Goal: Task Accomplishment & Management: Use online tool/utility

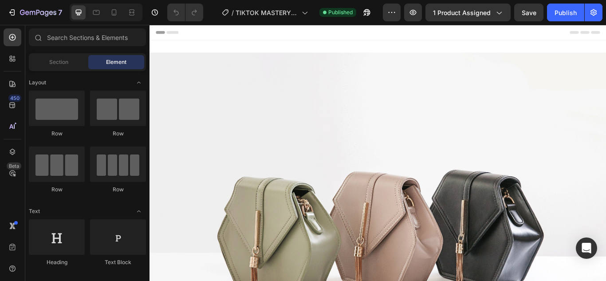
click at [113, 20] on div at bounding box center [106, 13] width 73 height 18
click at [111, 17] on div at bounding box center [114, 12] width 14 height 14
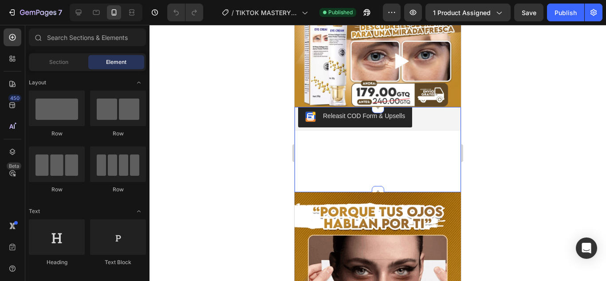
scroll to position [89, 0]
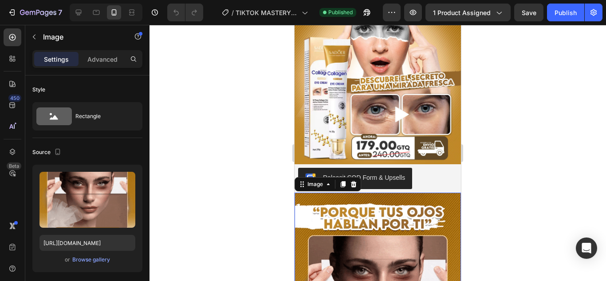
drag, startPoint x: 515, startPoint y: 161, endPoint x: 120, endPoint y: 120, distance: 397.6
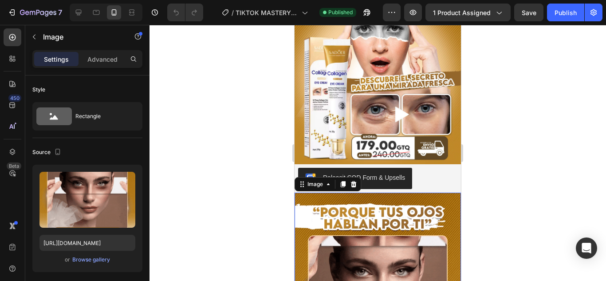
click at [515, 161] on div at bounding box center [377, 153] width 456 height 256
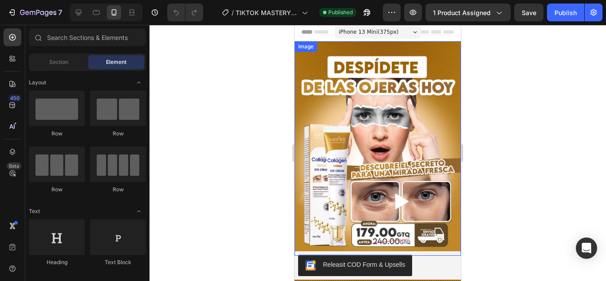
scroll to position [0, 0]
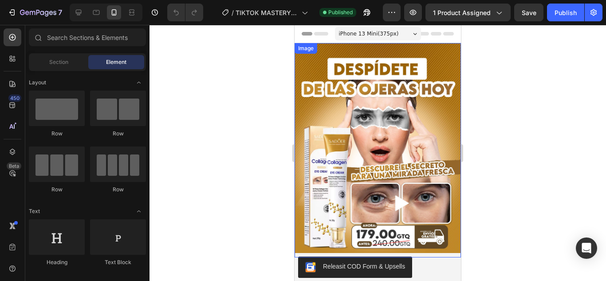
click at [399, 122] on img at bounding box center [377, 150] width 166 height 214
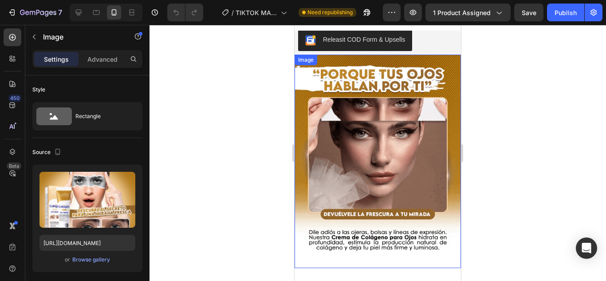
scroll to position [307, 0]
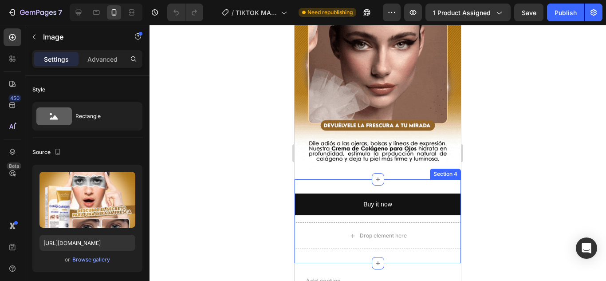
click at [414, 180] on div "Buy it now Dynamic Checkout Drop element here Product Section 4" at bounding box center [377, 221] width 166 height 84
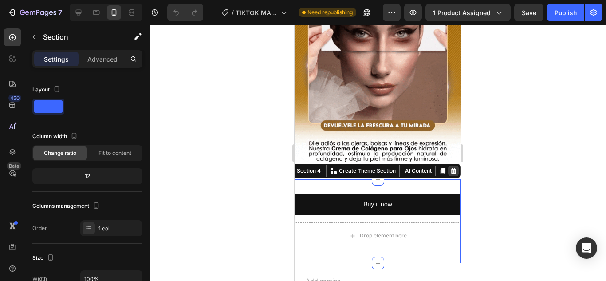
click at [450, 168] on icon at bounding box center [453, 171] width 6 height 6
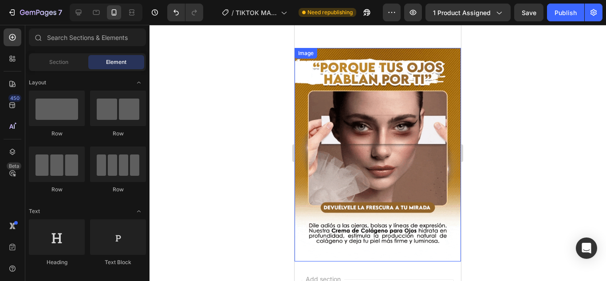
scroll to position [218, 0]
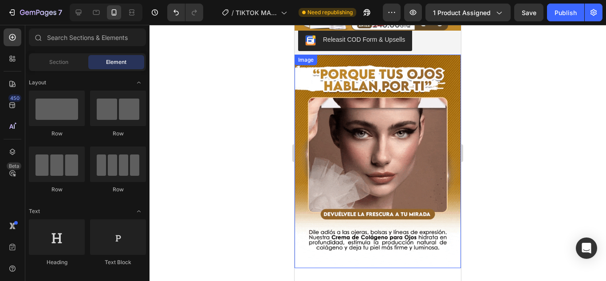
click at [401, 150] on img at bounding box center [377, 161] width 166 height 213
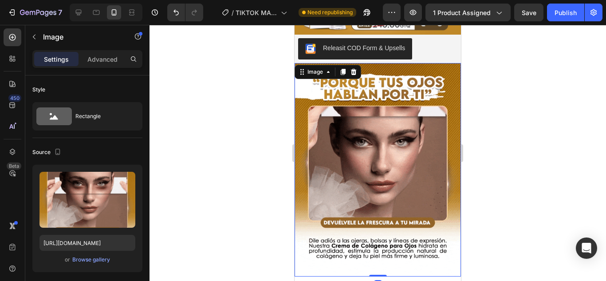
click at [433, 106] on img at bounding box center [377, 169] width 166 height 213
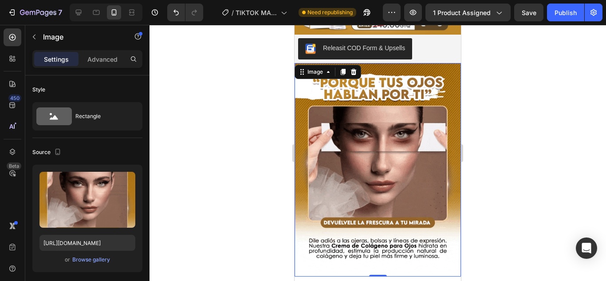
drag, startPoint x: 345, startPoint y: 65, endPoint x: 345, endPoint y: 71, distance: 5.8
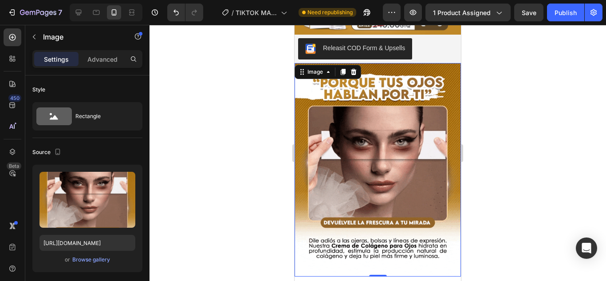
click at [345, 68] on icon at bounding box center [342, 71] width 7 height 7
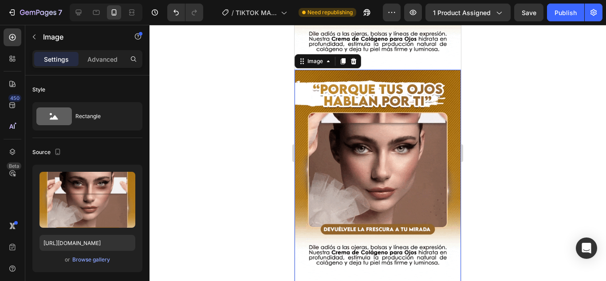
scroll to position [422, 0]
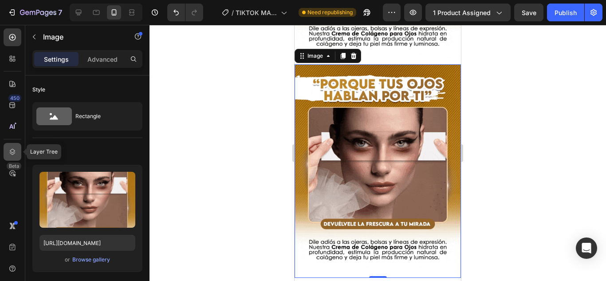
click at [17, 151] on div at bounding box center [13, 152] width 18 height 18
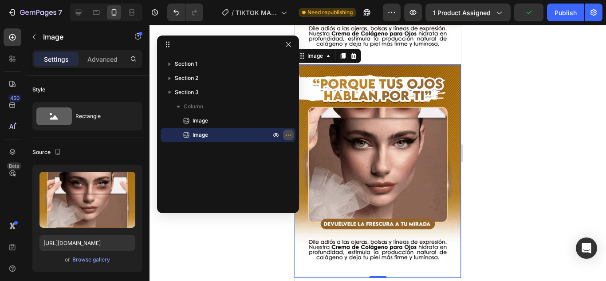
click at [289, 136] on icon "button" at bounding box center [288, 134] width 7 height 7
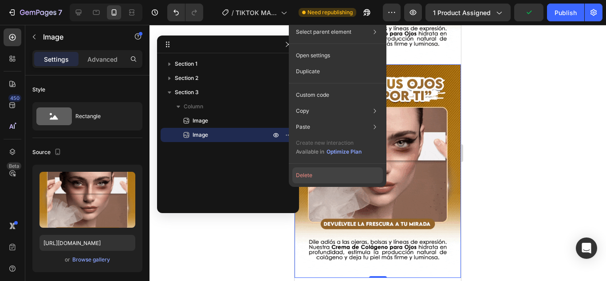
drag, startPoint x: 305, startPoint y: 175, endPoint x: 6, endPoint y: 146, distance: 300.2
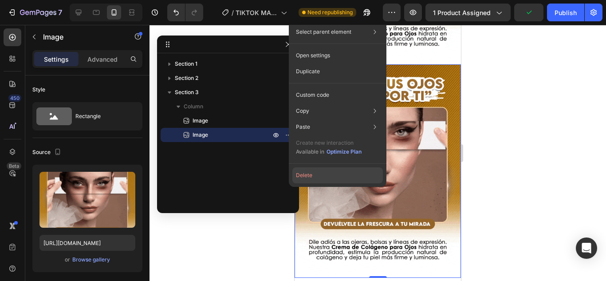
click at [305, 175] on button "Delete" at bounding box center [337, 175] width 90 height 16
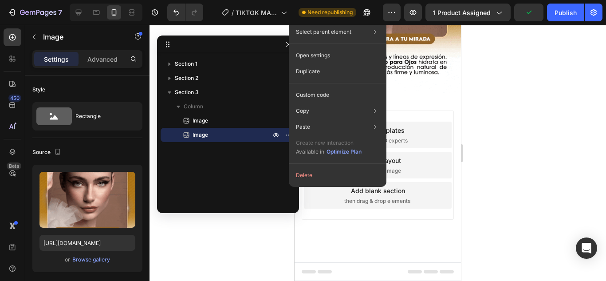
scroll to position [385, 0]
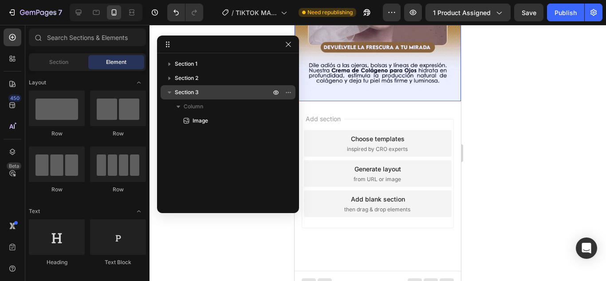
click at [246, 91] on p "Section 3" at bounding box center [224, 92] width 98 height 9
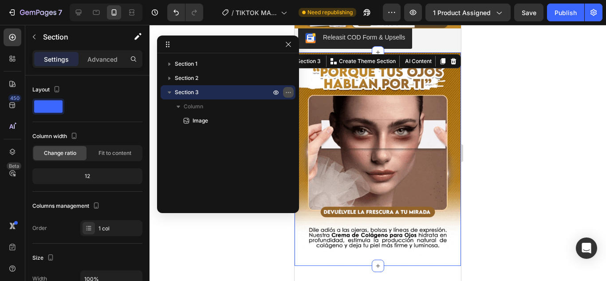
scroll to position [217, 0]
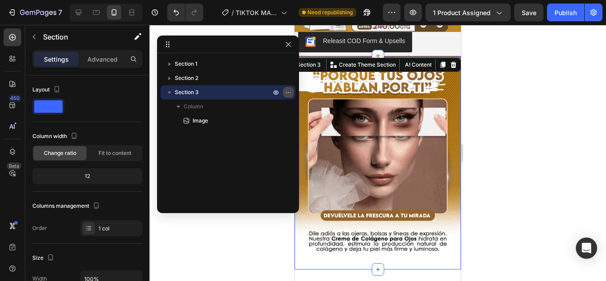
click at [286, 93] on icon "button" at bounding box center [288, 92] width 7 height 7
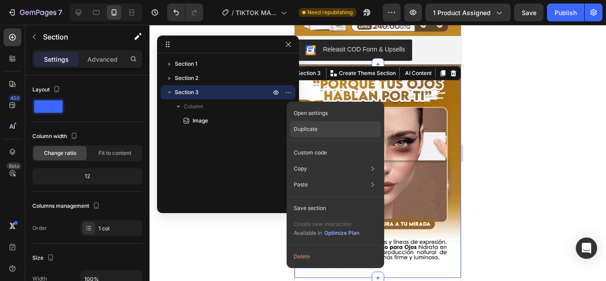
click at [315, 125] on div "Duplicate" at bounding box center [335, 129] width 90 height 16
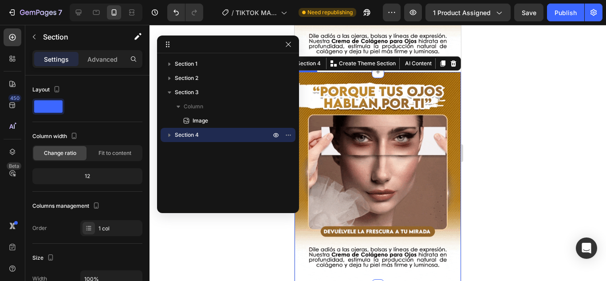
scroll to position [422, 0]
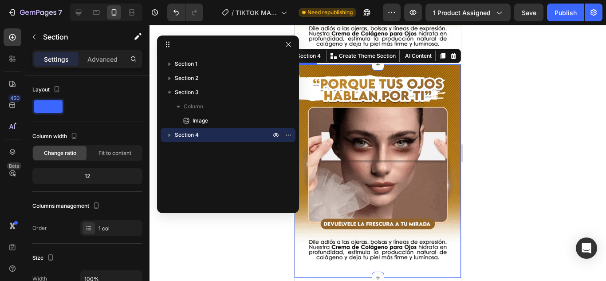
click at [395, 155] on img at bounding box center [377, 170] width 166 height 213
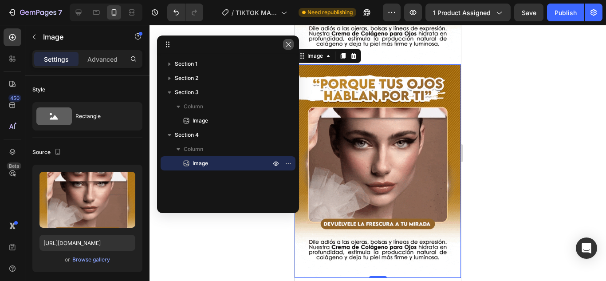
click at [290, 41] on icon "button" at bounding box center [288, 44] width 7 height 7
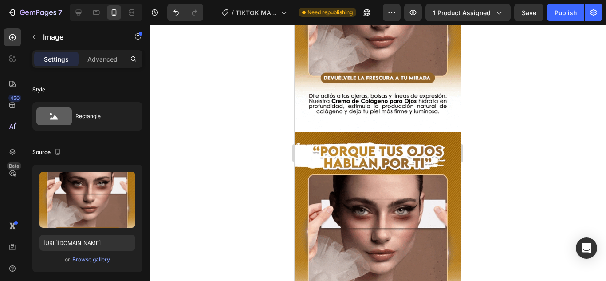
scroll to position [355, 0]
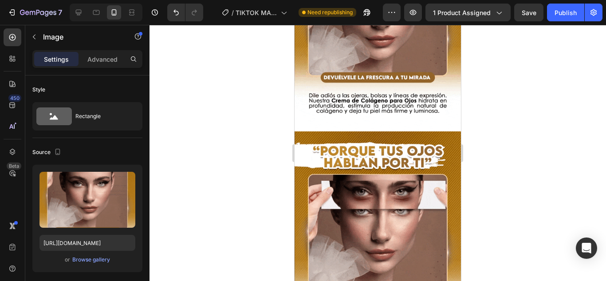
click at [356, 180] on img at bounding box center [377, 237] width 166 height 213
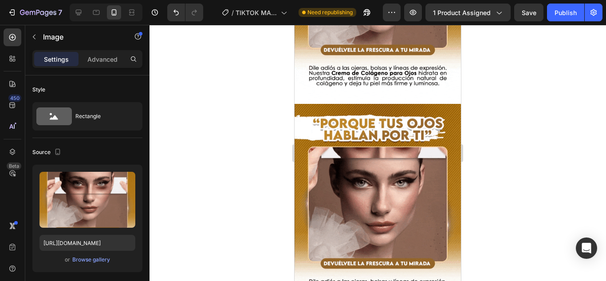
scroll to position [399, 0]
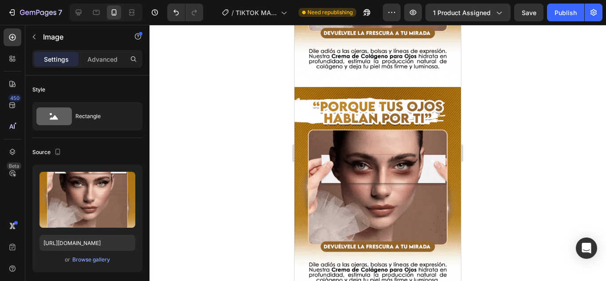
click at [368, 166] on img at bounding box center [377, 193] width 166 height 213
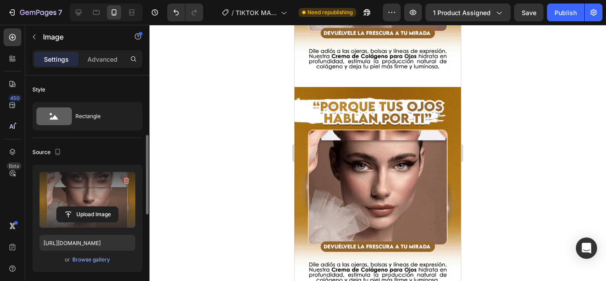
scroll to position [44, 0]
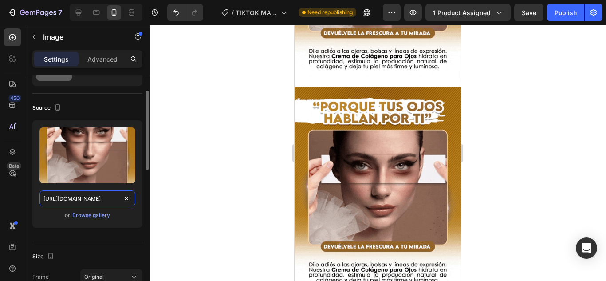
click at [93, 203] on input "[URL][DOMAIN_NAME]" at bounding box center [87, 198] width 96 height 16
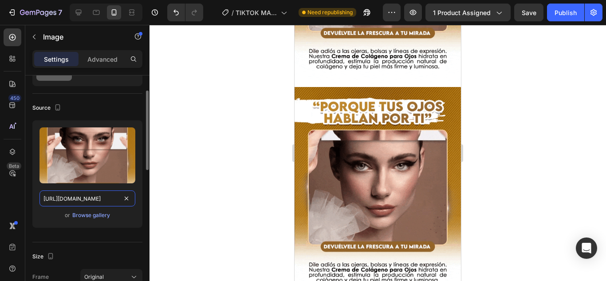
paste input "3_2_11zon_2_11zon.webp"
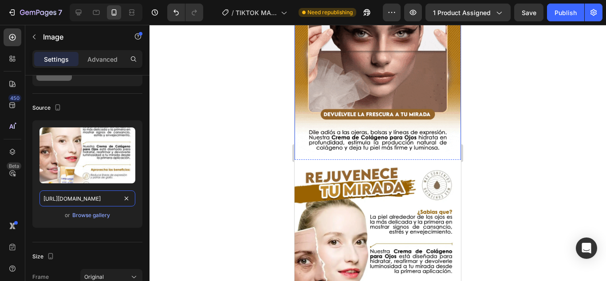
scroll to position [310, 0]
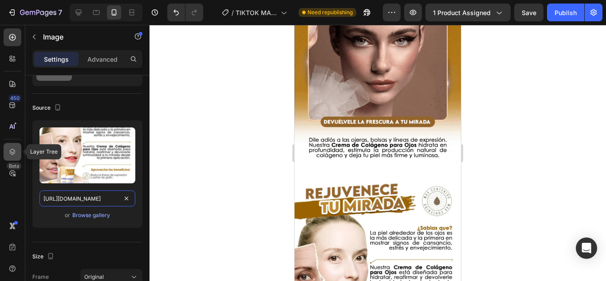
type input "[URL][DOMAIN_NAME]"
click at [15, 152] on icon at bounding box center [13, 152] width 6 height 6
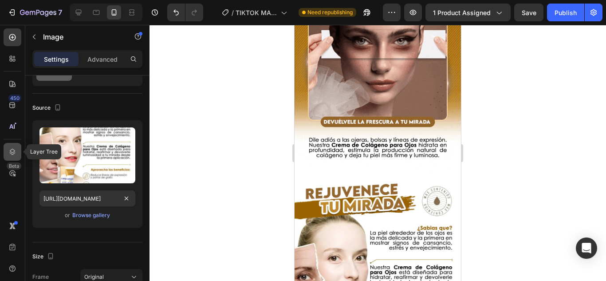
scroll to position [0, 0]
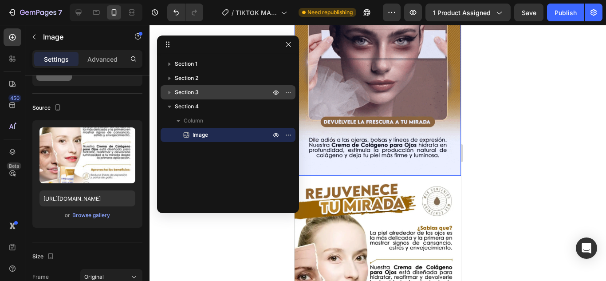
click at [208, 94] on p "Section 3" at bounding box center [224, 92] width 98 height 9
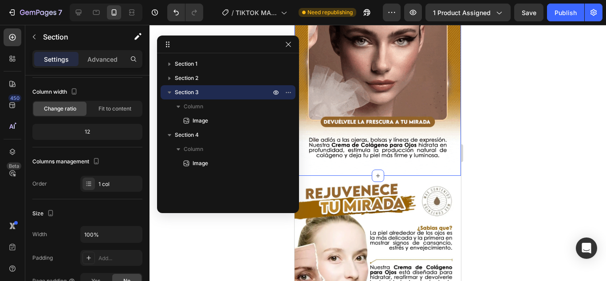
scroll to position [217, 0]
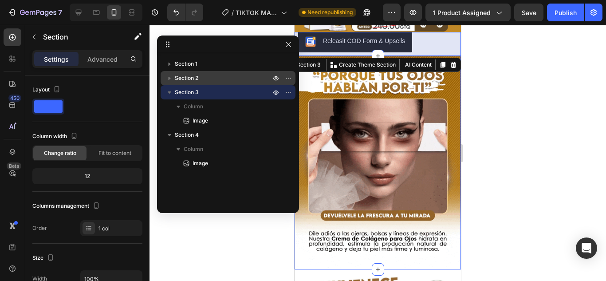
click at [208, 81] on p "Section 2" at bounding box center [224, 78] width 98 height 9
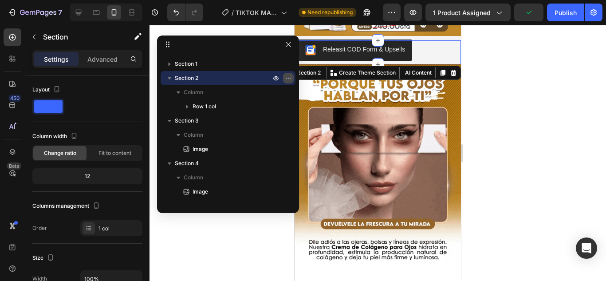
click at [290, 73] on button "button" at bounding box center [288, 78] width 11 height 11
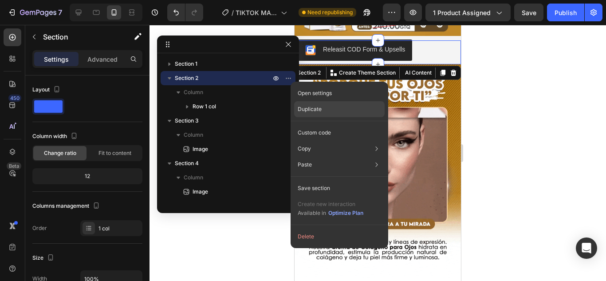
click at [302, 106] on p "Duplicate" at bounding box center [309, 109] width 24 height 8
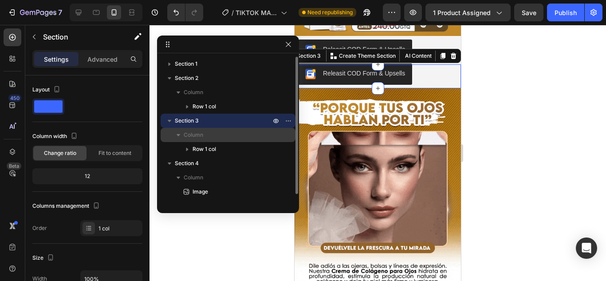
drag, startPoint x: 171, startPoint y: 120, endPoint x: 172, endPoint y: 134, distance: 14.3
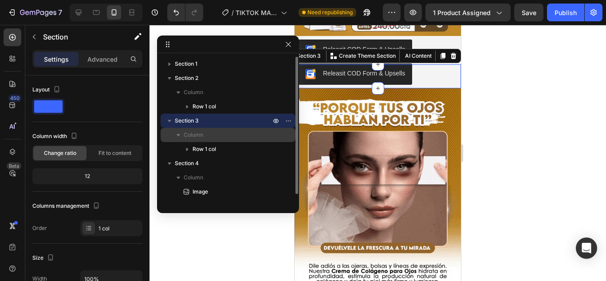
click at [172, 139] on div "Section 3 Column Row 1 col" at bounding box center [227, 134] width 135 height 43
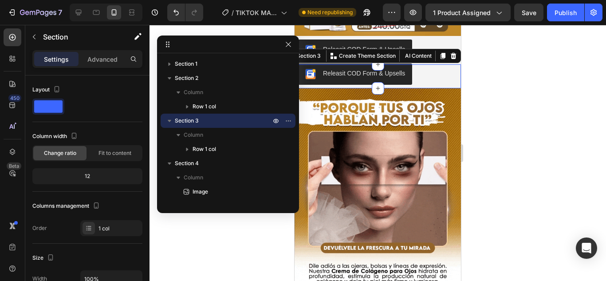
click at [504, 83] on div at bounding box center [377, 153] width 456 height 256
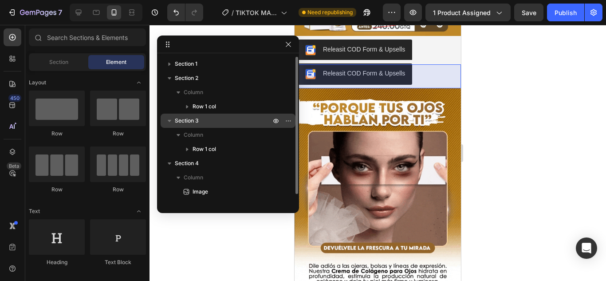
click at [186, 118] on span "Section 3" at bounding box center [187, 120] width 24 height 9
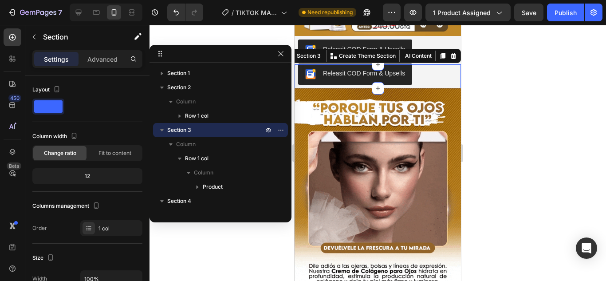
drag, startPoint x: 260, startPoint y: 43, endPoint x: 217, endPoint y: 66, distance: 48.4
click at [521, 78] on div at bounding box center [377, 153] width 456 height 256
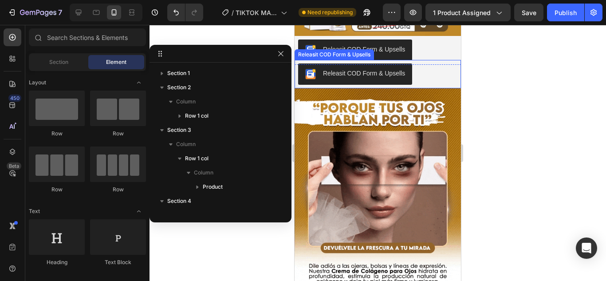
click at [437, 60] on div "Releasit COD Form & Upsells" at bounding box center [377, 74] width 166 height 28
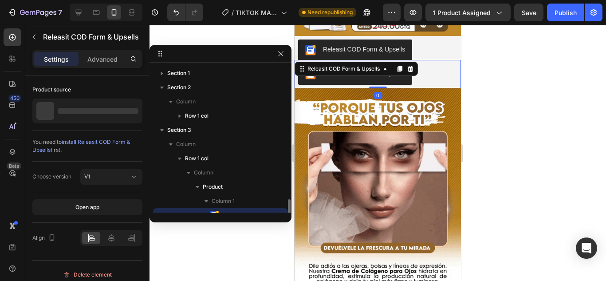
scroll to position [83, 0]
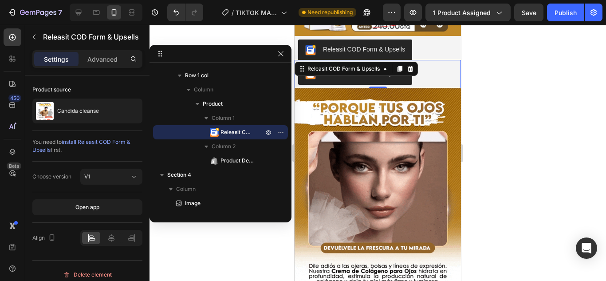
click at [536, 56] on div at bounding box center [377, 153] width 456 height 256
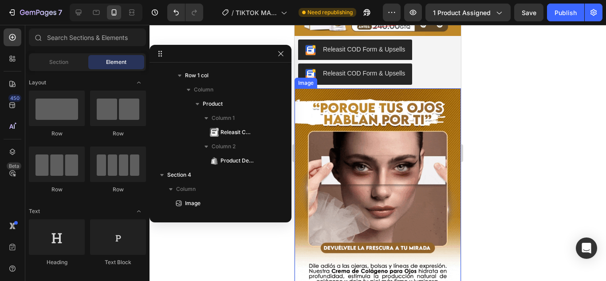
click at [389, 113] on img at bounding box center [377, 194] width 166 height 213
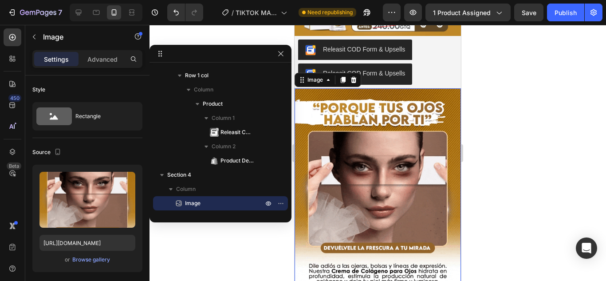
drag, startPoint x: 531, startPoint y: 80, endPoint x: 533, endPoint y: 86, distance: 6.0
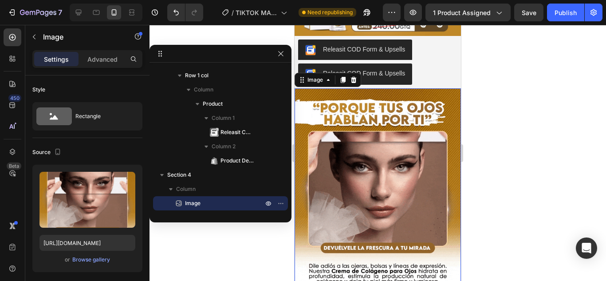
click at [532, 81] on div at bounding box center [377, 153] width 456 height 256
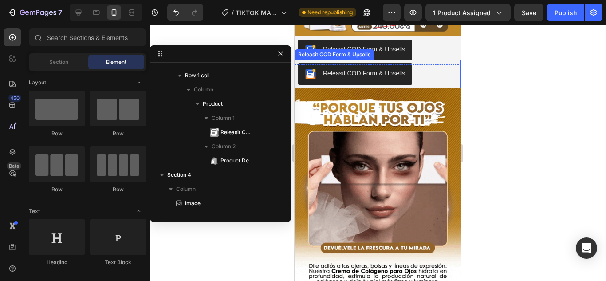
click at [433, 63] on div "Releasit COD Form & Upsells" at bounding box center [377, 73] width 159 height 21
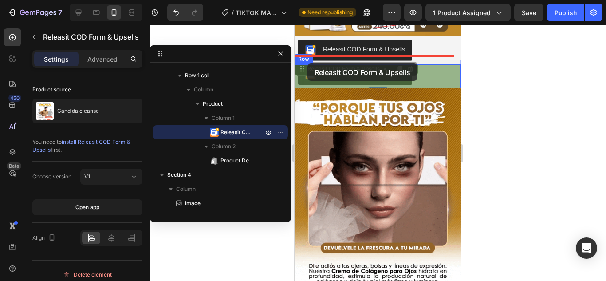
drag, startPoint x: 300, startPoint y: 62, endPoint x: 307, endPoint y: 63, distance: 7.2
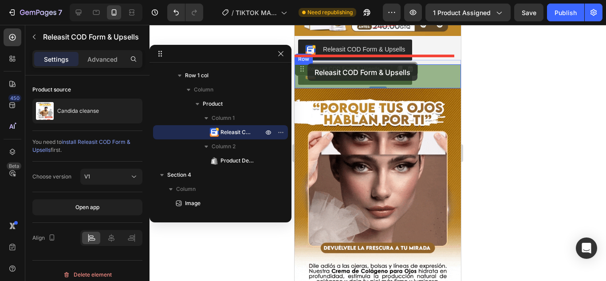
click at [307, 63] on div "iPhone 13 Mini ( 375 px) iPhone 13 Mini iPhone 13 Pro iPhone 11 Pro Max iPhone …" at bounding box center [377, 255] width 166 height 895
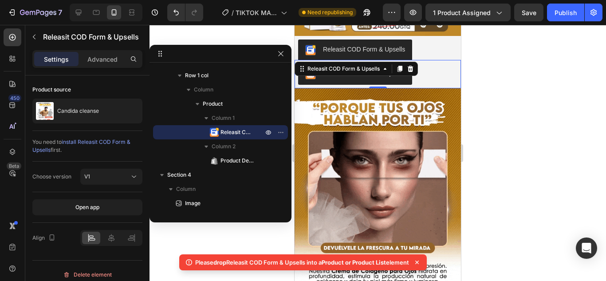
click at [537, 59] on div at bounding box center [377, 153] width 456 height 256
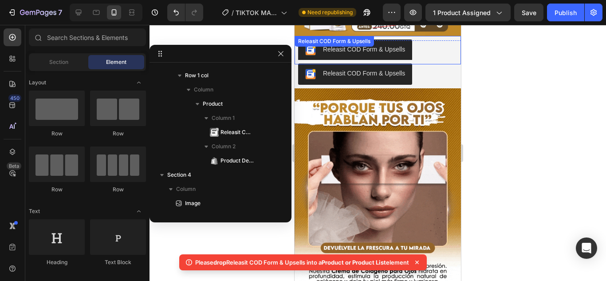
click at [433, 39] on div "Releasit COD Form & Upsells" at bounding box center [377, 49] width 159 height 21
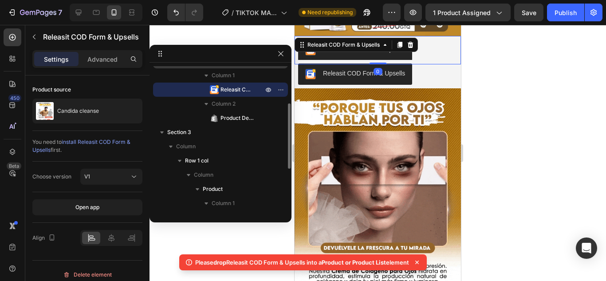
scroll to position [39, 0]
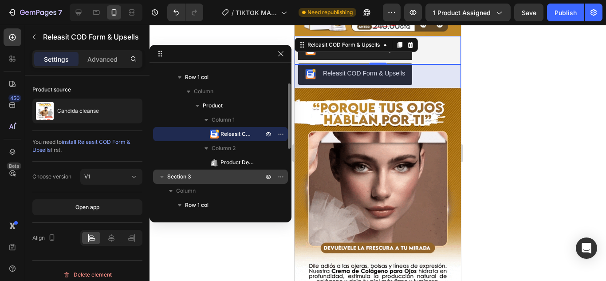
click at [186, 176] on span "Section 3" at bounding box center [179, 176] width 24 height 9
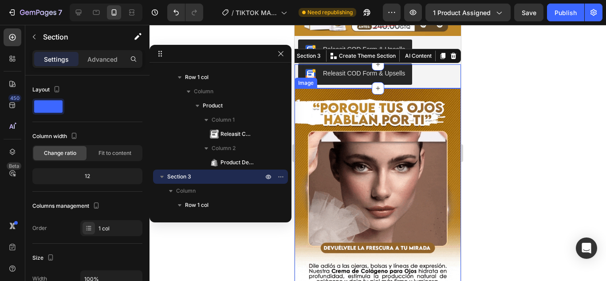
click at [400, 140] on img at bounding box center [377, 194] width 166 height 213
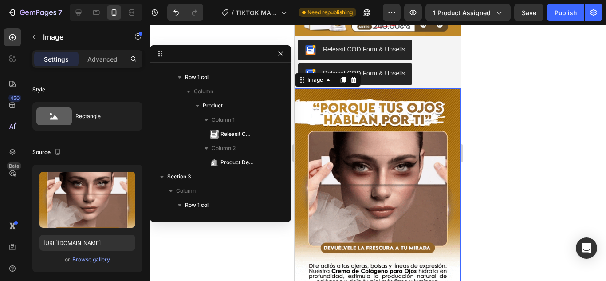
scroll to position [180, 0]
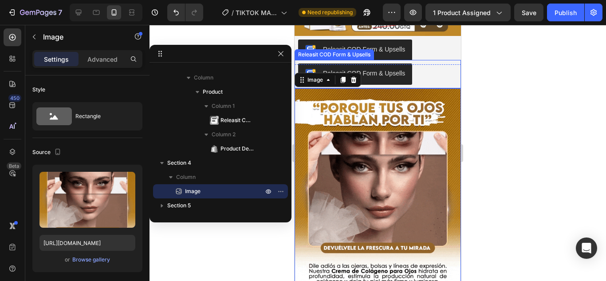
click at [367, 60] on div "Releasit COD Form & Upsells Releasit COD Form & Upsells" at bounding box center [377, 74] width 166 height 28
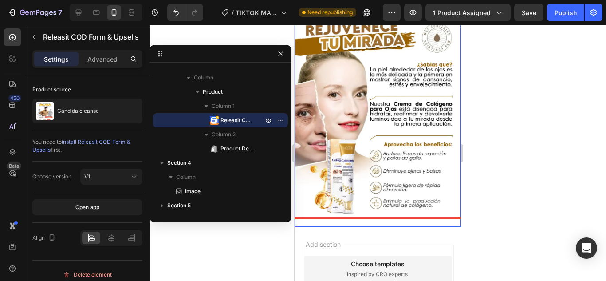
scroll to position [565, 0]
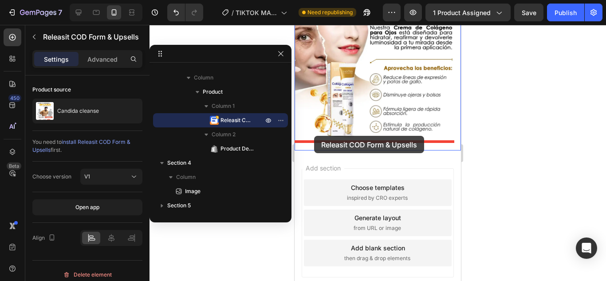
drag, startPoint x: 300, startPoint y: 59, endPoint x: 314, endPoint y: 136, distance: 78.4
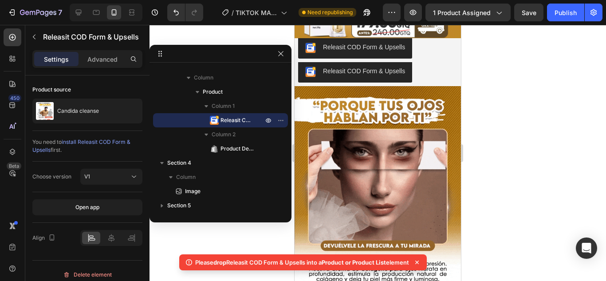
scroll to position [122, 0]
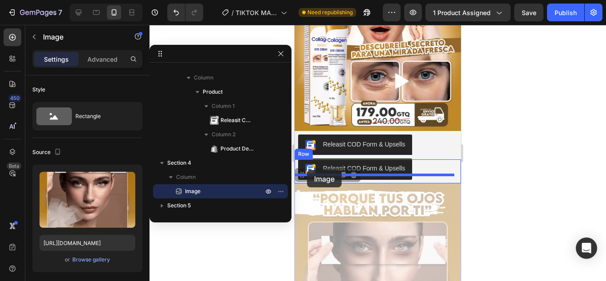
drag, startPoint x: 302, startPoint y: 165, endPoint x: 307, endPoint y: 169, distance: 6.3
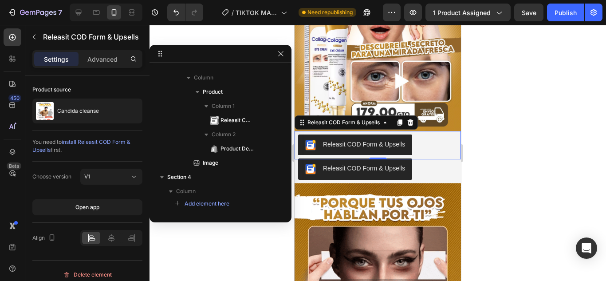
click at [400, 140] on div "Releasit COD Form & Upsells" at bounding box center [364, 144] width 82 height 9
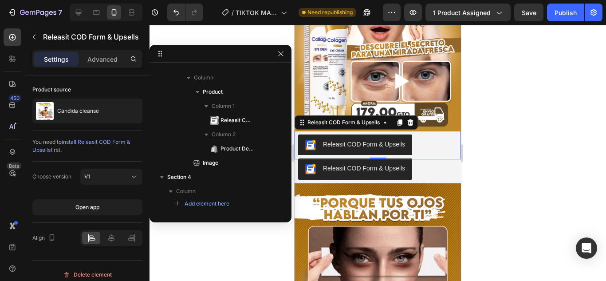
scroll to position [40, 0]
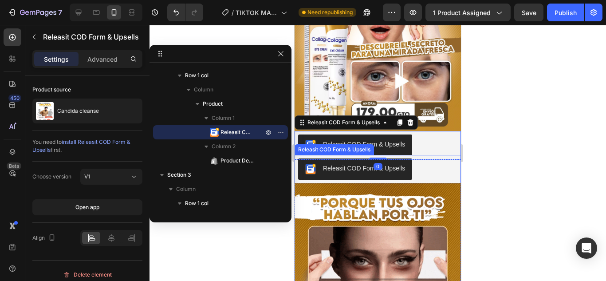
click at [425, 158] on div "Releasit COD Form & Upsells" at bounding box center [377, 168] width 159 height 21
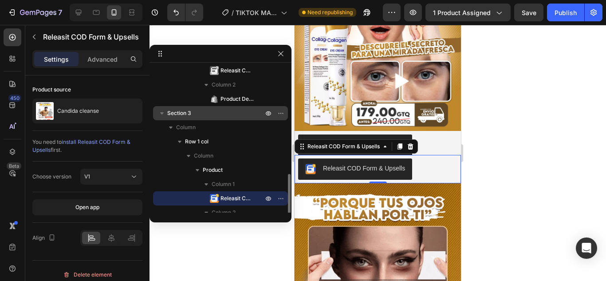
scroll to position [58, 0]
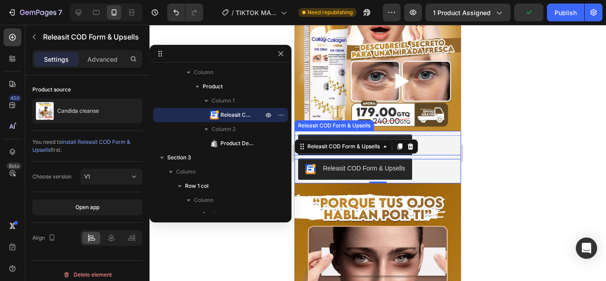
click at [445, 134] on div "Releasit COD Form & Upsells" at bounding box center [377, 144] width 159 height 21
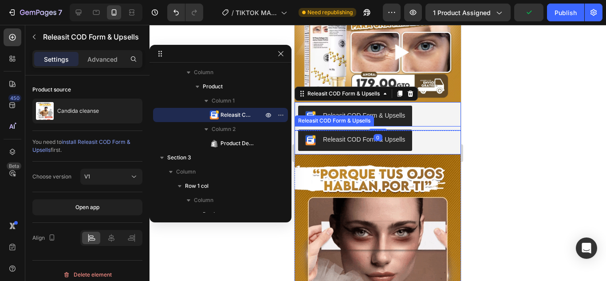
scroll to position [166, 0]
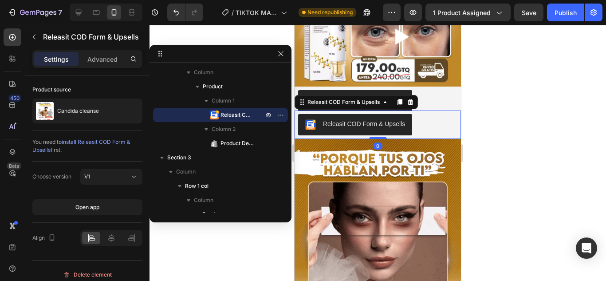
click at [422, 118] on div "Releasit COD Form & Upsells" at bounding box center [377, 124] width 159 height 21
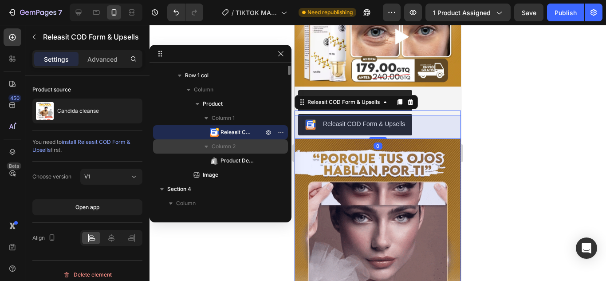
scroll to position [79, 0]
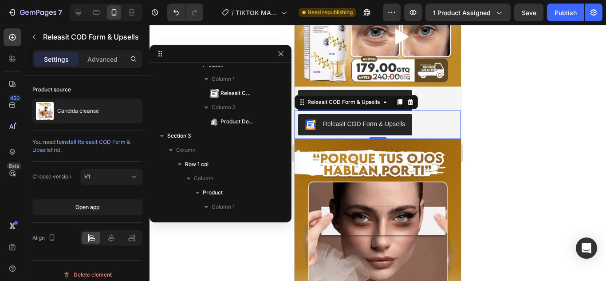
click at [522, 87] on div at bounding box center [377, 153] width 456 height 256
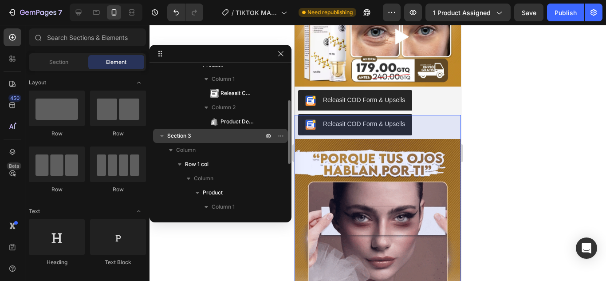
click at [213, 138] on p "Section 3" at bounding box center [216, 135] width 98 height 9
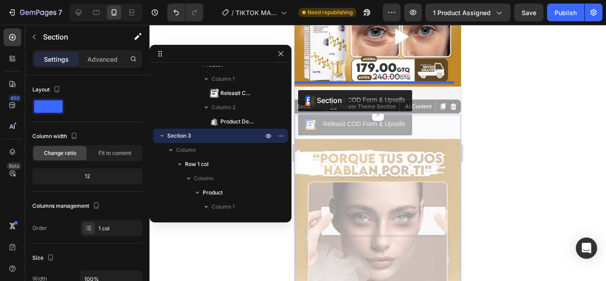
drag, startPoint x: 307, startPoint y: 99, endPoint x: 309, endPoint y: 91, distance: 8.2
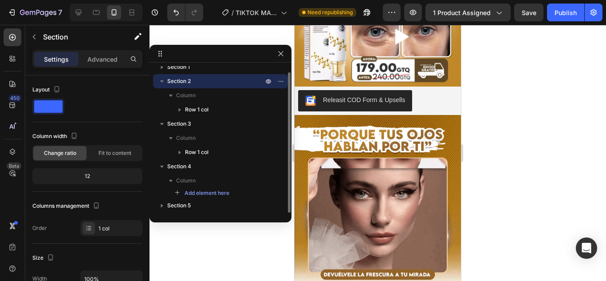
scroll to position [6, 0]
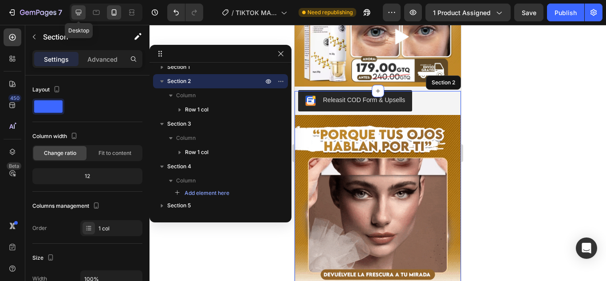
click at [82, 13] on icon at bounding box center [78, 12] width 9 height 9
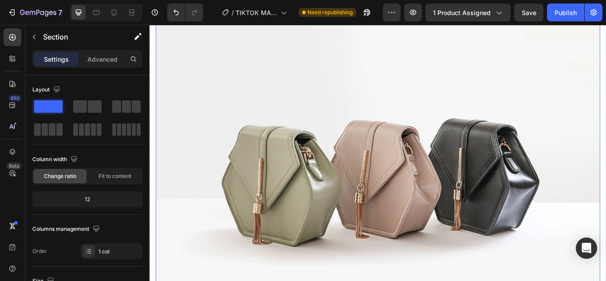
scroll to position [582, 0]
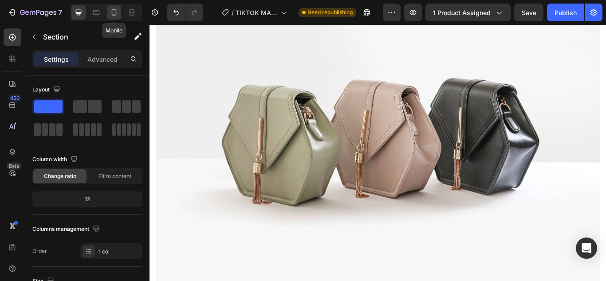
click at [108, 12] on div at bounding box center [114, 12] width 14 height 14
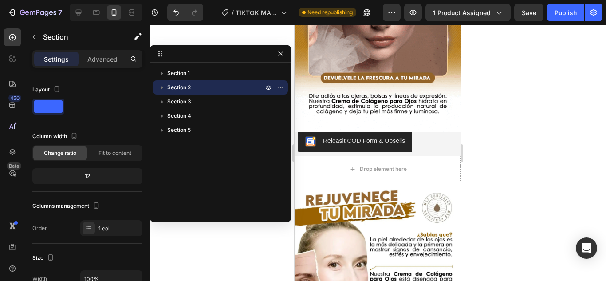
scroll to position [355, 0]
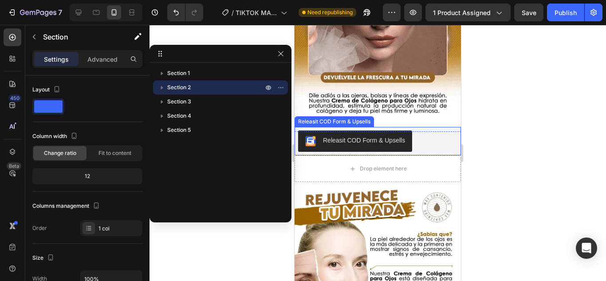
click at [421, 131] on div "Releasit COD Form & Upsells" at bounding box center [377, 140] width 159 height 21
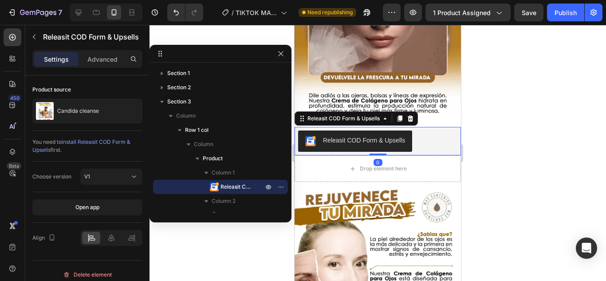
click at [421, 131] on div "Releasit COD Form & Upsells" at bounding box center [377, 140] width 159 height 21
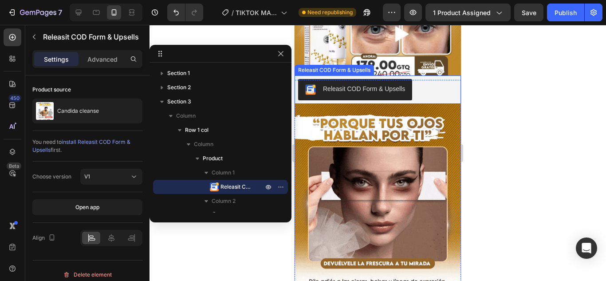
scroll to position [133, 0]
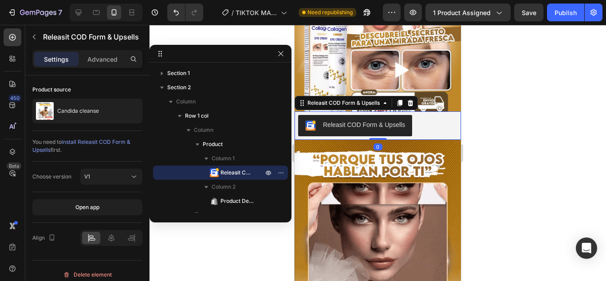
click at [387, 118] on button "Releasit COD Form & Upsells" at bounding box center [355, 125] width 114 height 21
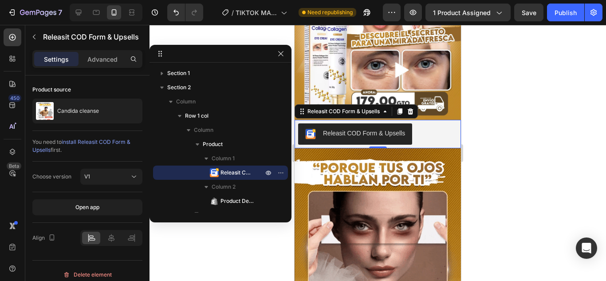
click at [410, 123] on button "Releasit COD Form & Upsells" at bounding box center [355, 133] width 114 height 21
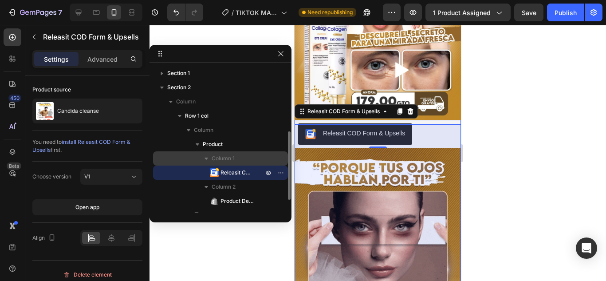
scroll to position [89, 0]
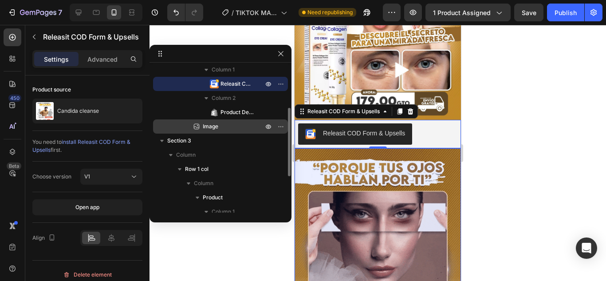
click at [244, 123] on p "Image" at bounding box center [223, 126] width 62 height 9
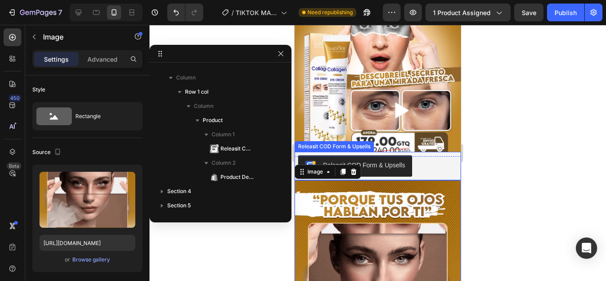
scroll to position [0, 0]
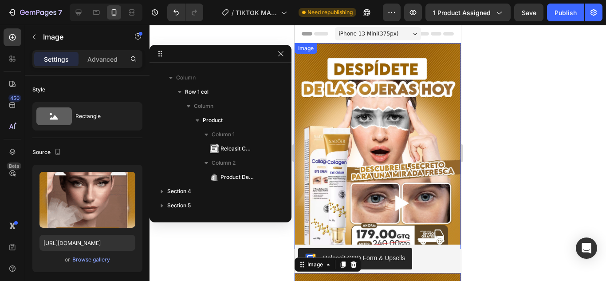
click at [399, 156] on img at bounding box center [377, 150] width 166 height 214
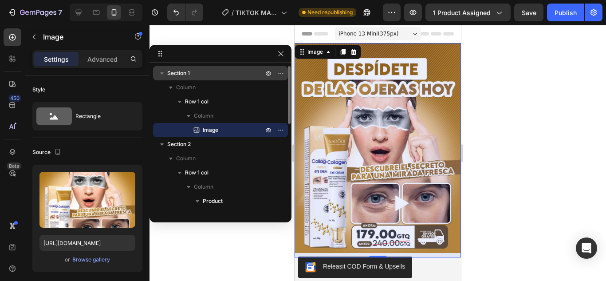
click at [196, 74] on p "Section 1" at bounding box center [216, 73] width 98 height 9
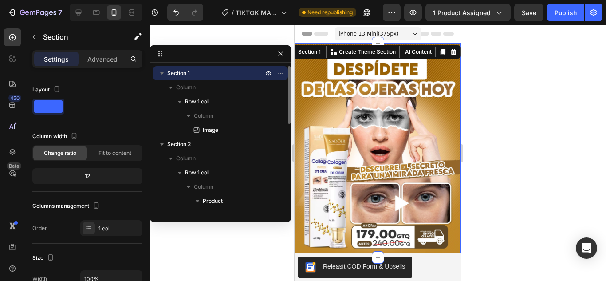
click at [162, 76] on icon "button" at bounding box center [161, 73] width 9 height 9
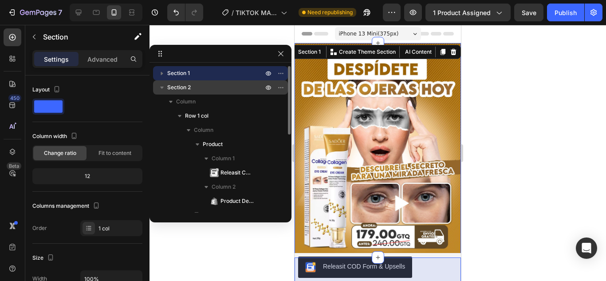
click at [163, 90] on icon "button" at bounding box center [161, 87] width 9 height 9
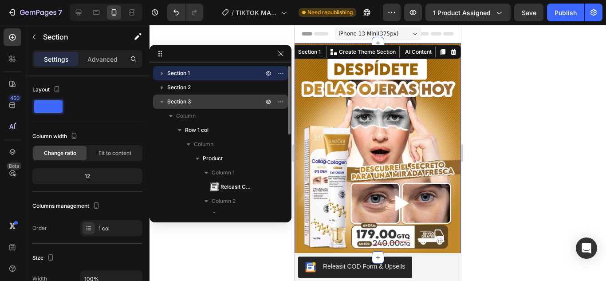
click at [162, 95] on div "Section 3" at bounding box center [220, 101] width 128 height 14
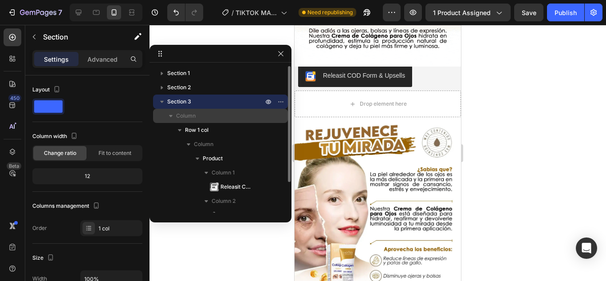
scroll to position [422, 0]
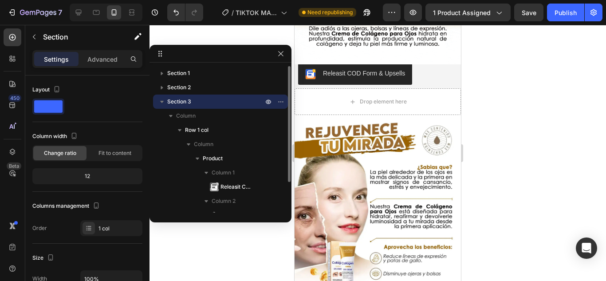
click at [160, 104] on icon "button" at bounding box center [161, 101] width 9 height 9
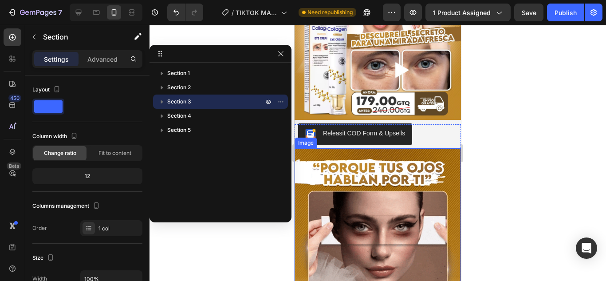
scroll to position [177, 0]
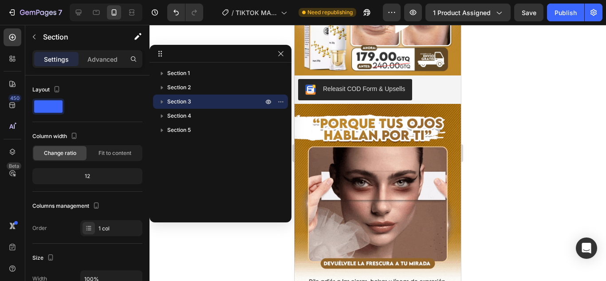
click at [228, 105] on p "Section 3" at bounding box center [216, 101] width 98 height 9
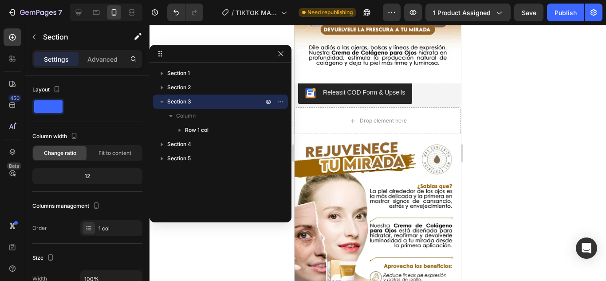
scroll to position [422, 0]
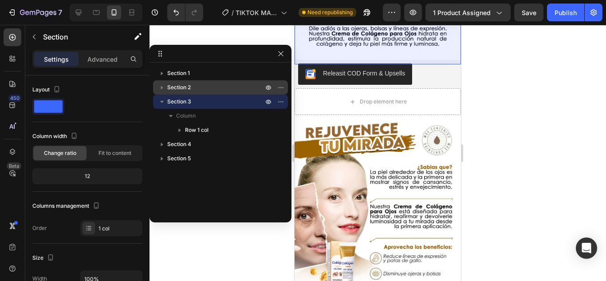
click at [237, 88] on p "Section 2" at bounding box center [216, 87] width 98 height 9
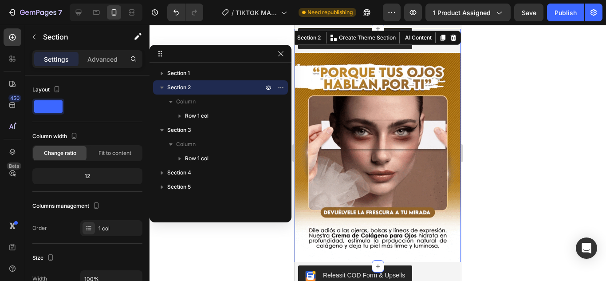
scroll to position [193, 0]
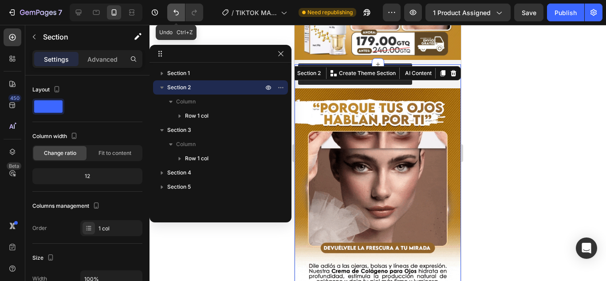
click at [172, 9] on icon "Undo/Redo" at bounding box center [176, 12] width 9 height 9
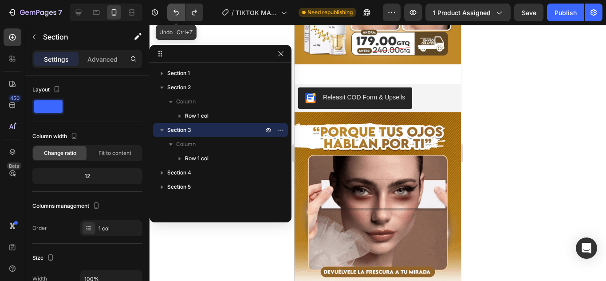
click at [172, 9] on icon "Undo/Redo" at bounding box center [176, 12] width 9 height 9
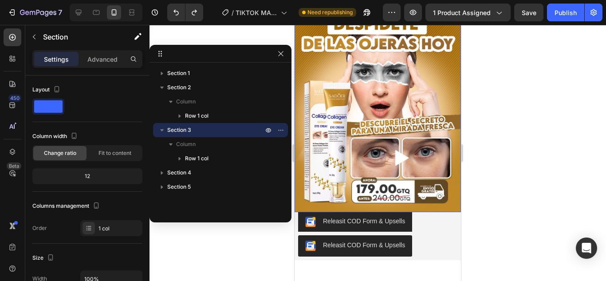
scroll to position [133, 0]
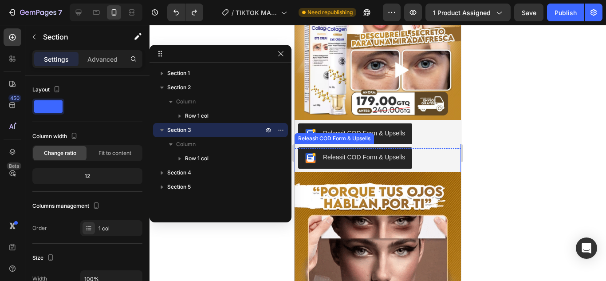
click at [431, 144] on div "Releasit COD Form & Upsells" at bounding box center [377, 158] width 166 height 28
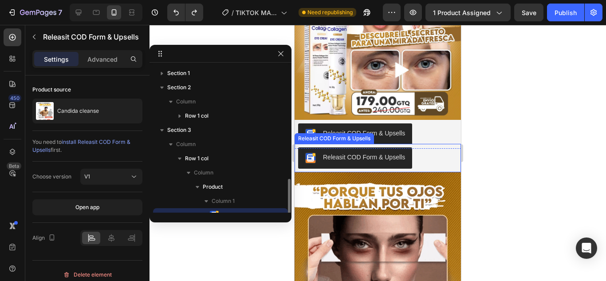
scroll to position [66, 0]
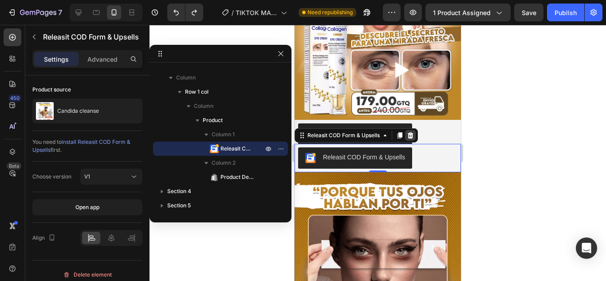
click at [410, 132] on icon at bounding box center [410, 135] width 6 height 6
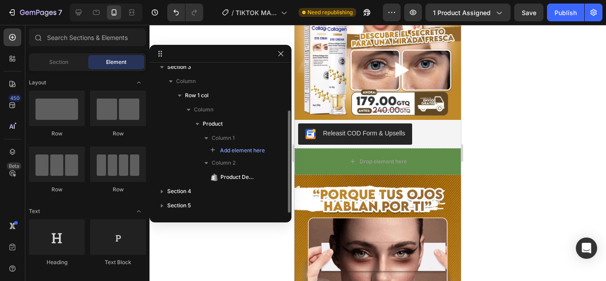
scroll to position [63, 0]
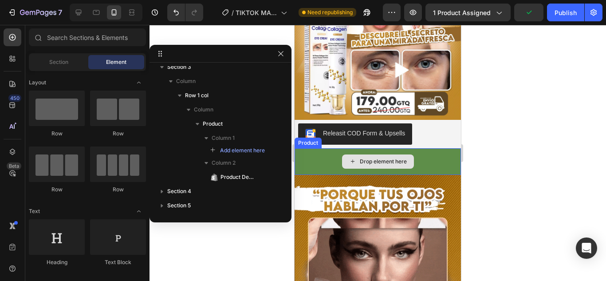
click at [423, 153] on div "Drop element here" at bounding box center [377, 161] width 166 height 27
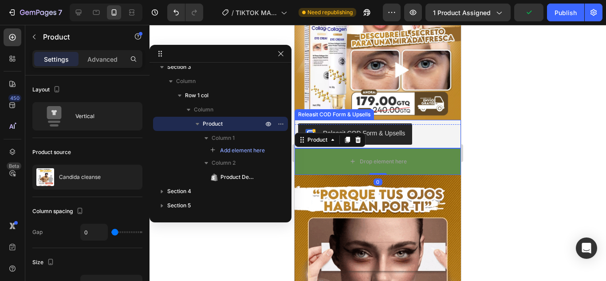
drag, startPoint x: 539, startPoint y: 141, endPoint x: 528, endPoint y: 139, distance: 11.7
click at [541, 141] on div at bounding box center [377, 153] width 456 height 256
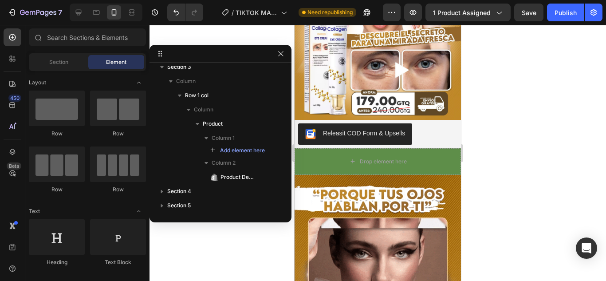
click at [286, 56] on div at bounding box center [220, 54] width 142 height 18
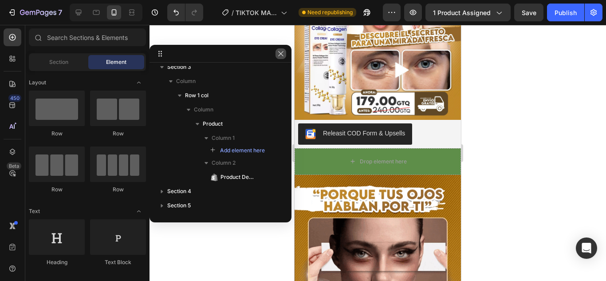
click at [282, 56] on icon "button" at bounding box center [280, 53] width 7 height 7
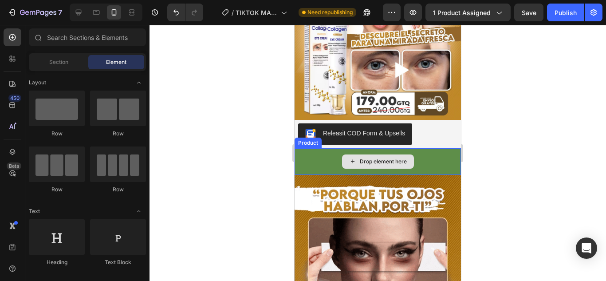
click at [437, 162] on div "Drop element here" at bounding box center [377, 161] width 166 height 27
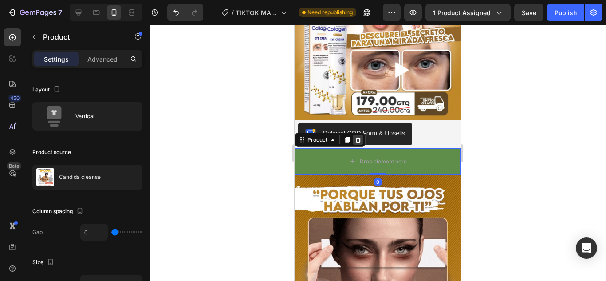
click at [352, 134] on div at bounding box center [347, 139] width 11 height 11
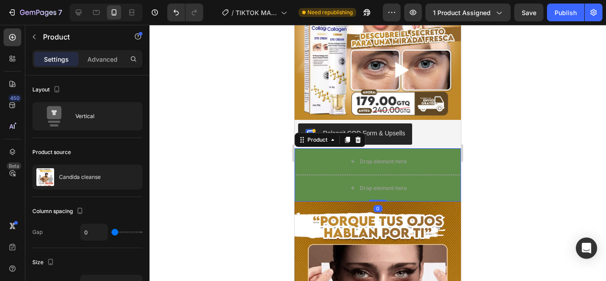
click at [358, 137] on icon at bounding box center [358, 140] width 6 height 6
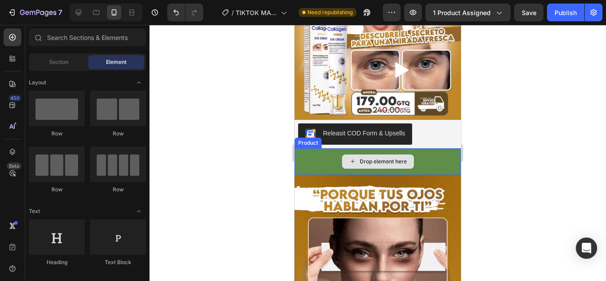
click at [373, 158] on div "Drop element here" at bounding box center [383, 161] width 47 height 7
click at [414, 148] on div "Drop element here" at bounding box center [377, 161] width 166 height 27
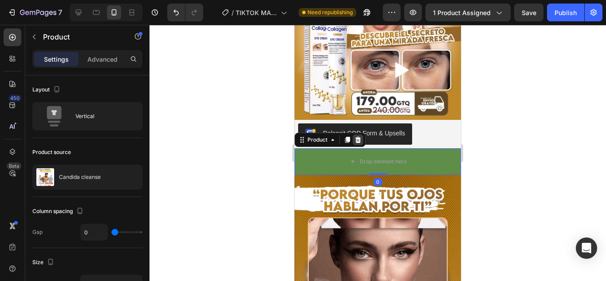
click at [361, 136] on icon at bounding box center [357, 139] width 7 height 7
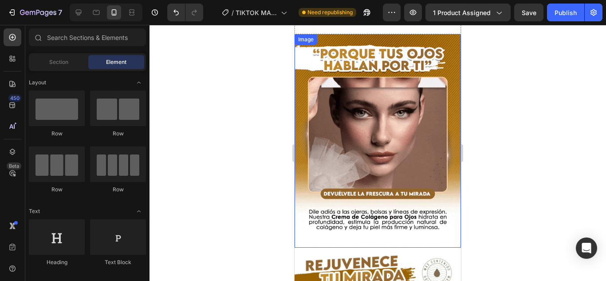
scroll to position [135, 0]
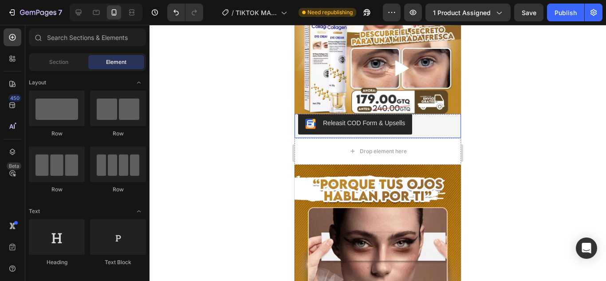
click at [431, 145] on div "Drop element here" at bounding box center [377, 151] width 166 height 27
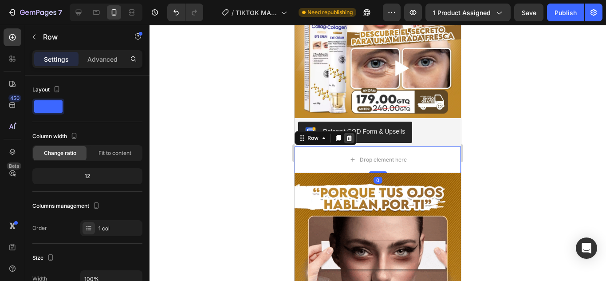
click at [350, 135] on icon at bounding box center [349, 138] width 6 height 6
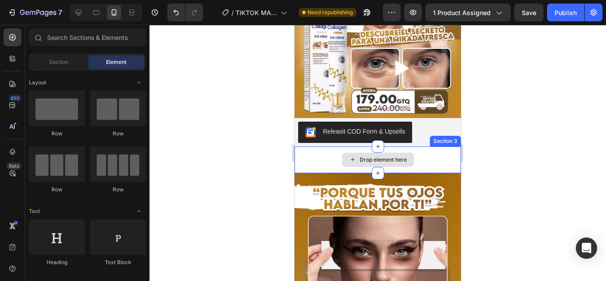
click at [414, 147] on div "Drop element here" at bounding box center [377, 159] width 166 height 27
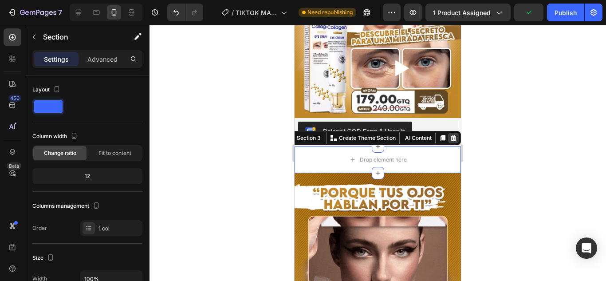
click at [450, 135] on icon at bounding box center [453, 138] width 6 height 6
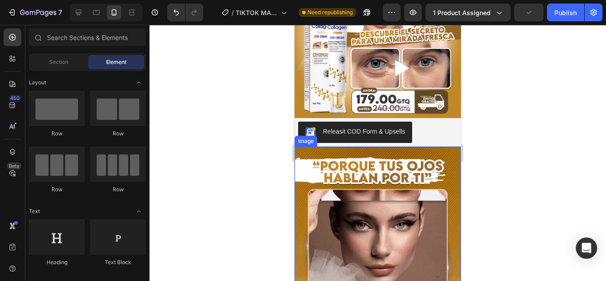
click at [489, 152] on div at bounding box center [377, 153] width 456 height 256
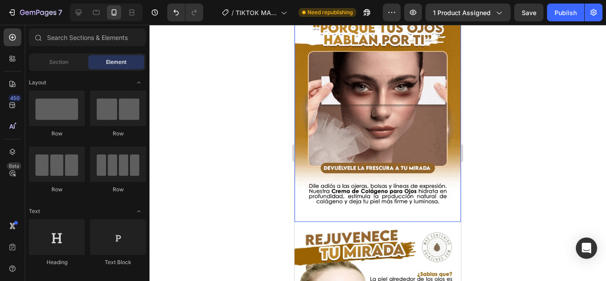
scroll to position [137, 0]
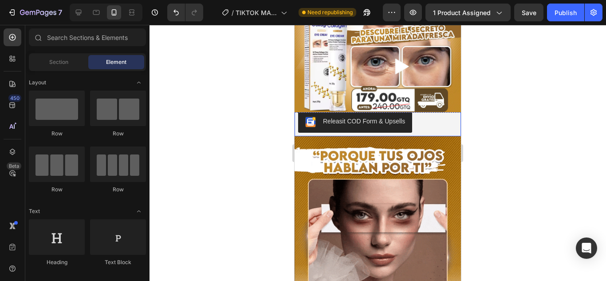
click at [437, 127] on div "Releasit COD Form & Upsells" at bounding box center [377, 121] width 159 height 21
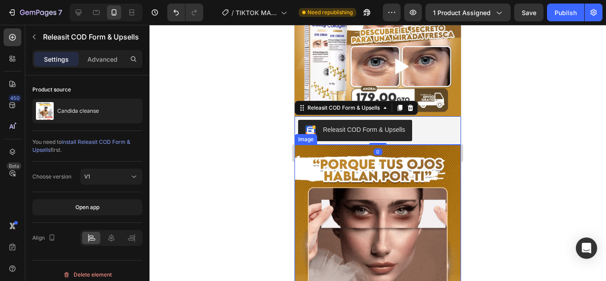
click at [409, 170] on img at bounding box center [377, 251] width 166 height 213
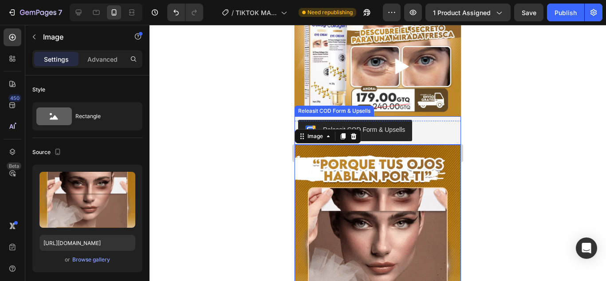
click at [399, 125] on div "Releasit COD Form & Upsells" at bounding box center [364, 129] width 82 height 9
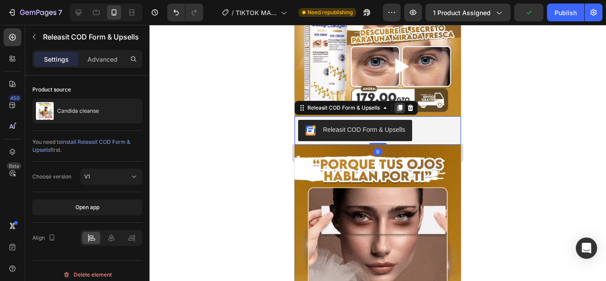
click at [404, 102] on div at bounding box center [399, 107] width 11 height 11
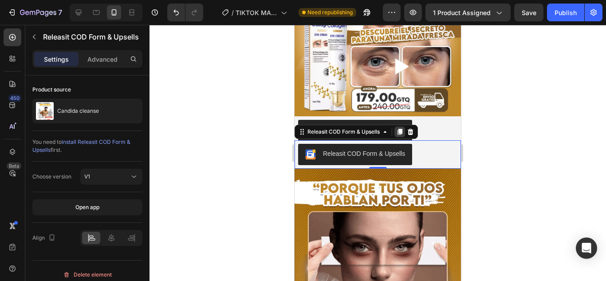
click at [401, 129] on icon at bounding box center [399, 132] width 5 height 6
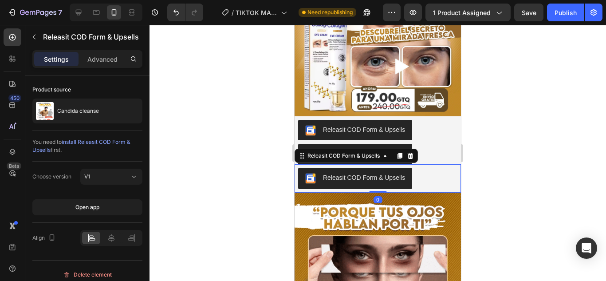
click at [332, 173] on div "Releasit COD Form & Upsells" at bounding box center [364, 177] width 82 height 9
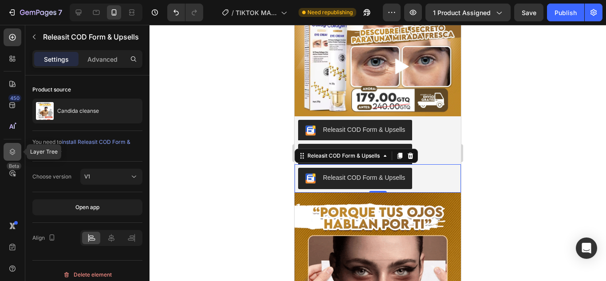
click at [15, 156] on div at bounding box center [13, 152] width 18 height 18
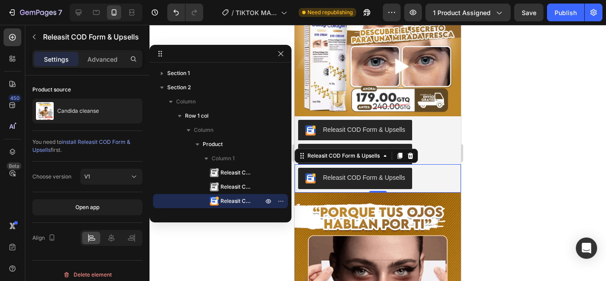
click at [409, 152] on icon at bounding box center [410, 155] width 6 height 6
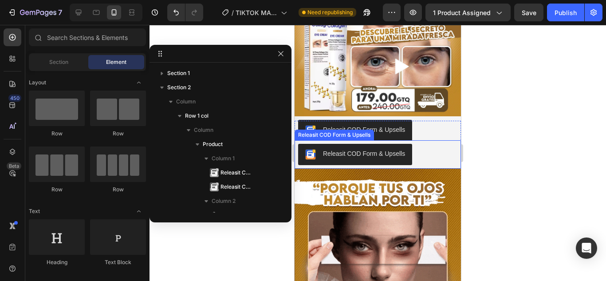
click at [401, 149] on div "Releasit COD Form & Upsells" at bounding box center [364, 153] width 82 height 9
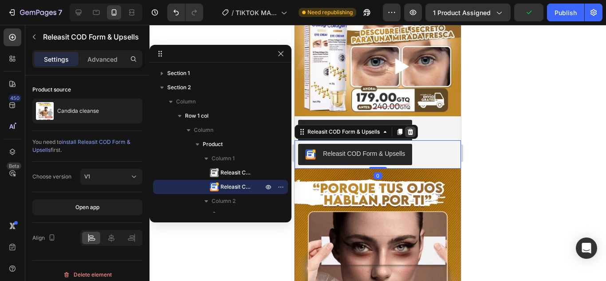
click at [409, 129] on icon at bounding box center [410, 132] width 6 height 6
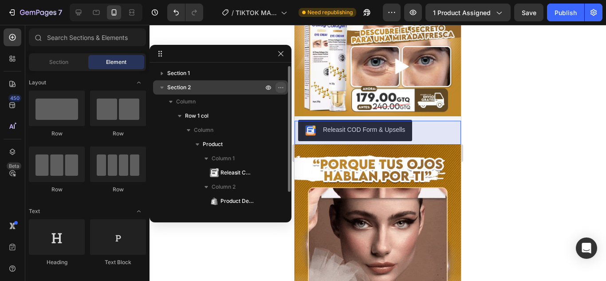
click at [276, 86] on button "button" at bounding box center [280, 87] width 11 height 11
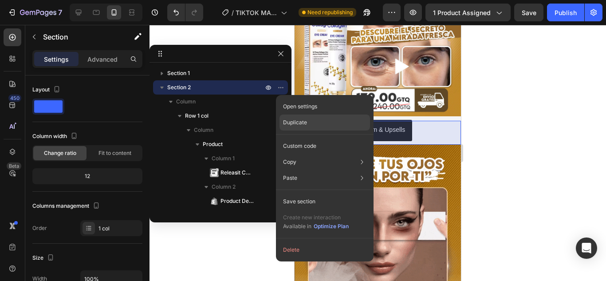
click at [289, 124] on p "Duplicate" at bounding box center [295, 122] width 24 height 8
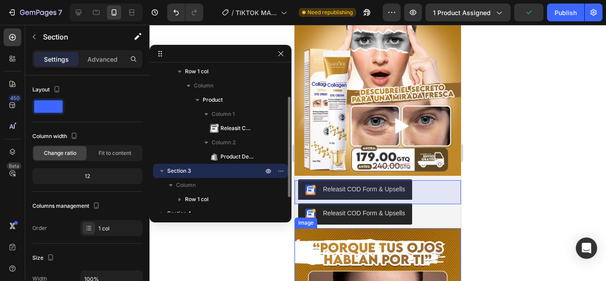
scroll to position [92, 0]
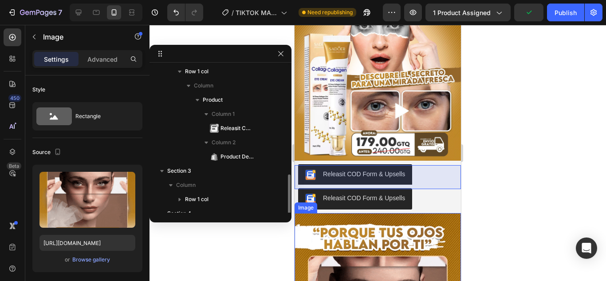
scroll to position [95, 0]
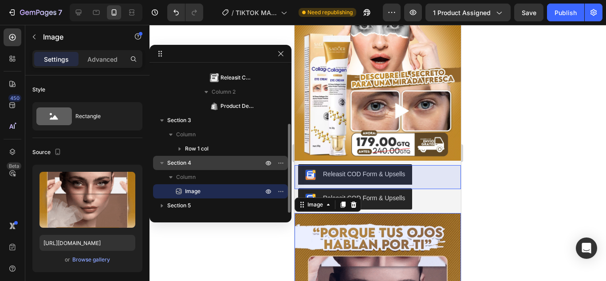
click at [211, 166] on p "Section 4" at bounding box center [216, 162] width 98 height 9
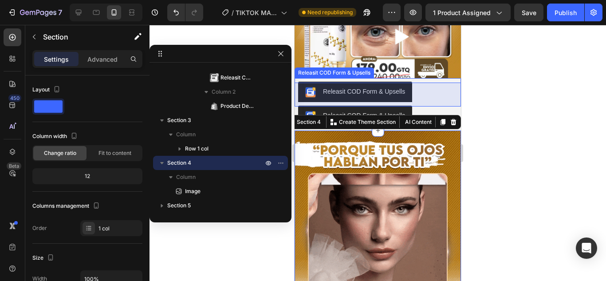
scroll to position [152, 0]
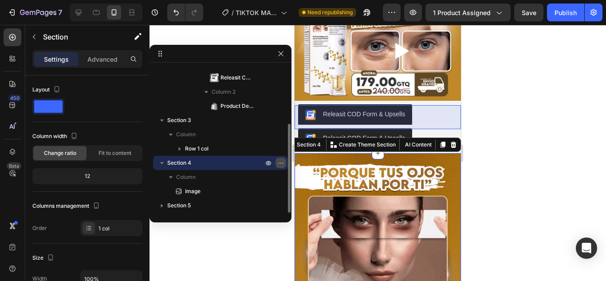
click at [285, 162] on button "button" at bounding box center [280, 162] width 11 height 11
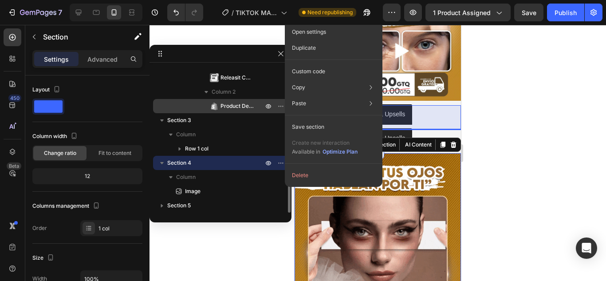
drag, startPoint x: 279, startPoint y: 160, endPoint x: 277, endPoint y: 113, distance: 47.9
click at [277, 113] on div "Section 1 Section 2 Column Row 1 col Column Product Column 1 Releasit COD Form …" at bounding box center [220, 139] width 142 height 146
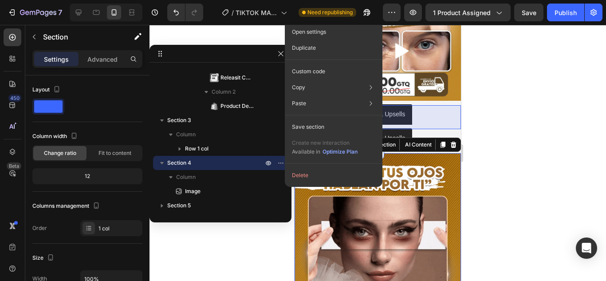
click at [524, 133] on div at bounding box center [377, 153] width 456 height 256
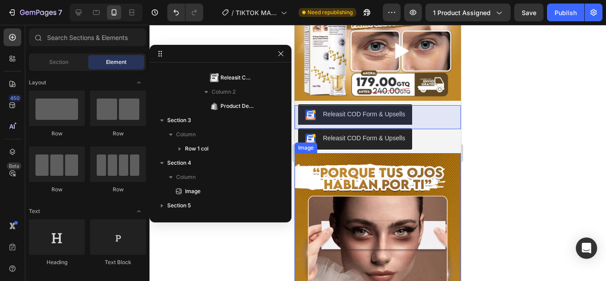
click at [438, 157] on img at bounding box center [377, 259] width 166 height 213
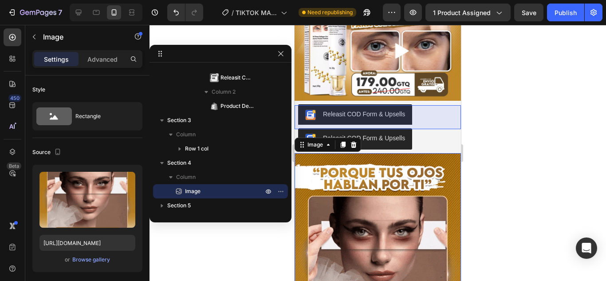
scroll to position [196, 0]
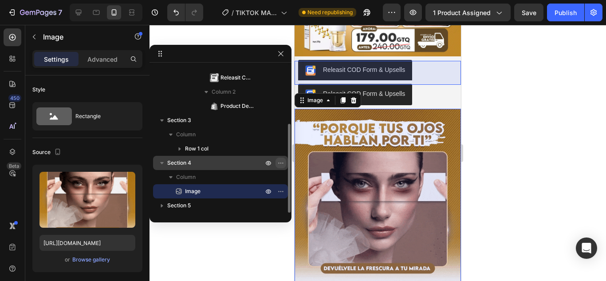
click at [279, 162] on icon "button" at bounding box center [280, 162] width 7 height 7
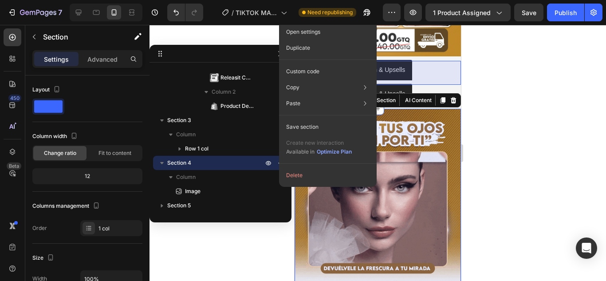
click at [505, 150] on div at bounding box center [377, 153] width 456 height 256
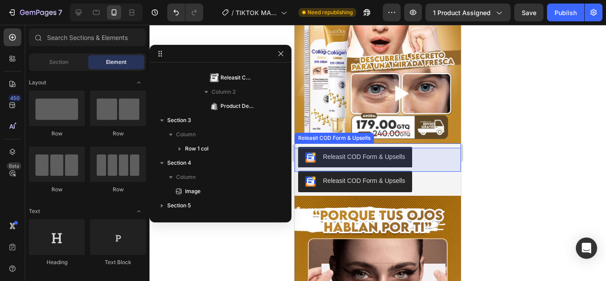
scroll to position [108, 0]
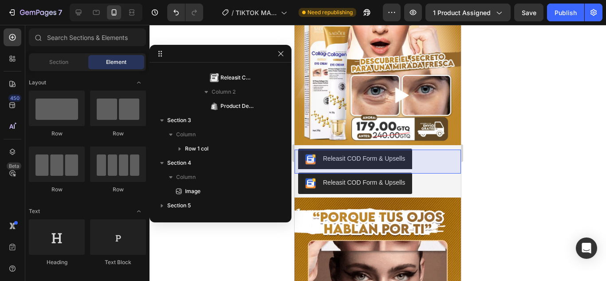
click at [490, 125] on div at bounding box center [377, 153] width 456 height 256
click at [427, 123] on img at bounding box center [377, 42] width 166 height 214
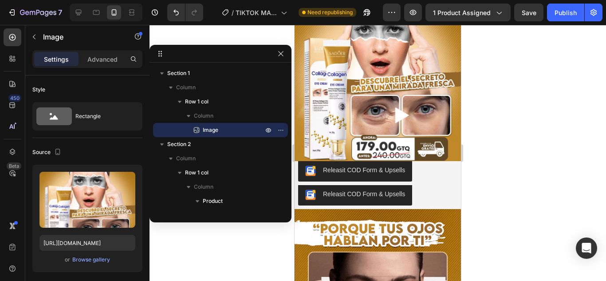
scroll to position [63, 0]
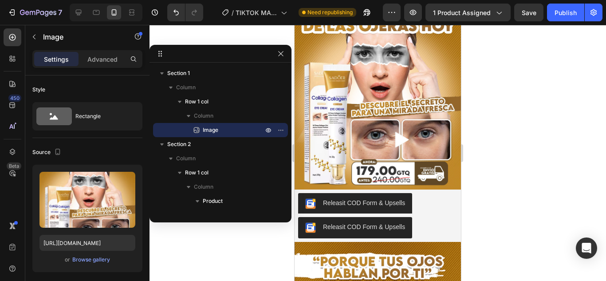
click at [507, 158] on div at bounding box center [377, 153] width 456 height 256
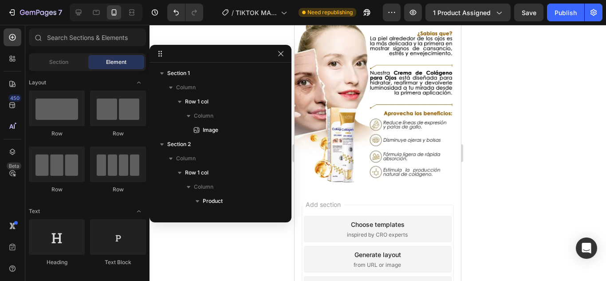
scroll to position [595, 0]
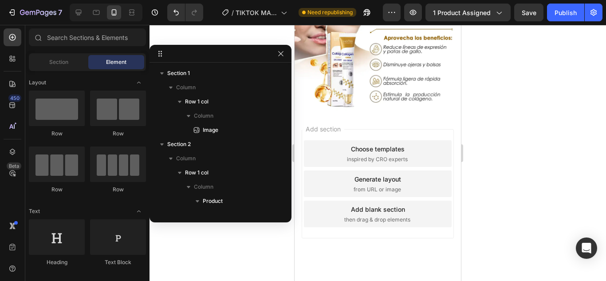
click at [421, 120] on div "Add section Choose templates inspired by CRO experts Generate layout from URL o…" at bounding box center [377, 195] width 166 height 169
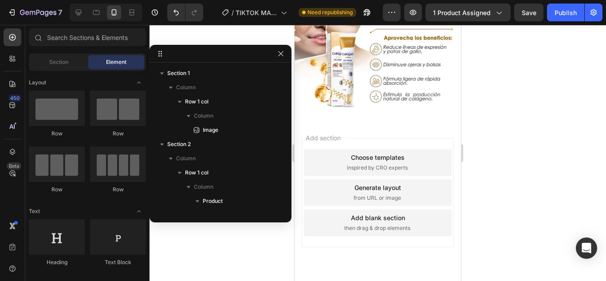
click at [286, 55] on div at bounding box center [220, 54] width 142 height 18
click at [285, 52] on button "button" at bounding box center [280, 53] width 11 height 11
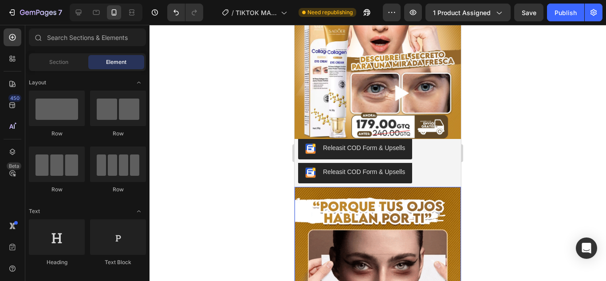
scroll to position [108, 0]
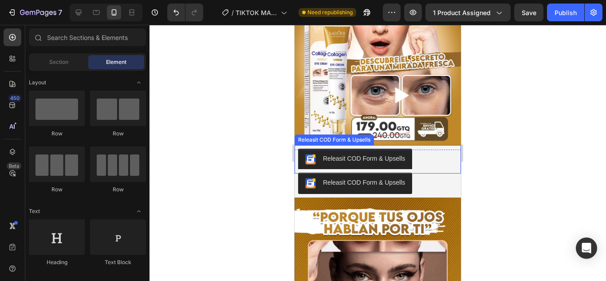
click at [448, 151] on div "Releasit COD Form & Upsells" at bounding box center [377, 159] width 159 height 21
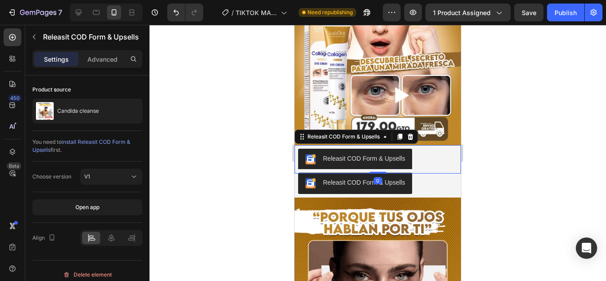
click at [494, 129] on div at bounding box center [377, 153] width 456 height 256
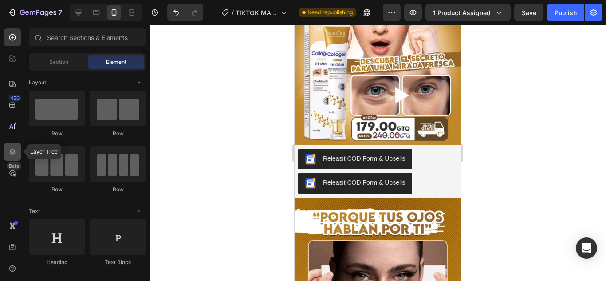
click at [19, 152] on div at bounding box center [13, 152] width 18 height 18
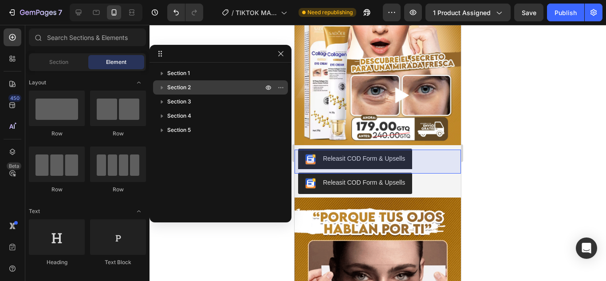
click at [213, 90] on p "Section 2" at bounding box center [216, 87] width 98 height 9
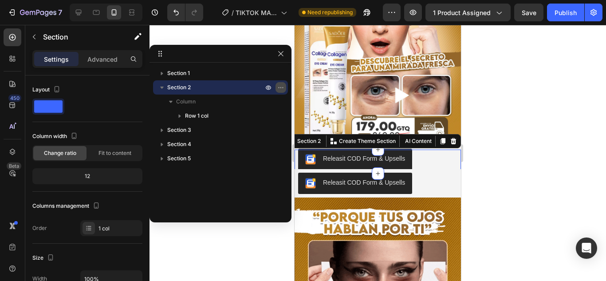
click at [280, 89] on icon "button" at bounding box center [280, 87] width 7 height 7
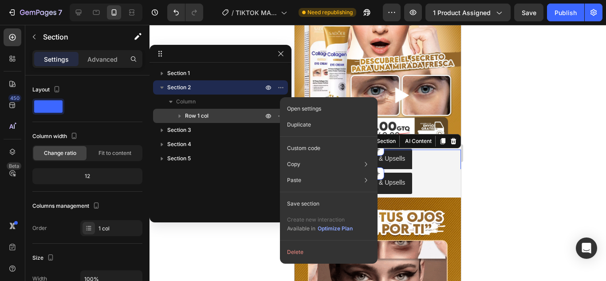
click at [297, 123] on p "Duplicate" at bounding box center [299, 125] width 24 height 8
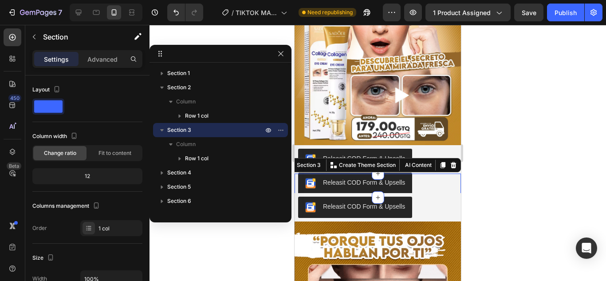
drag, startPoint x: 532, startPoint y: 167, endPoint x: 113, endPoint y: 150, distance: 419.2
click at [532, 167] on div at bounding box center [377, 153] width 456 height 256
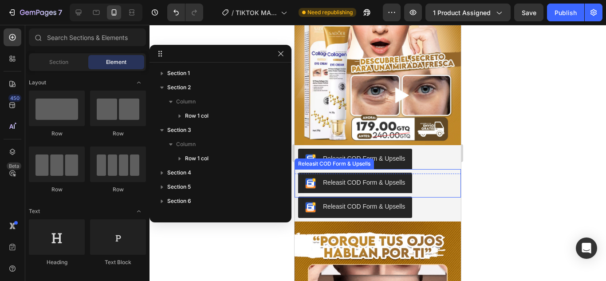
scroll to position [241, 0]
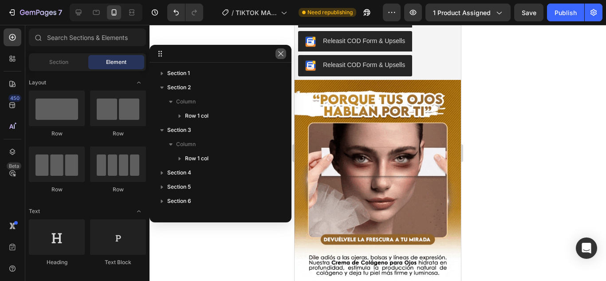
click at [279, 59] on button "button" at bounding box center [280, 53] width 11 height 11
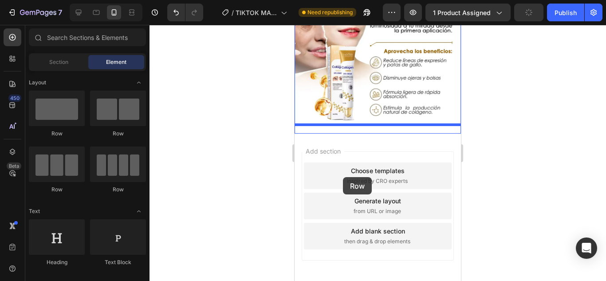
scroll to position [613, 0]
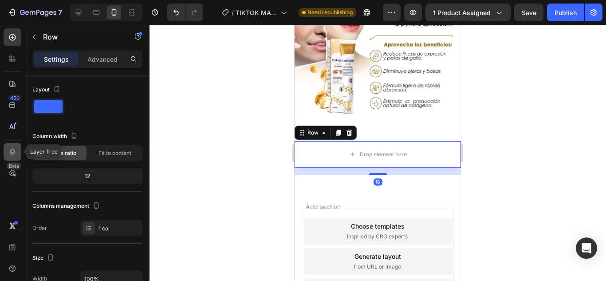
click at [14, 153] on icon at bounding box center [13, 152] width 6 height 6
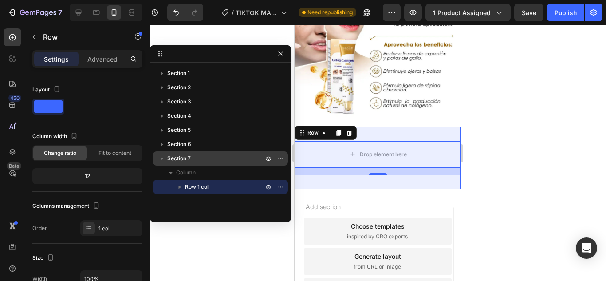
click at [195, 160] on p "Section 7" at bounding box center [216, 158] width 98 height 9
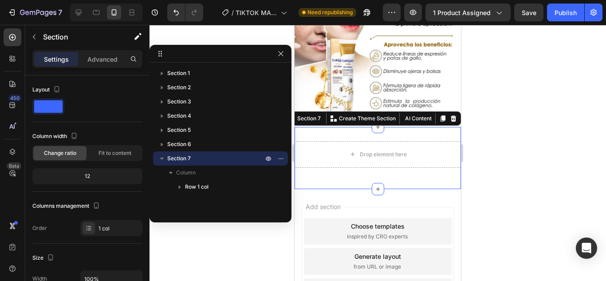
click at [541, 143] on div at bounding box center [377, 153] width 456 height 256
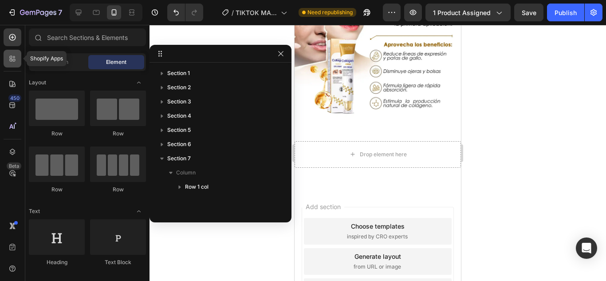
click at [15, 64] on div at bounding box center [13, 59] width 18 height 18
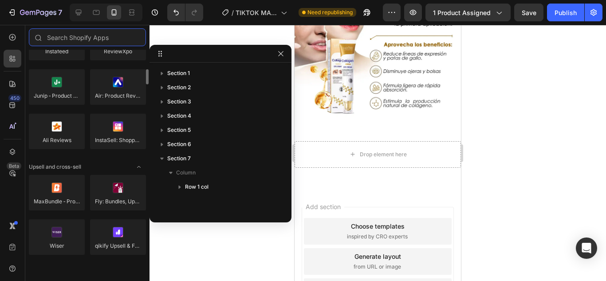
scroll to position [177, 0]
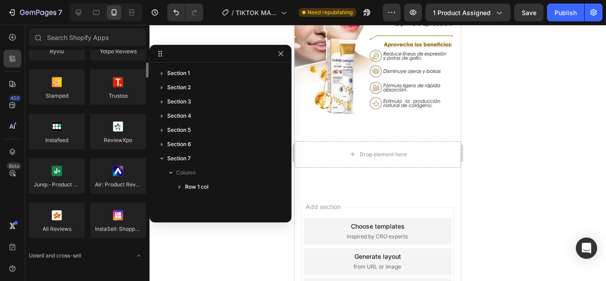
click at [21, 50] on div "450 Beta" at bounding box center [12, 153] width 25 height 256
click at [19, 41] on div at bounding box center [13, 37] width 18 height 18
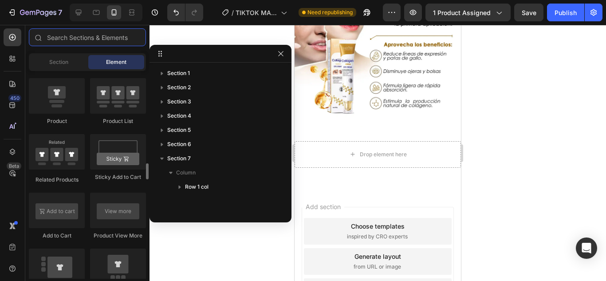
scroll to position [1064, 0]
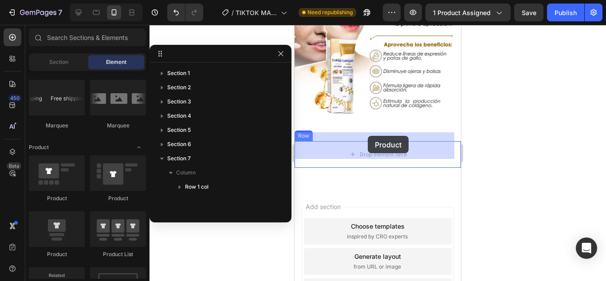
drag, startPoint x: 360, startPoint y: 253, endPoint x: 367, endPoint y: 136, distance: 117.2
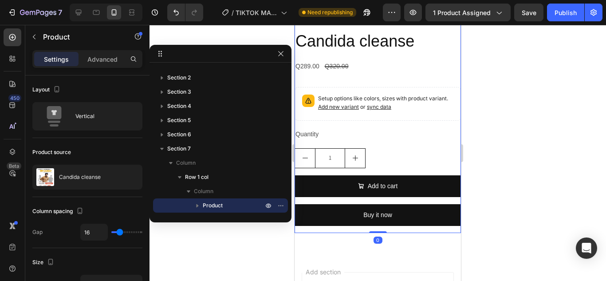
scroll to position [967, 0]
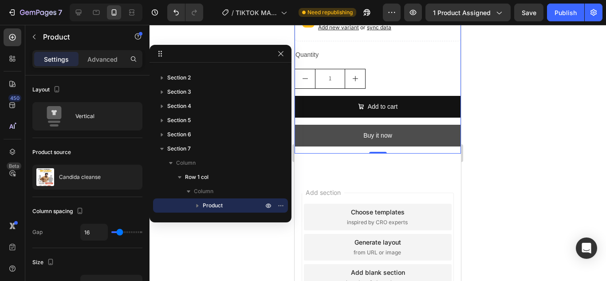
click at [389, 131] on button "Buy it now" at bounding box center [377, 136] width 166 height 22
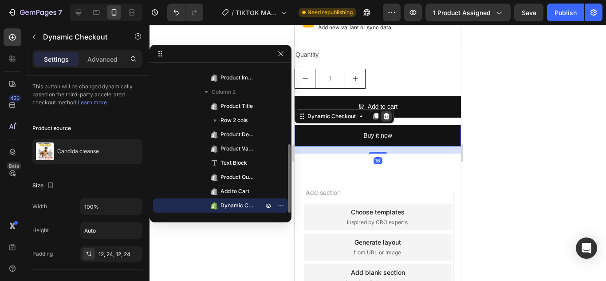
click at [385, 113] on icon at bounding box center [386, 116] width 7 height 7
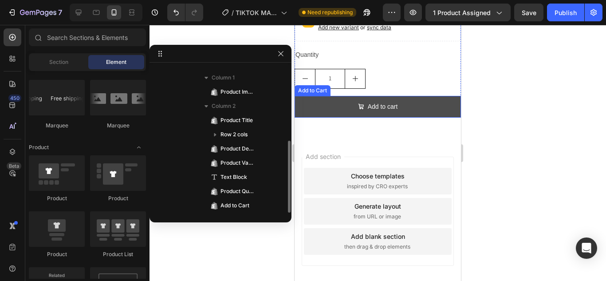
click at [411, 109] on button "Add to cart" at bounding box center [377, 107] width 166 height 22
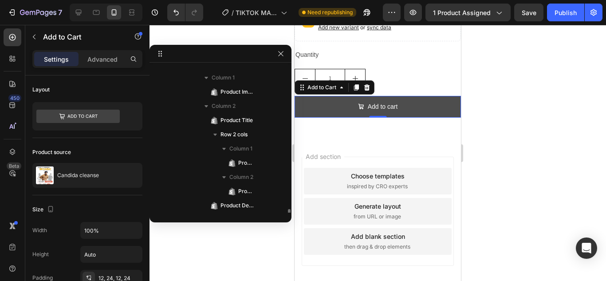
scroll to position [208, 0]
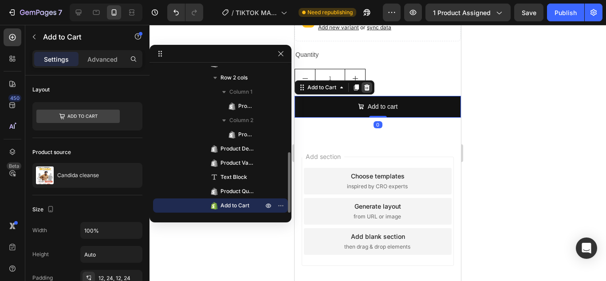
click at [365, 84] on icon at bounding box center [367, 87] width 6 height 6
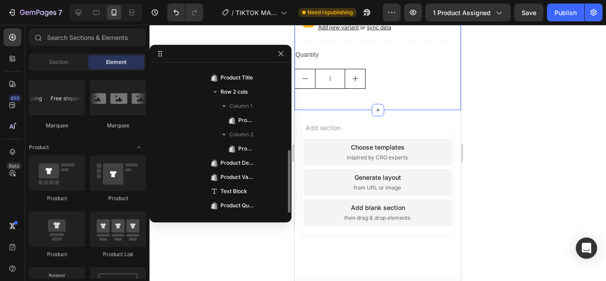
scroll to position [923, 0]
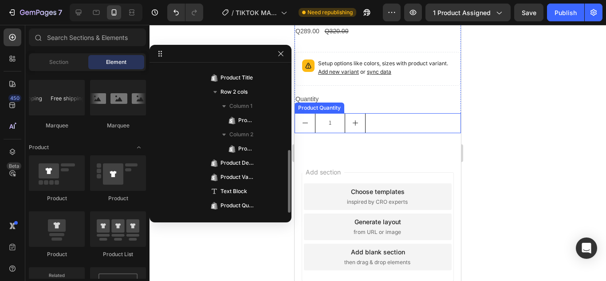
click at [388, 123] on div "1" at bounding box center [377, 123] width 166 height 20
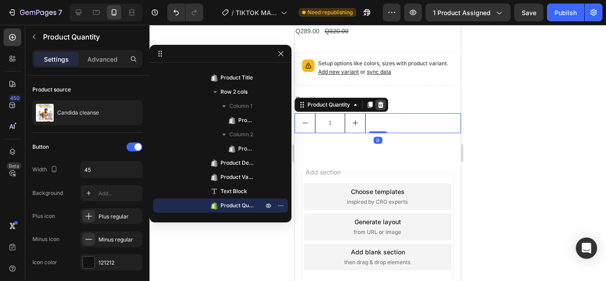
click at [378, 101] on icon at bounding box center [380, 104] width 7 height 7
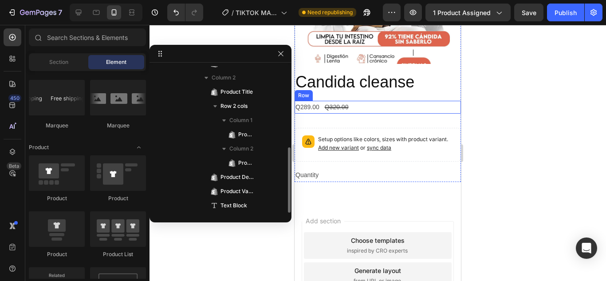
scroll to position [834, 0]
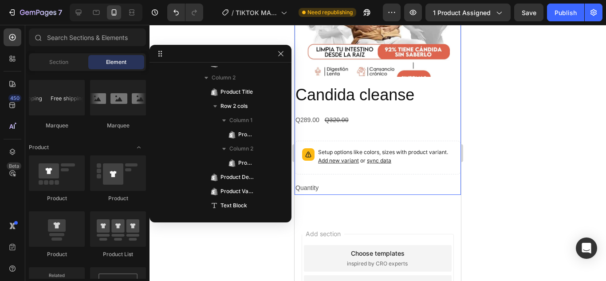
click at [340, 181] on div "Quantity" at bounding box center [377, 187] width 166 height 13
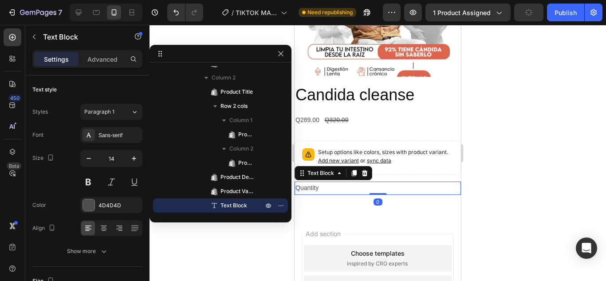
click at [364, 169] on icon at bounding box center [364, 172] width 7 height 7
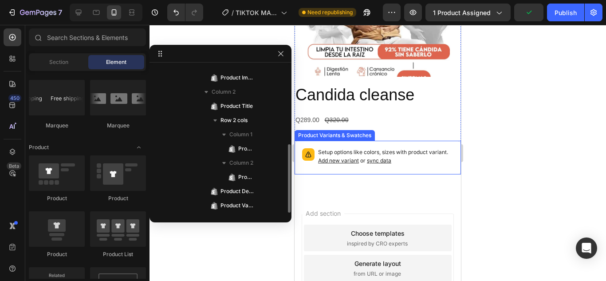
scroll to position [166, 0]
click at [382, 148] on p "Setup options like colors, sizes with product variant. Add new variant or sync …" at bounding box center [385, 156] width 135 height 17
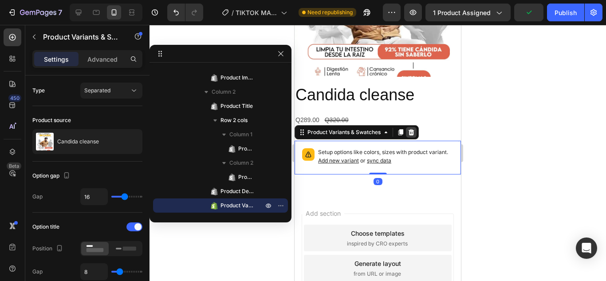
click at [410, 129] on icon at bounding box center [411, 132] width 6 height 6
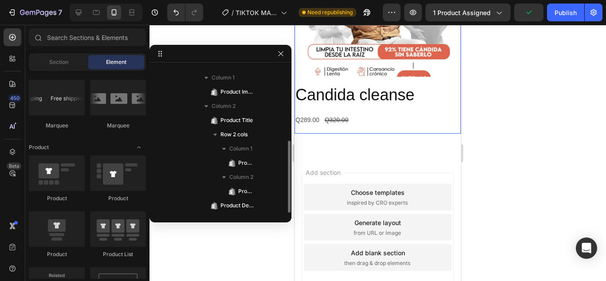
click at [379, 119] on div "Q289.00 Product Price Product Price Q320.00 Product Price Product Price Row" at bounding box center [377, 119] width 166 height 13
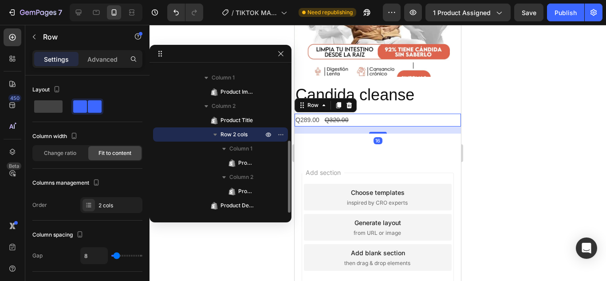
click at [386, 117] on div "Q289.00 Product Price Product Price Q320.00 Product Price Product Price Row 16" at bounding box center [377, 119] width 166 height 13
click at [352, 102] on icon at bounding box center [348, 105] width 7 height 7
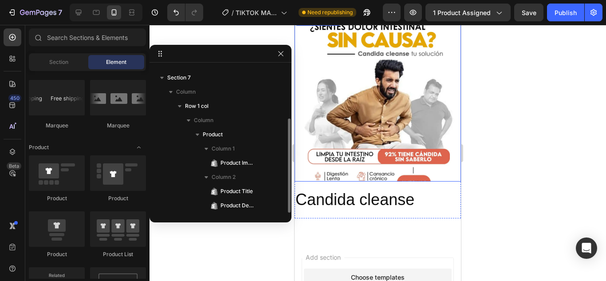
scroll to position [701, 0]
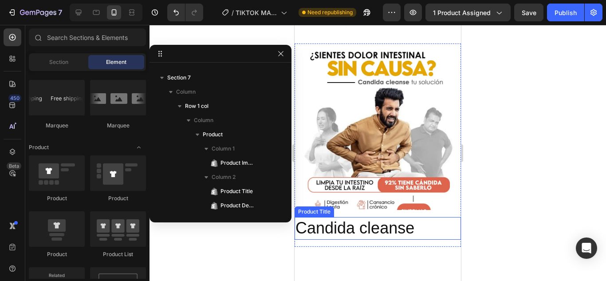
drag, startPoint x: 375, startPoint y: 221, endPoint x: 387, endPoint y: 222, distance: 11.6
click at [375, 221] on h2 "Candida cleanse" at bounding box center [377, 228] width 166 height 23
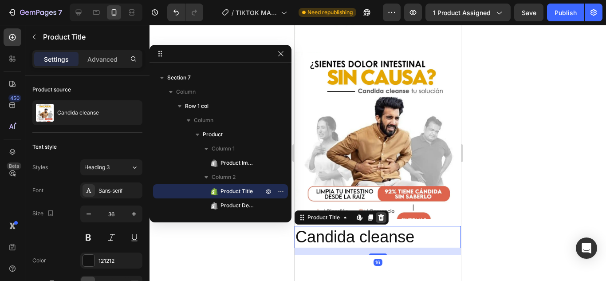
click at [384, 214] on icon at bounding box center [380, 217] width 7 height 7
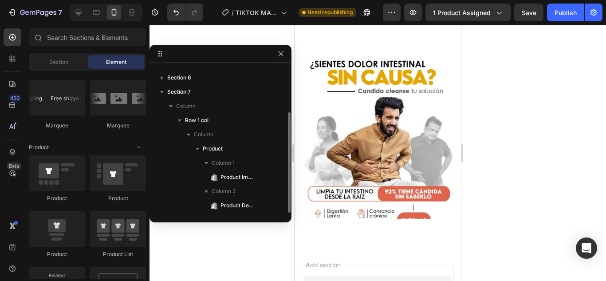
scroll to position [66, 0]
click at [21, 35] on div "450 Beta" at bounding box center [12, 153] width 25 height 256
click at [18, 35] on div at bounding box center [13, 37] width 18 height 18
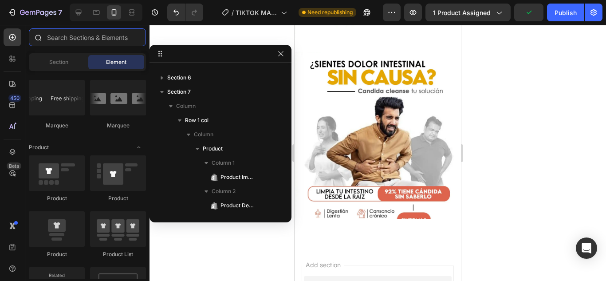
click at [86, 39] on input "text" at bounding box center [87, 37] width 117 height 18
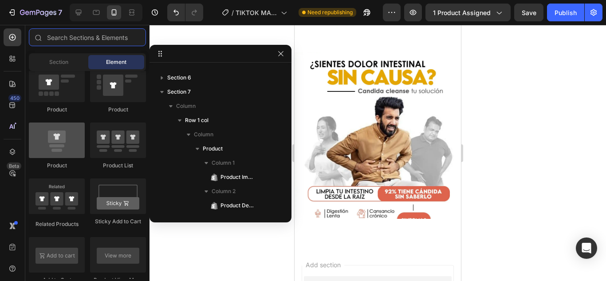
scroll to position [975, 0]
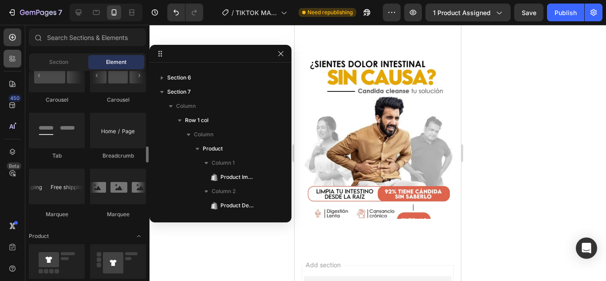
click at [15, 66] on div at bounding box center [13, 59] width 18 height 18
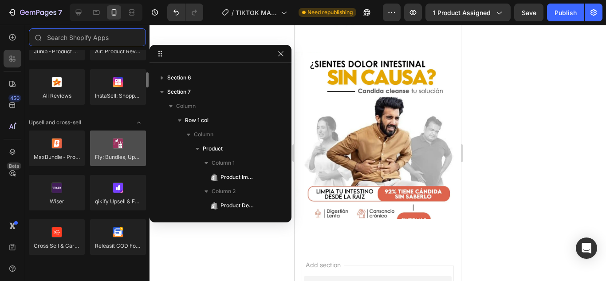
scroll to position [399, 0]
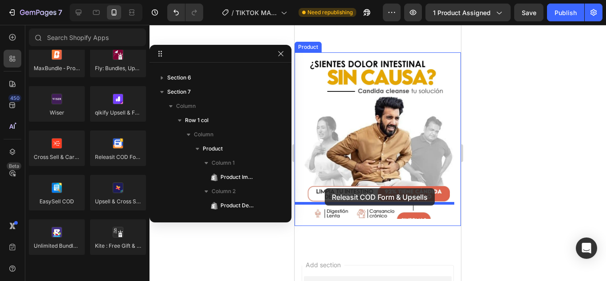
drag, startPoint x: 404, startPoint y: 184, endPoint x: 324, endPoint y: 188, distance: 79.5
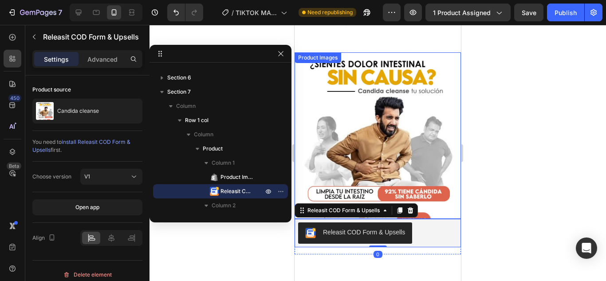
drag, startPoint x: 391, startPoint y: 143, endPoint x: 406, endPoint y: 174, distance: 33.7
click at [391, 143] on img at bounding box center [377, 135] width 166 height 166
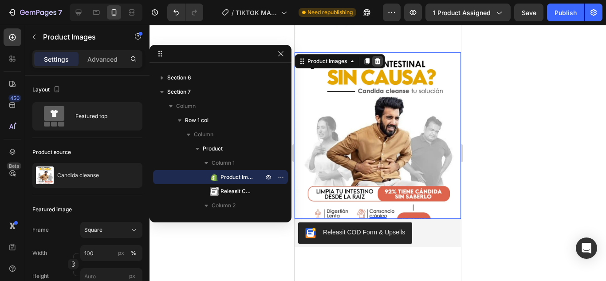
click at [378, 56] on div at bounding box center [377, 61] width 11 height 11
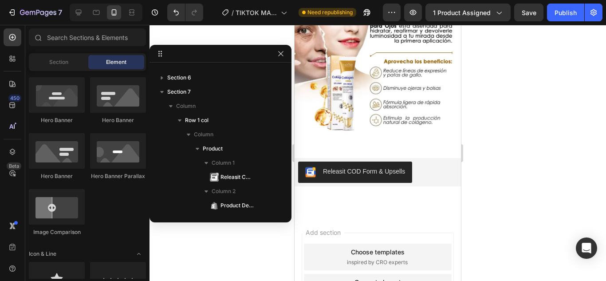
scroll to position [568, 0]
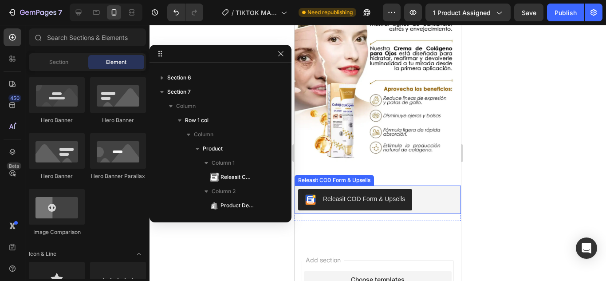
click at [419, 200] on div "Releasit COD Form & Upsells" at bounding box center [377, 199] width 159 height 21
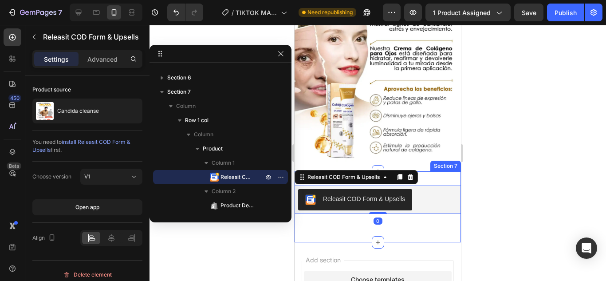
click at [450, 171] on div "Releasit COD Form & Upsells Releasit COD Form & Upsells 0 Product Description P…" at bounding box center [377, 206] width 166 height 71
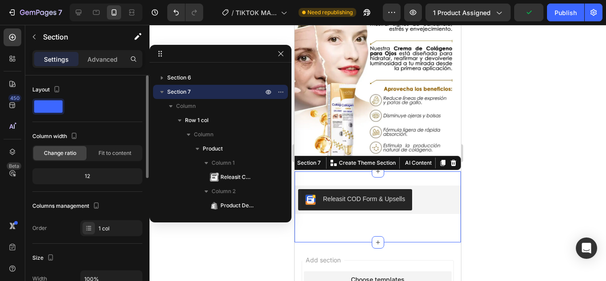
scroll to position [89, 0]
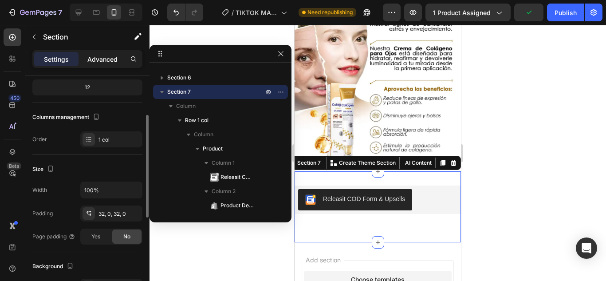
click at [102, 61] on p "Advanced" at bounding box center [102, 59] width 30 height 9
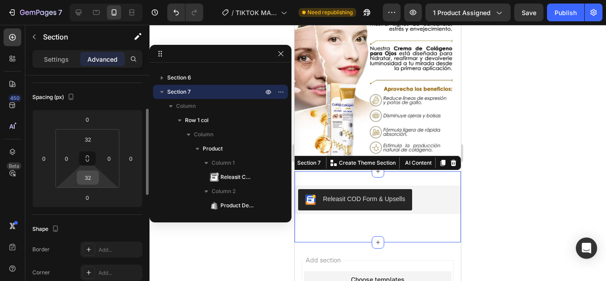
click at [93, 173] on input "32" at bounding box center [88, 177] width 18 height 13
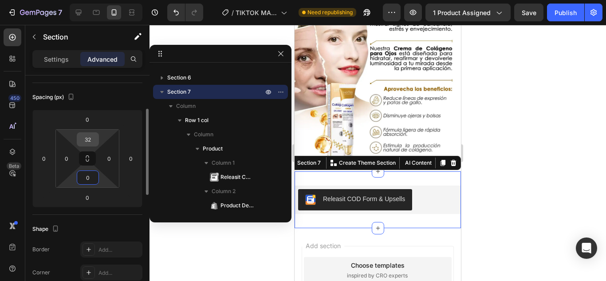
type input "0"
click at [86, 142] on input "32" at bounding box center [88, 139] width 18 height 13
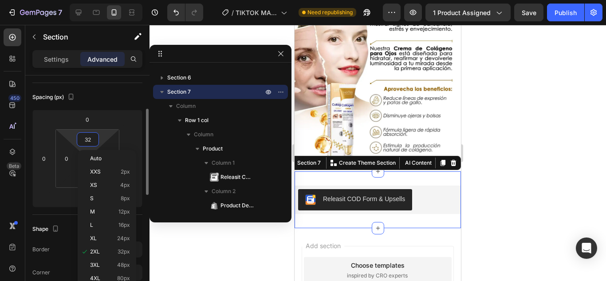
type input "0"
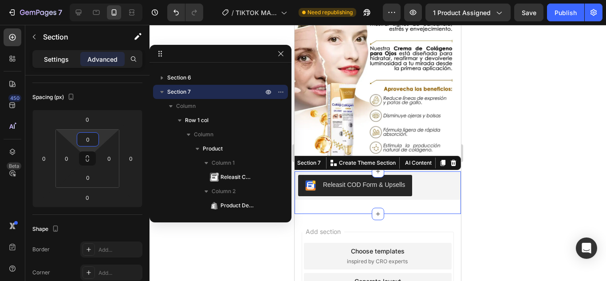
click at [66, 62] on p "Settings" at bounding box center [56, 59] width 25 height 9
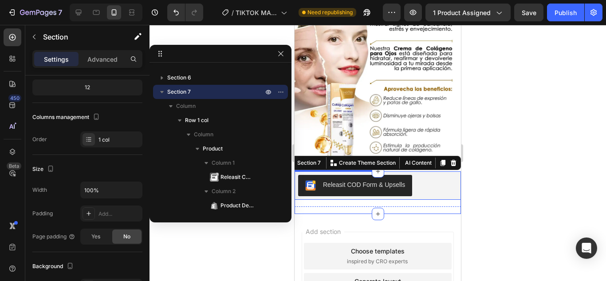
click at [407, 175] on button "Releasit COD Form & Upsells" at bounding box center [355, 185] width 114 height 21
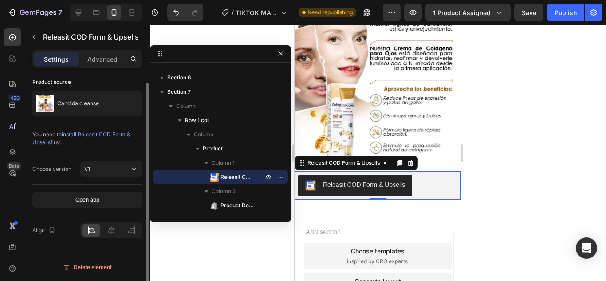
scroll to position [0, 0]
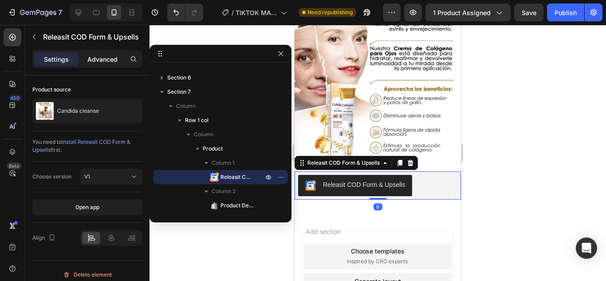
click at [98, 65] on div "Settings Advanced" at bounding box center [87, 59] width 110 height 18
click at [101, 64] on div "Advanced" at bounding box center [102, 59] width 44 height 14
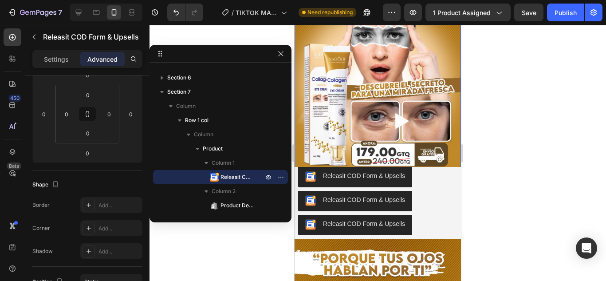
scroll to position [81, 0]
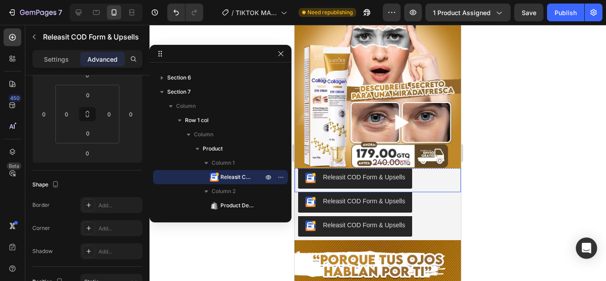
click at [353, 174] on div "Releasit COD Form & Upsells" at bounding box center [364, 176] width 82 height 9
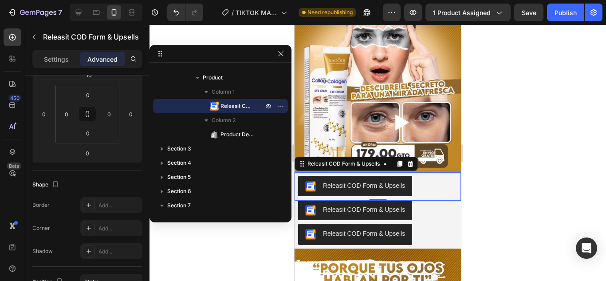
click at [430, 176] on div "Releasit COD Form & Upsells" at bounding box center [377, 186] width 159 height 21
click at [431, 180] on div "Releasit COD Form & Upsells" at bounding box center [377, 186] width 159 height 21
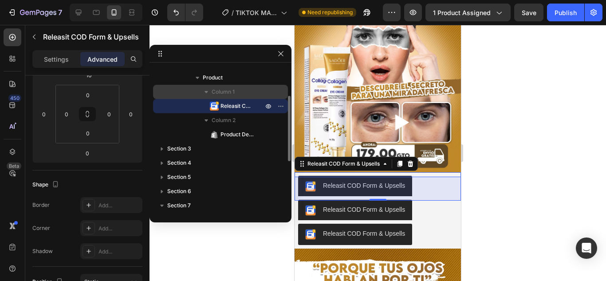
scroll to position [22, 0]
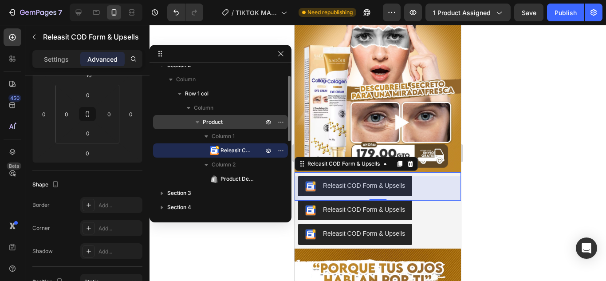
click at [224, 118] on p "Product" at bounding box center [234, 121] width 62 height 9
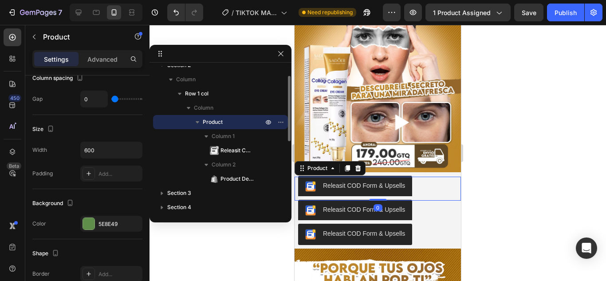
scroll to position [0, 0]
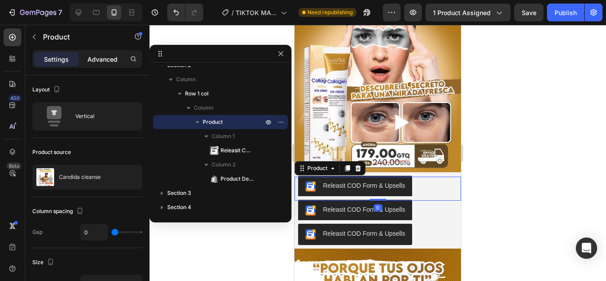
click at [104, 56] on p "Advanced" at bounding box center [102, 59] width 30 height 9
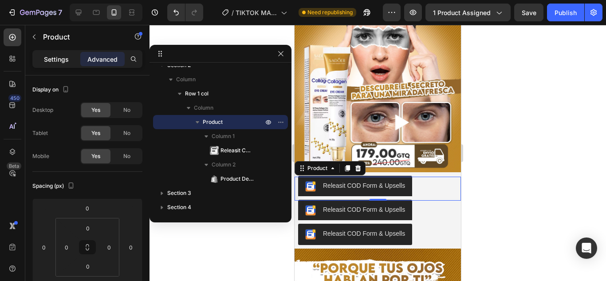
click at [68, 65] on div "Settings" at bounding box center [56, 59] width 44 height 14
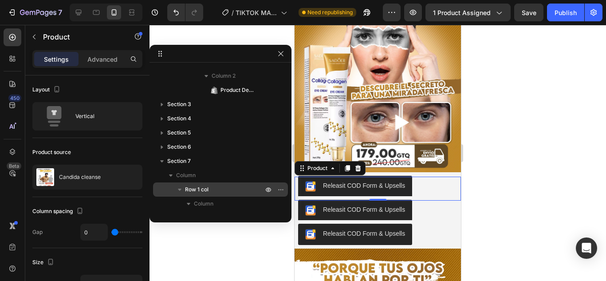
scroll to position [180, 0]
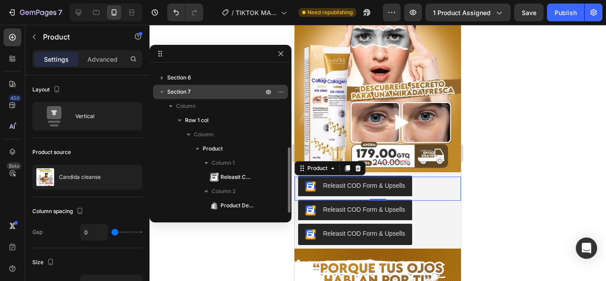
click at [197, 94] on p "Section 7" at bounding box center [216, 91] width 98 height 9
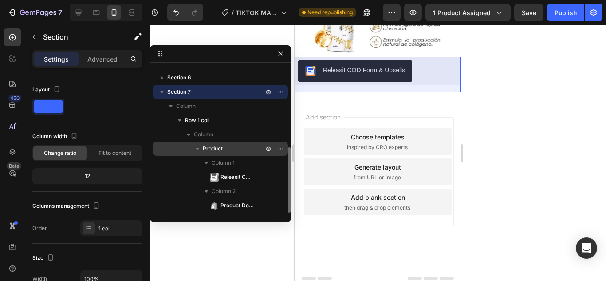
scroll to position [675, 0]
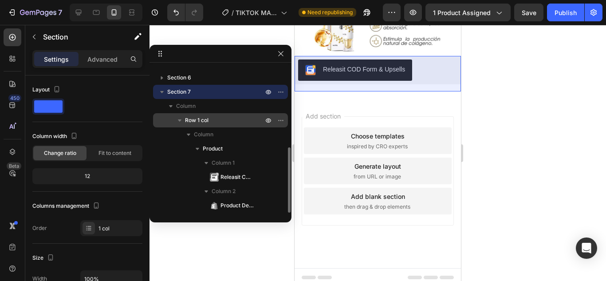
click at [207, 121] on span "Row 1 col" at bounding box center [196, 120] width 23 height 9
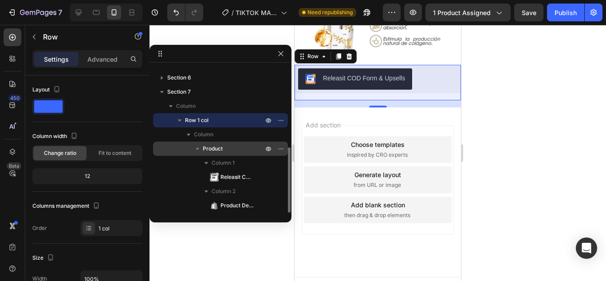
click at [213, 145] on span "Product" at bounding box center [213, 148] width 20 height 9
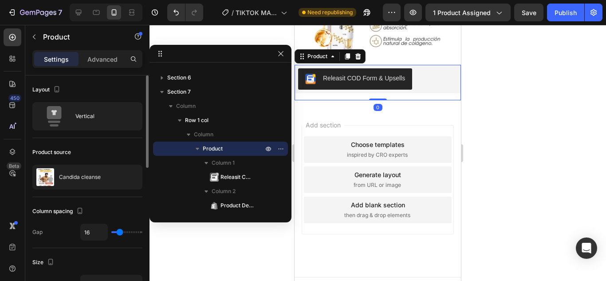
click at [113, 232] on div "16" at bounding box center [111, 231] width 62 height 17
type input "12"
type input "0"
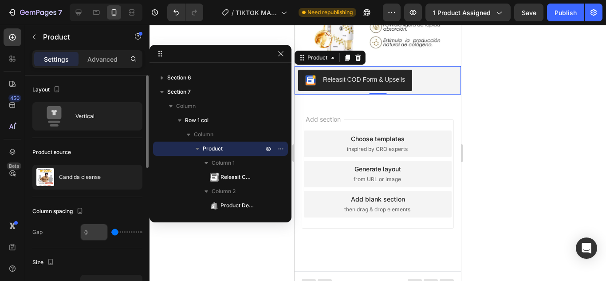
drag, startPoint x: 118, startPoint y: 232, endPoint x: 92, endPoint y: 228, distance: 26.4
type input "0"
click at [111, 231] on input "range" at bounding box center [126, 232] width 31 height 2
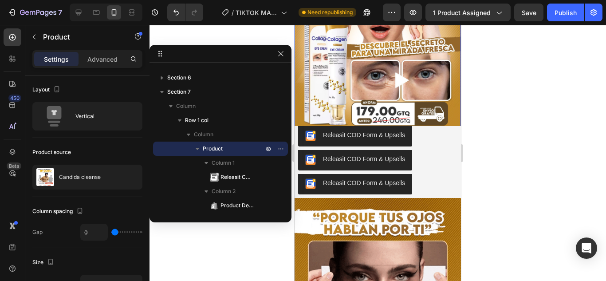
scroll to position [97, 0]
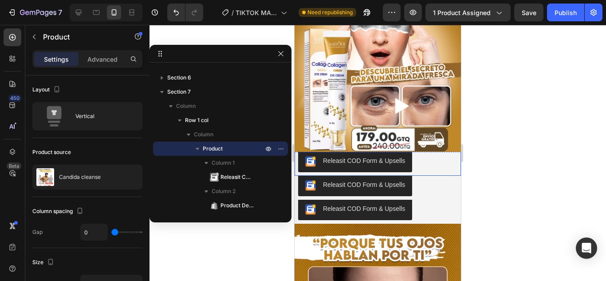
click at [367, 158] on div "Releasit COD Form & Upsells" at bounding box center [364, 160] width 82 height 9
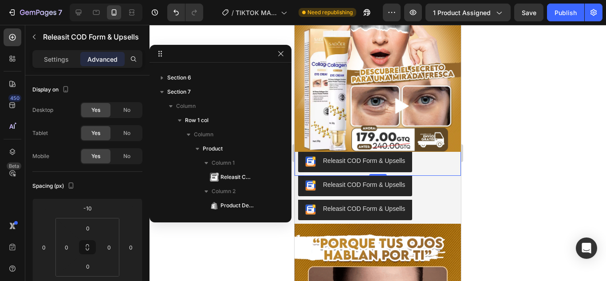
scroll to position [40, 0]
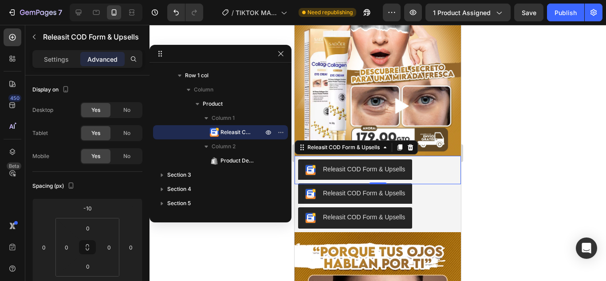
click at [349, 164] on div "Releasit COD Form & Upsells" at bounding box center [364, 168] width 82 height 9
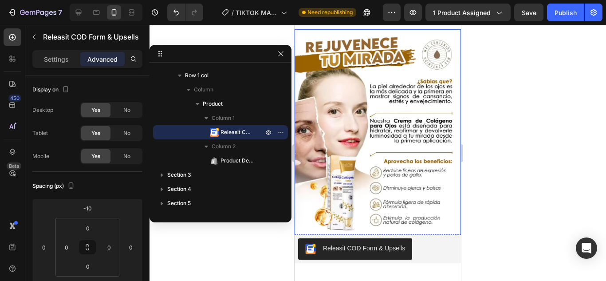
scroll to position [629, 0]
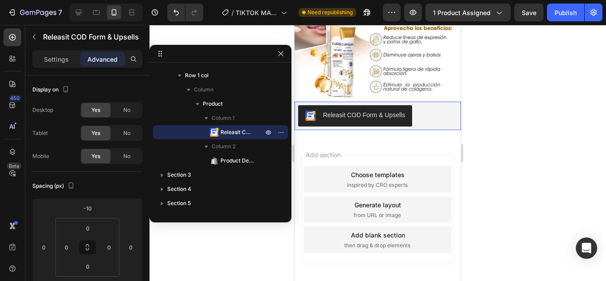
click at [373, 118] on div "Releasit COD Form & Upsells" at bounding box center [364, 114] width 82 height 9
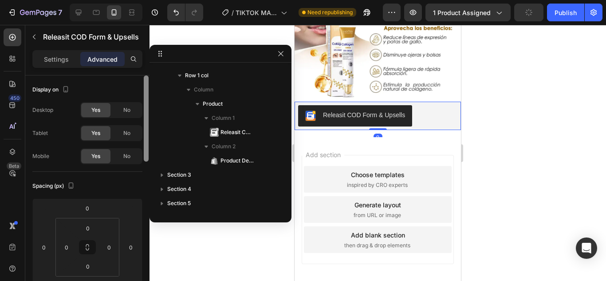
scroll to position [180, 0]
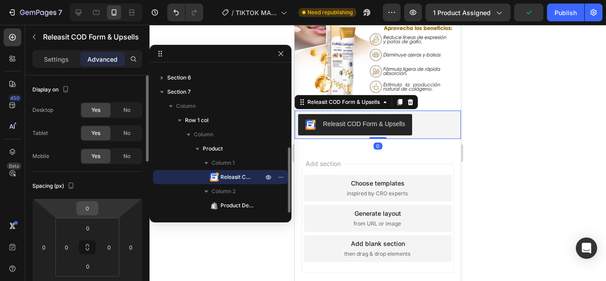
click at [89, 207] on input "0" at bounding box center [87, 207] width 18 height 13
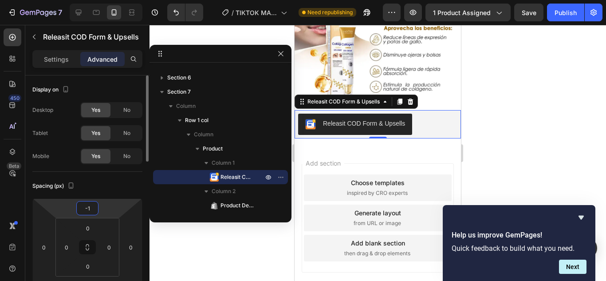
type input "-10"
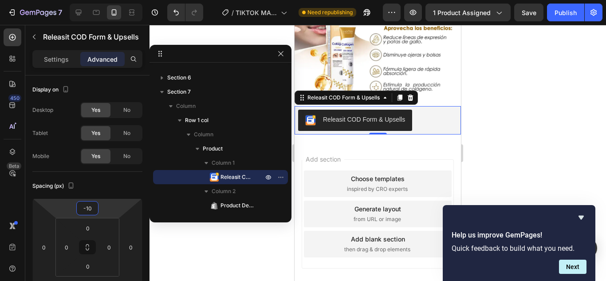
click at [496, 103] on div at bounding box center [377, 153] width 456 height 256
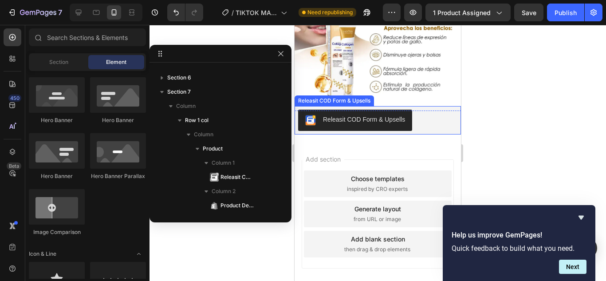
click at [382, 115] on div "Releasit COD Form & Upsells" at bounding box center [364, 119] width 82 height 9
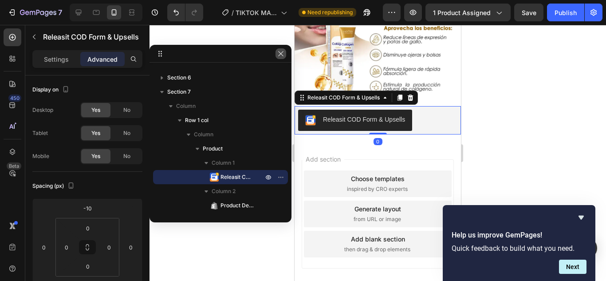
click at [284, 57] on icon "button" at bounding box center [280, 53] width 7 height 7
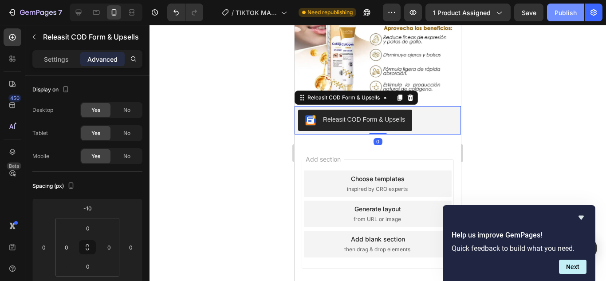
click at [566, 13] on div "Publish" at bounding box center [565, 12] width 22 height 9
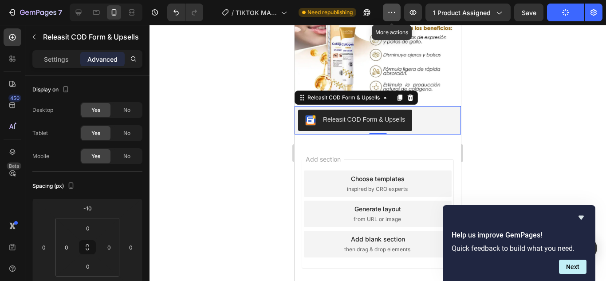
click at [400, 16] on button "button" at bounding box center [392, 13] width 18 height 18
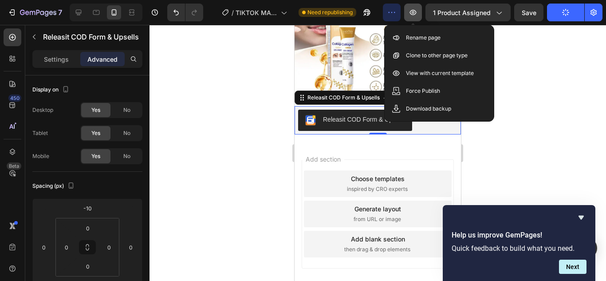
click at [407, 16] on button "button" at bounding box center [413, 13] width 18 height 18
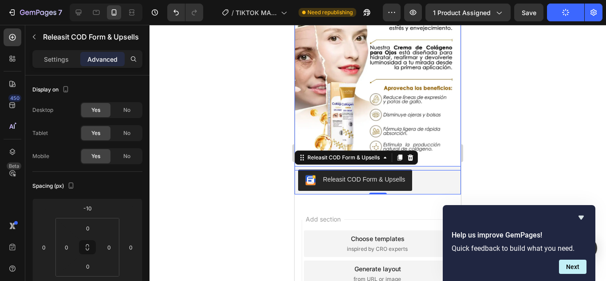
scroll to position [585, 0]
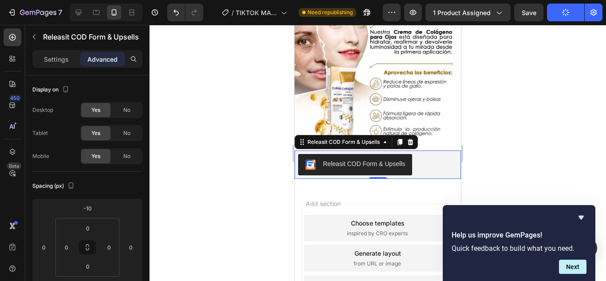
click at [422, 154] on div "Releasit COD Form & Upsells" at bounding box center [377, 164] width 159 height 21
drag, startPoint x: 539, startPoint y: 149, endPoint x: 481, endPoint y: 132, distance: 61.3
click at [541, 148] on div at bounding box center [377, 153] width 456 height 256
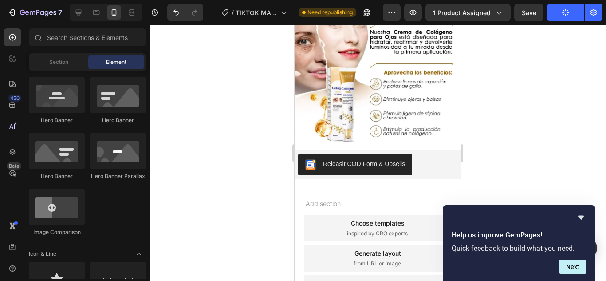
click at [435, 120] on img at bounding box center [377, 48] width 166 height 214
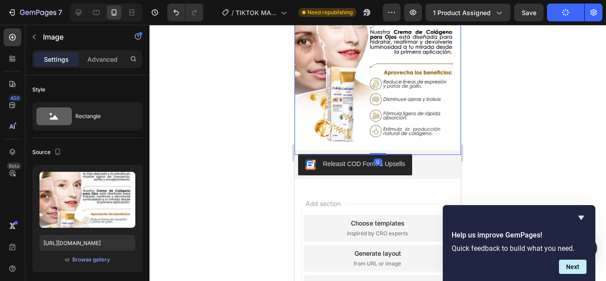
click at [530, 117] on div at bounding box center [377, 153] width 456 height 256
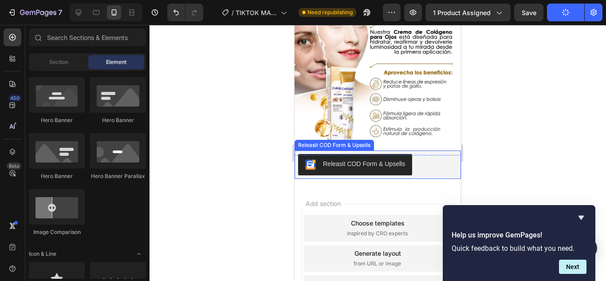
drag, startPoint x: 439, startPoint y: 148, endPoint x: 436, endPoint y: 153, distance: 6.5
click at [445, 154] on div "Releasit COD Form & Upsells" at bounding box center [377, 164] width 159 height 21
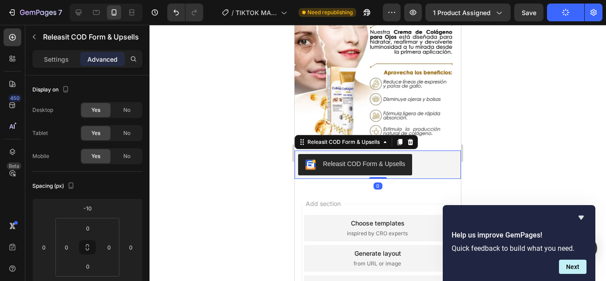
click at [509, 123] on div at bounding box center [377, 153] width 456 height 256
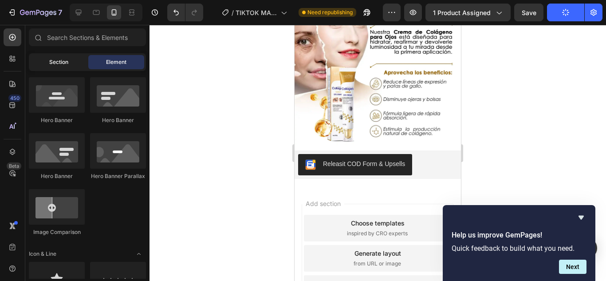
click at [54, 66] on span "Section" at bounding box center [58, 62] width 19 height 8
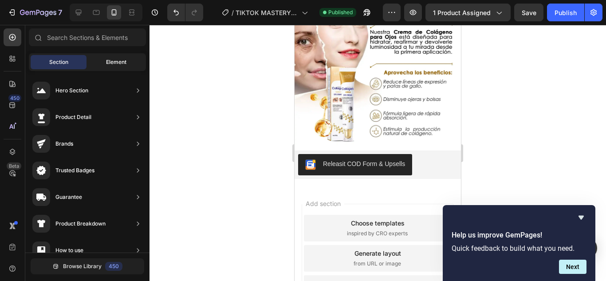
click at [96, 65] on div "Element" at bounding box center [116, 62] width 56 height 14
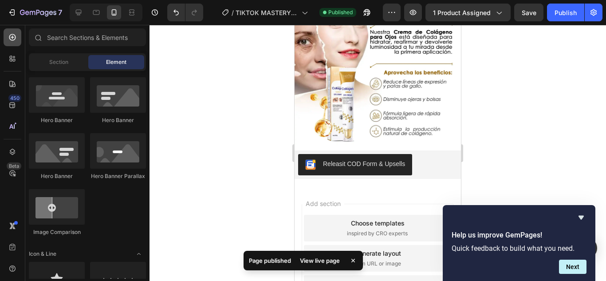
click at [17, 43] on div at bounding box center [13, 37] width 18 height 18
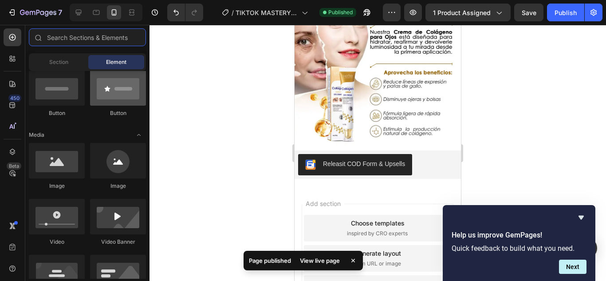
scroll to position [0, 0]
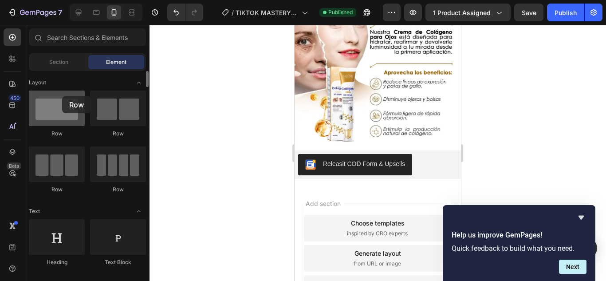
drag, startPoint x: 54, startPoint y: 93, endPoint x: 62, endPoint y: 96, distance: 8.4
click at [62, 96] on div at bounding box center [57, 107] width 56 height 35
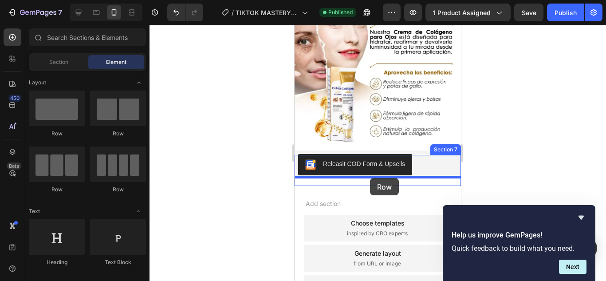
drag, startPoint x: 362, startPoint y: 134, endPoint x: 370, endPoint y: 178, distance: 44.6
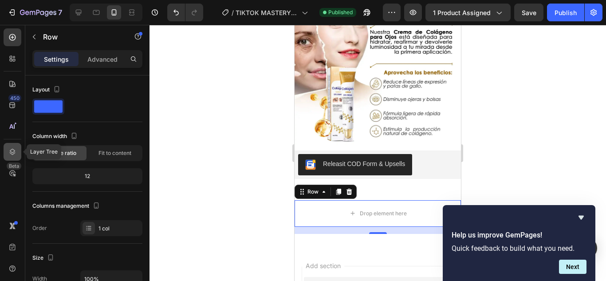
click at [19, 153] on div at bounding box center [13, 152] width 18 height 18
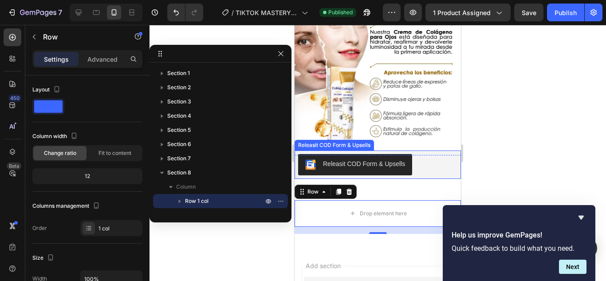
click at [551, 142] on div at bounding box center [377, 153] width 456 height 256
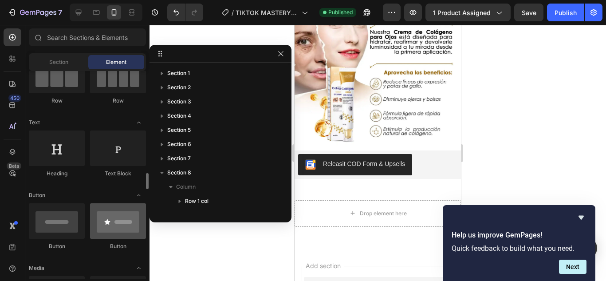
scroll to position [177, 0]
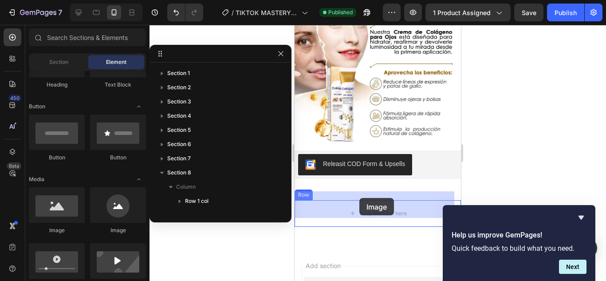
drag, startPoint x: 354, startPoint y: 244, endPoint x: 359, endPoint y: 198, distance: 46.8
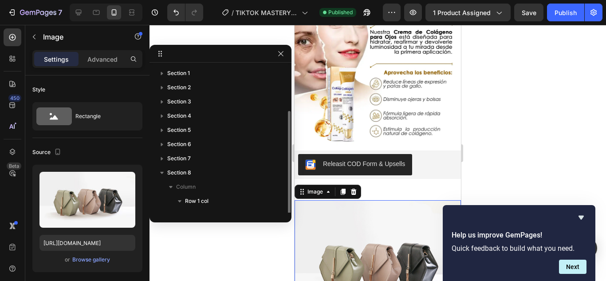
scroll to position [24, 0]
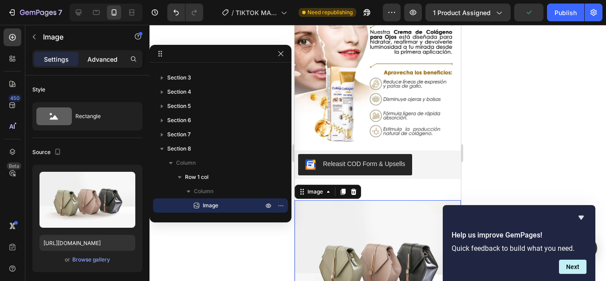
click at [115, 61] on p "Advanced" at bounding box center [102, 59] width 30 height 9
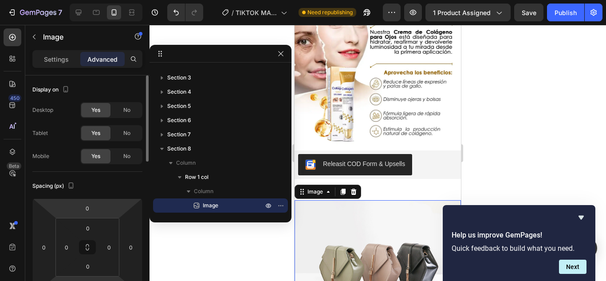
scroll to position [89, 0]
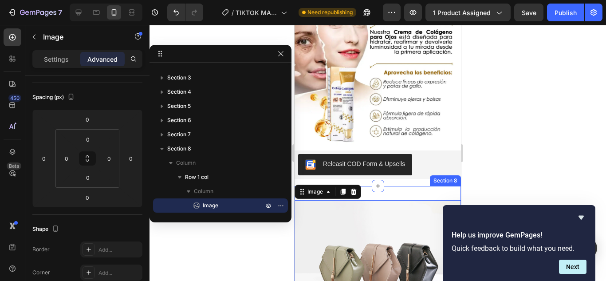
click at [425, 186] on div "Image 0 Row Section 8" at bounding box center [377, 266] width 166 height 160
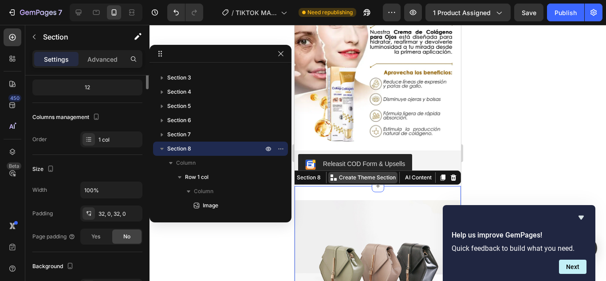
scroll to position [0, 0]
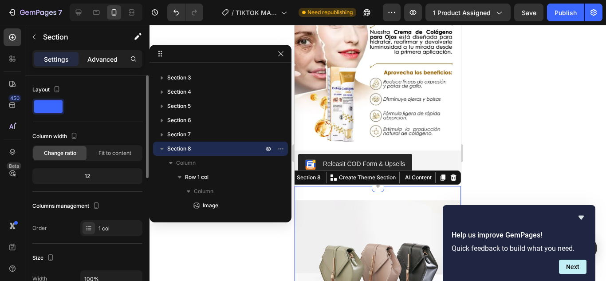
click at [105, 61] on p "Advanced" at bounding box center [102, 59] width 30 height 9
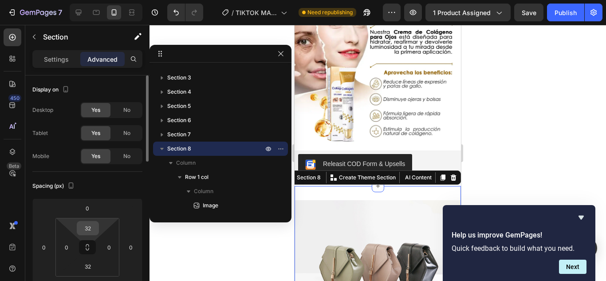
click at [93, 225] on input "32" at bounding box center [88, 227] width 18 height 13
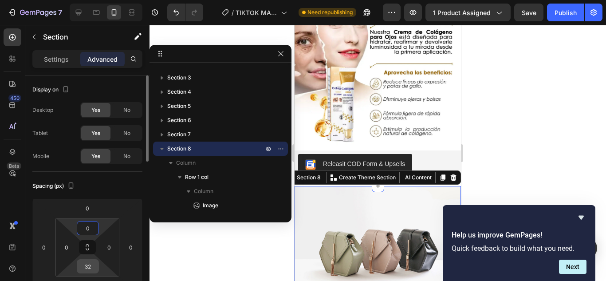
type input "0"
click at [94, 267] on input "32" at bounding box center [88, 265] width 18 height 13
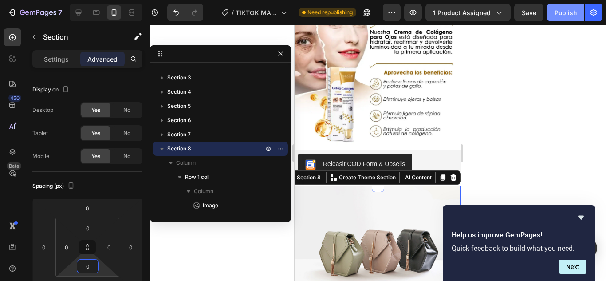
type input "0"
click at [570, 13] on div "Publish" at bounding box center [565, 12] width 22 height 9
click at [384, 203] on img at bounding box center [377, 248] width 166 height 125
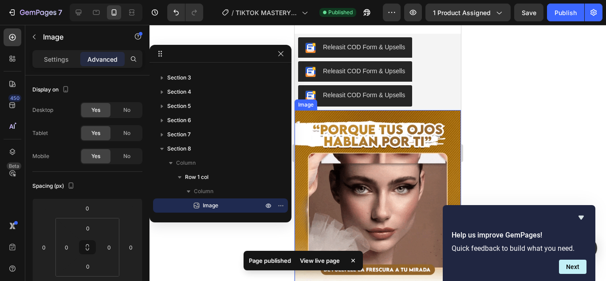
scroll to position [230, 0]
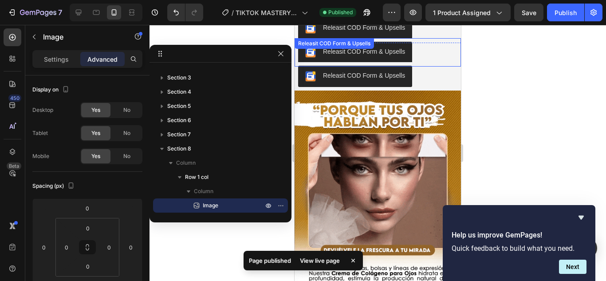
click at [438, 47] on div "Releasit COD Form & Upsells" at bounding box center [377, 52] width 159 height 21
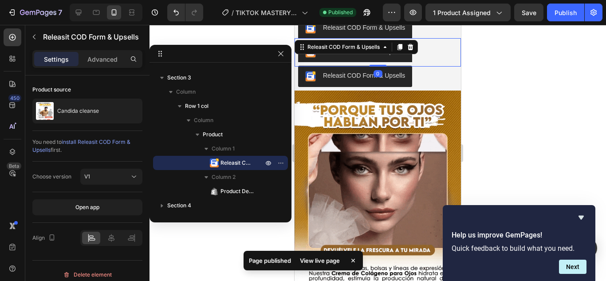
click at [436, 40] on div "Releasit COD Form & Upsells" at bounding box center [377, 52] width 166 height 28
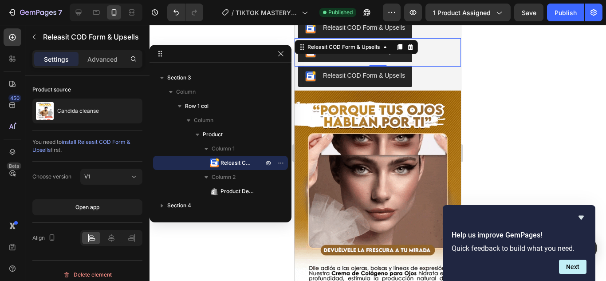
click at [494, 46] on div at bounding box center [377, 153] width 456 height 256
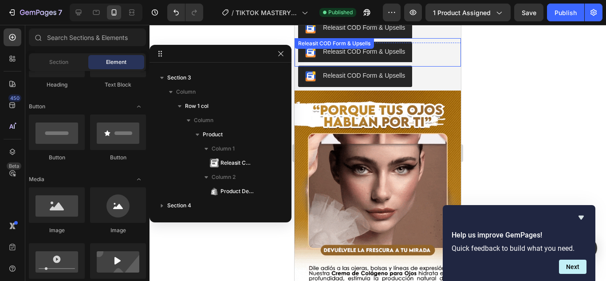
click at [434, 40] on div "Releasit COD Form & Upsells" at bounding box center [377, 52] width 166 height 28
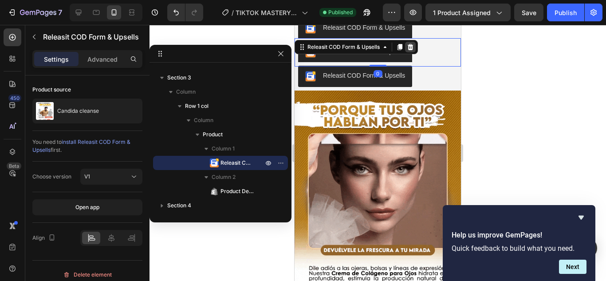
click at [407, 49] on icon at bounding box center [410, 46] width 7 height 7
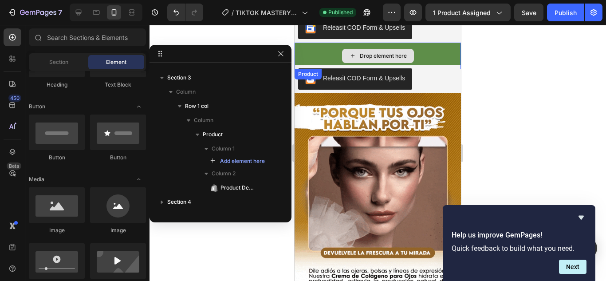
click at [433, 55] on div "Drop element here" at bounding box center [377, 56] width 166 height 27
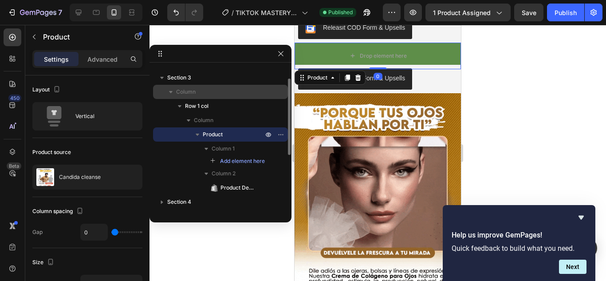
scroll to position [0, 0]
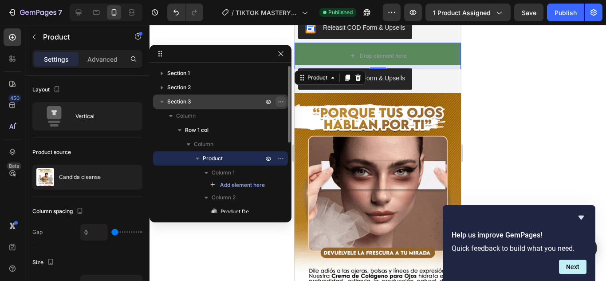
click at [284, 100] on icon "button" at bounding box center [280, 101] width 7 height 7
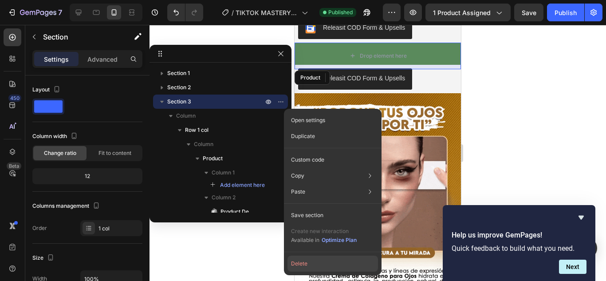
click at [299, 262] on button "Delete" at bounding box center [332, 263] width 90 height 16
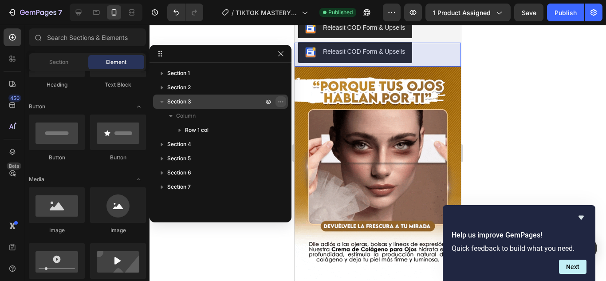
click at [278, 98] on button "button" at bounding box center [280, 101] width 11 height 11
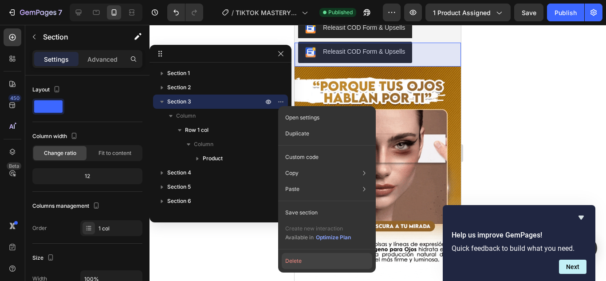
click at [298, 259] on button "Delete" at bounding box center [326, 261] width 90 height 16
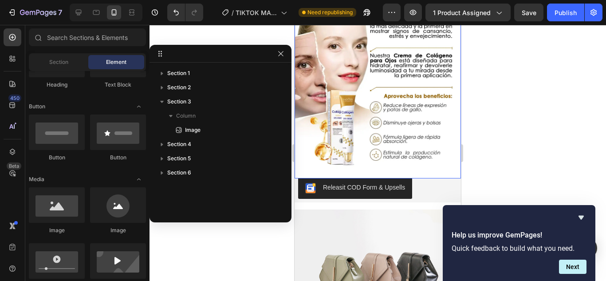
scroll to position [585, 0]
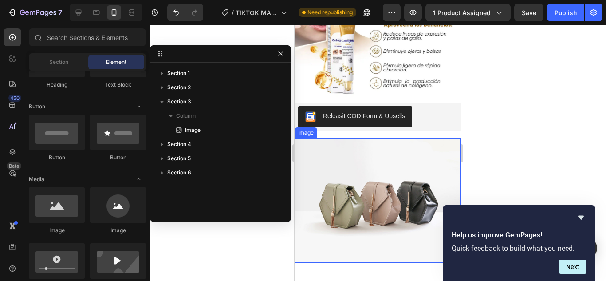
drag, startPoint x: 313, startPoint y: 163, endPoint x: 392, endPoint y: 195, distance: 85.5
click at [313, 164] on img at bounding box center [377, 200] width 166 height 125
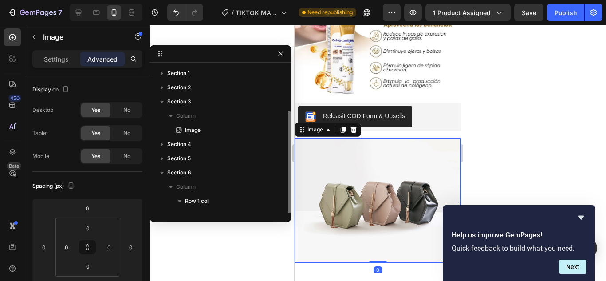
scroll to position [24, 0]
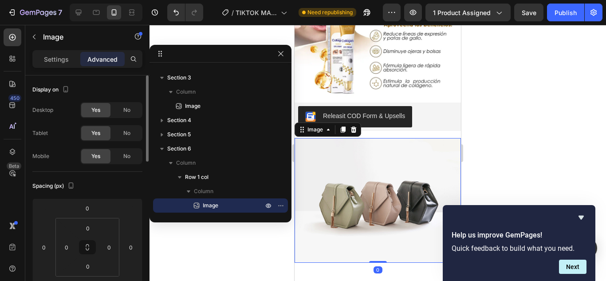
click at [55, 57] on p "Settings" at bounding box center [56, 59] width 25 height 9
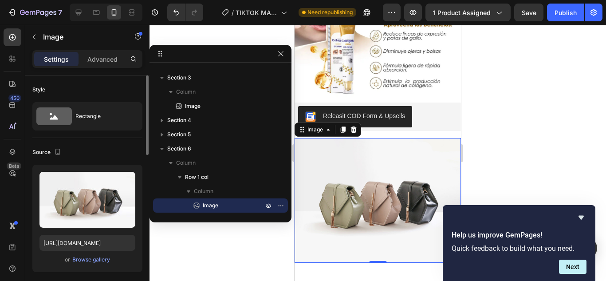
click at [82, 234] on div "Upload Image [URL][DOMAIN_NAME] or Browse gallery" at bounding box center [87, 217] width 110 height 107
click at [74, 239] on input "[URL][DOMAIN_NAME]" at bounding box center [87, 243] width 96 height 16
paste input "0778/4923/1615/files/ANTIOJERA_COLAGENO_4.gif?v=1758720379"
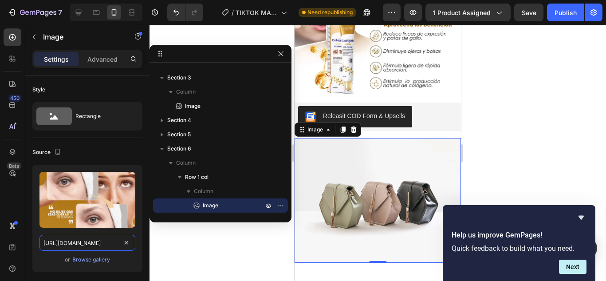
type input "[URL][DOMAIN_NAME]"
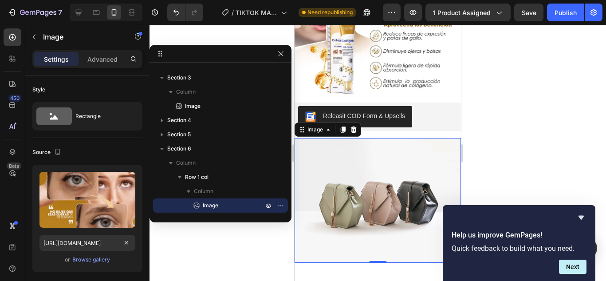
click at [516, 99] on div at bounding box center [377, 153] width 456 height 256
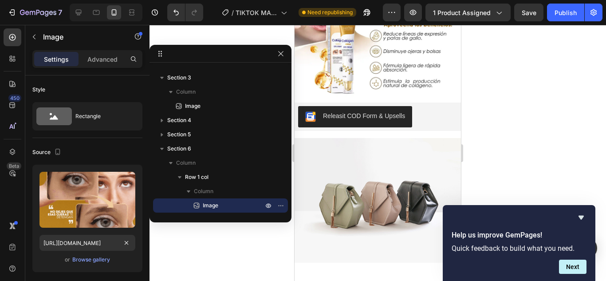
scroll to position [0, 0]
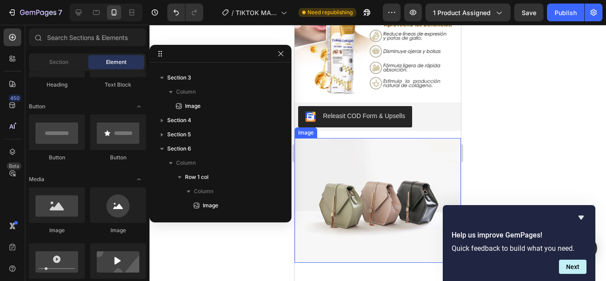
click at [379, 187] on img at bounding box center [377, 200] width 166 height 125
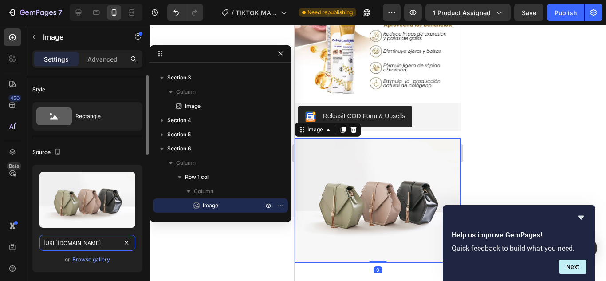
click at [71, 245] on input "[URL][DOMAIN_NAME]" at bounding box center [87, 243] width 96 height 16
paste input "0778/4923/1615/files/ANTIOJERA_COLAGENO_4.gif?v=1758720379"
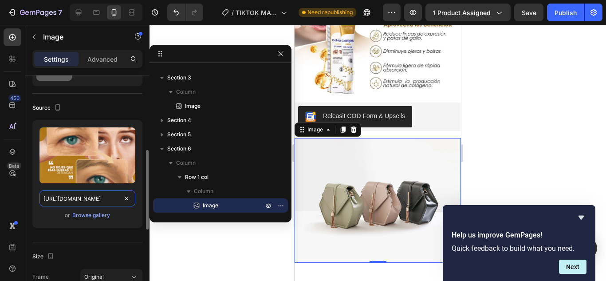
scroll to position [89, 0]
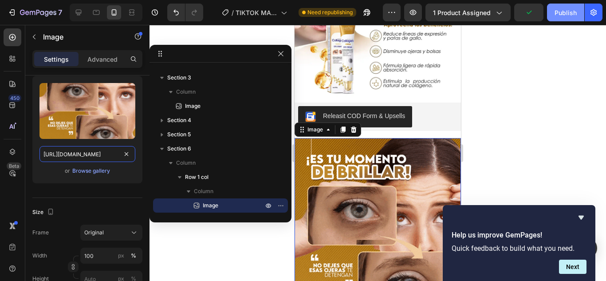
type input "[URL][DOMAIN_NAME]"
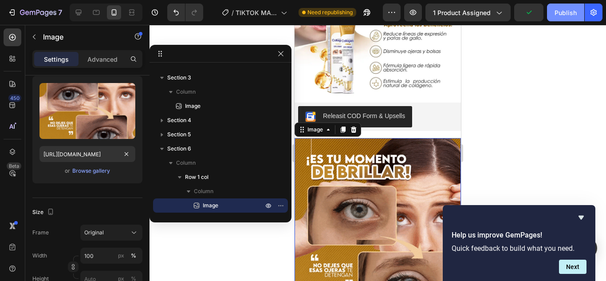
click at [554, 14] on div "Publish" at bounding box center [565, 12] width 22 height 9
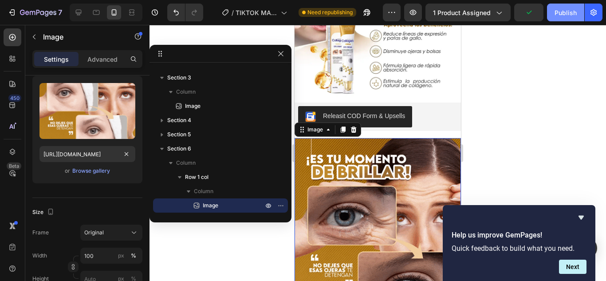
scroll to position [0, 0]
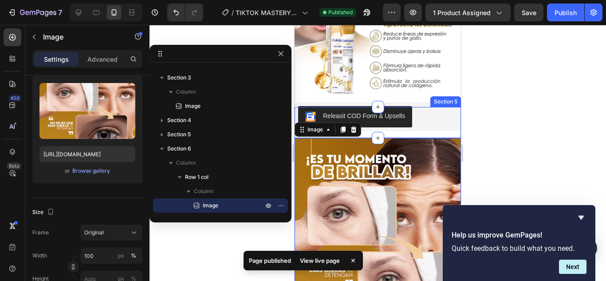
click at [452, 125] on div "Releasit COD Form & Upsells Releasit COD Form & Upsells Product Description Pro…" at bounding box center [377, 122] width 166 height 31
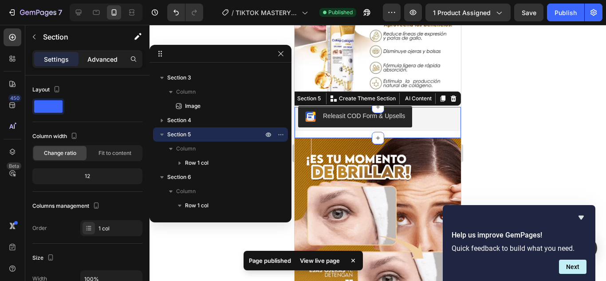
click at [102, 58] on p "Advanced" at bounding box center [102, 59] width 30 height 9
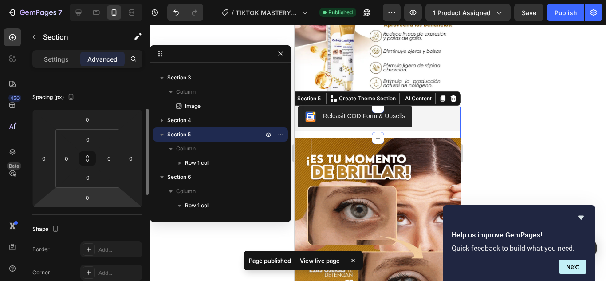
scroll to position [222, 0]
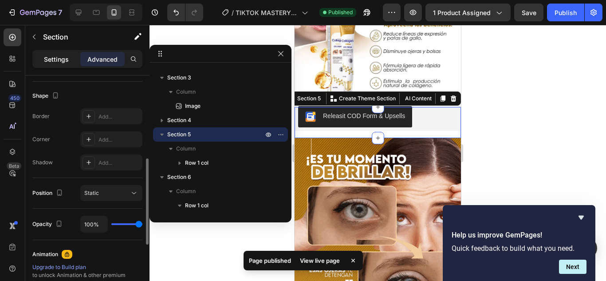
click at [69, 62] on div "Settings" at bounding box center [56, 59] width 44 height 14
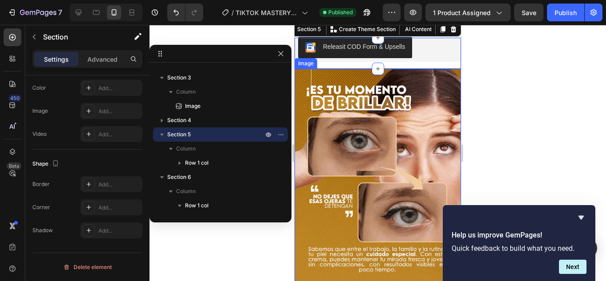
scroll to position [629, 0]
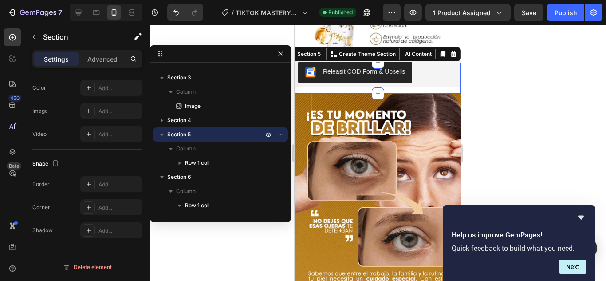
click at [403, 80] on div "Releasit COD Form & Upsells Releasit COD Form & Upsells Product Description Pro…" at bounding box center [377, 78] width 166 height 31
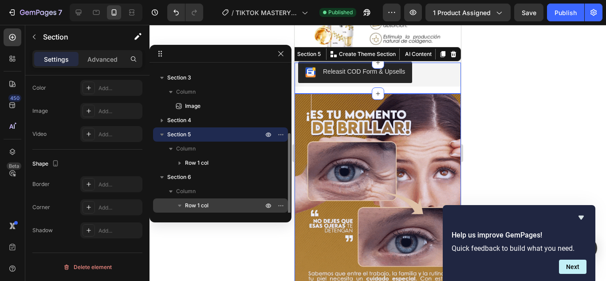
scroll to position [52, 0]
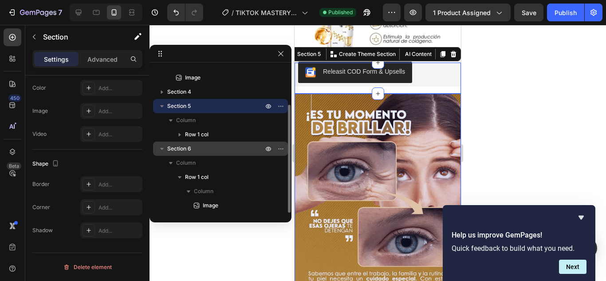
click at [207, 154] on div "Section 6" at bounding box center [220, 148] width 128 height 14
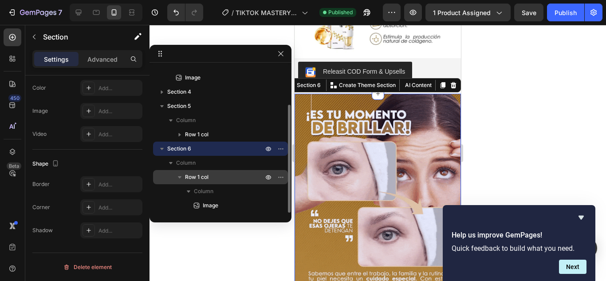
click at [177, 179] on icon "button" at bounding box center [179, 176] width 9 height 9
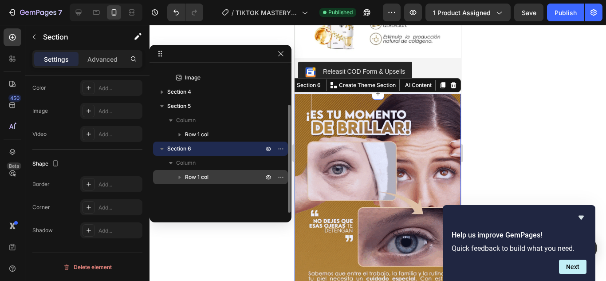
click at [180, 175] on icon "button" at bounding box center [179, 176] width 9 height 9
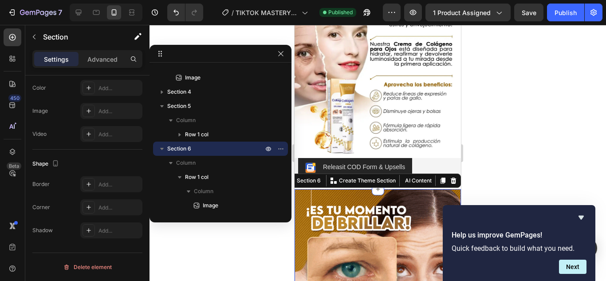
scroll to position [540, 0]
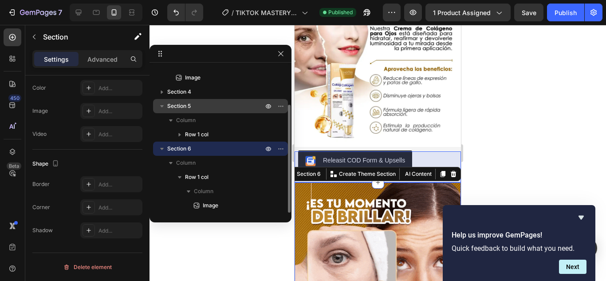
click at [199, 111] on div "Section 5" at bounding box center [220, 106] width 128 height 14
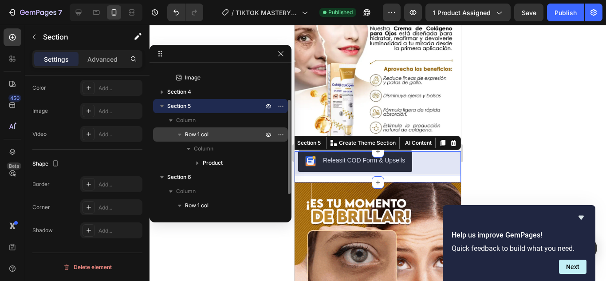
click at [201, 132] on span "Row 1 col" at bounding box center [196, 134] width 23 height 9
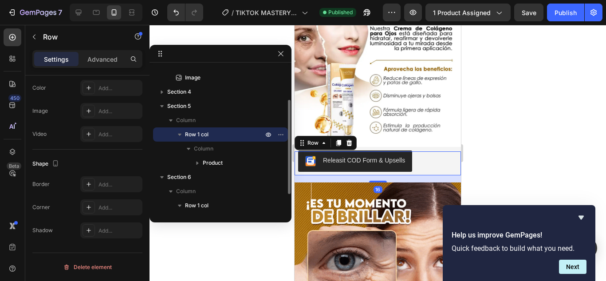
scroll to position [0, 0]
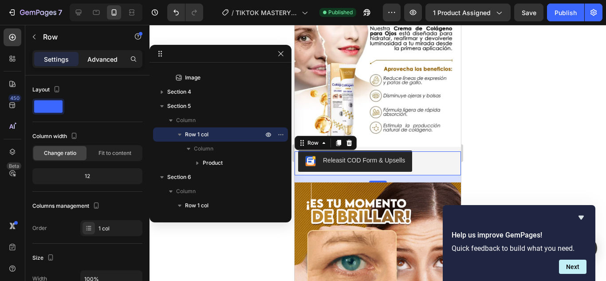
click at [99, 61] on p "Advanced" at bounding box center [102, 59] width 30 height 9
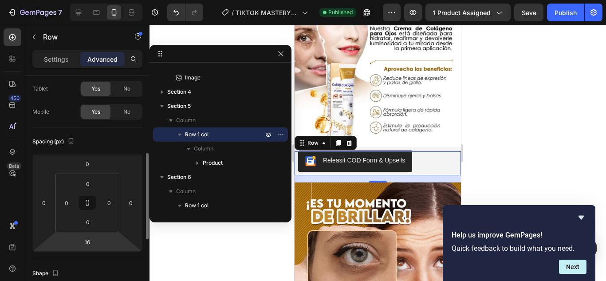
scroll to position [89, 0]
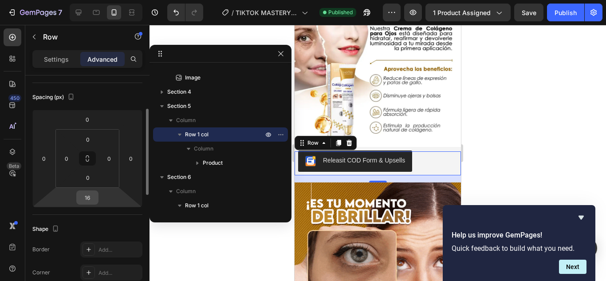
click at [89, 199] on input "16" at bounding box center [87, 197] width 18 height 13
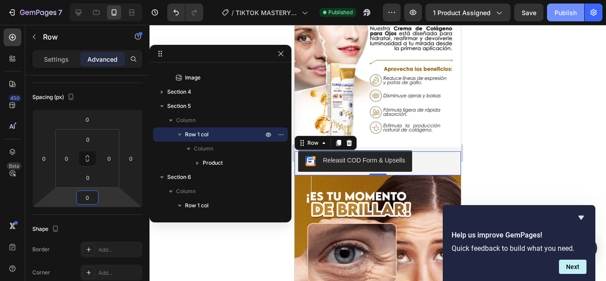
type input "0"
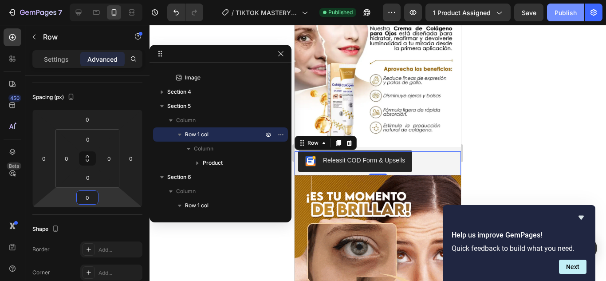
click at [552, 12] on button "Publish" at bounding box center [565, 13] width 37 height 18
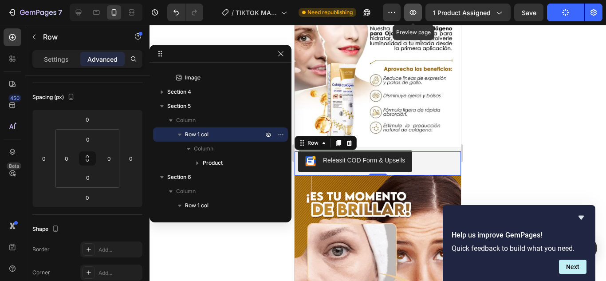
click at [421, 14] on button "button" at bounding box center [413, 13] width 18 height 18
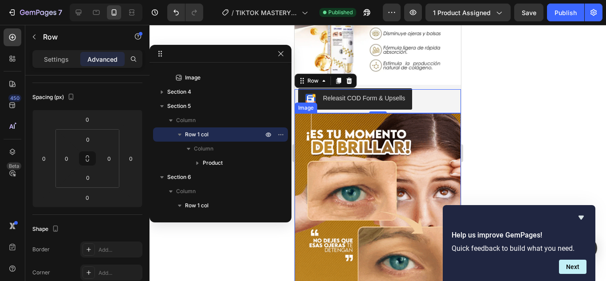
scroll to position [629, 0]
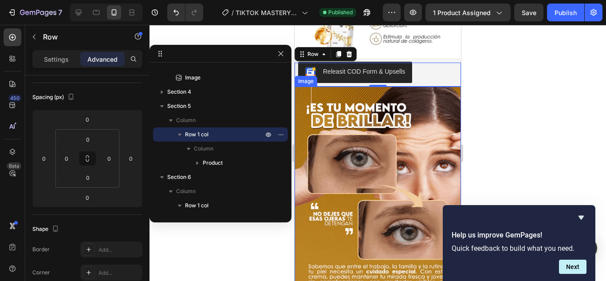
click at [367, 181] on img at bounding box center [377, 192] width 166 height 213
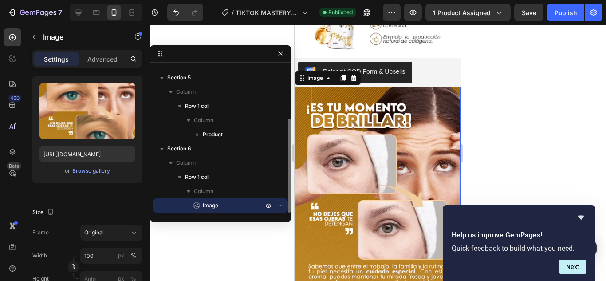
scroll to position [0, 0]
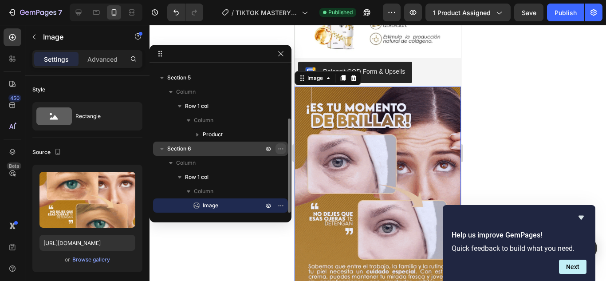
click at [281, 147] on icon "button" at bounding box center [280, 148] width 7 height 7
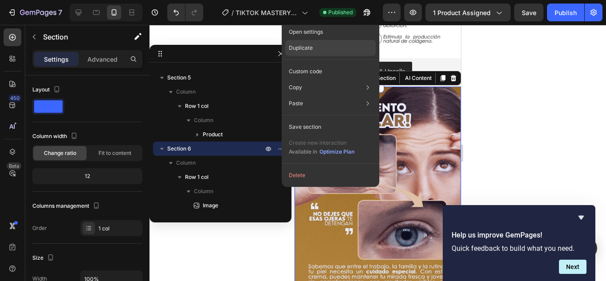
click at [321, 47] on div "Duplicate" at bounding box center [330, 48] width 90 height 16
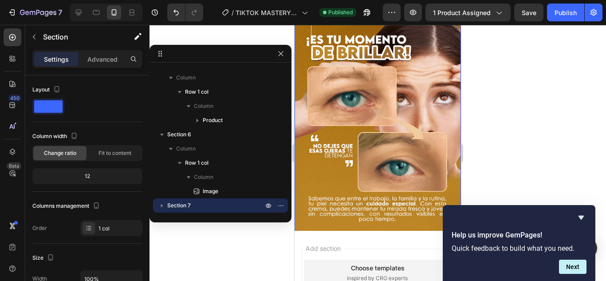
scroll to position [952, 0]
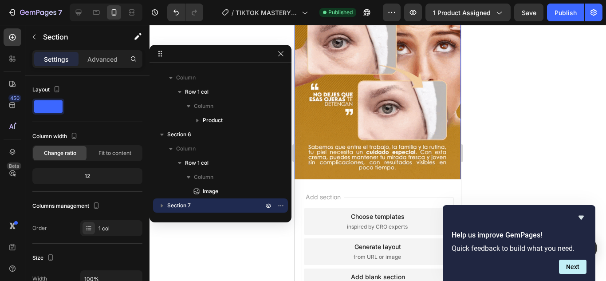
click at [362, 124] on img at bounding box center [377, 73] width 166 height 213
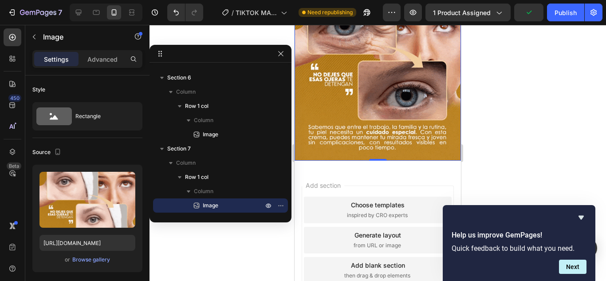
scroll to position [861, 0]
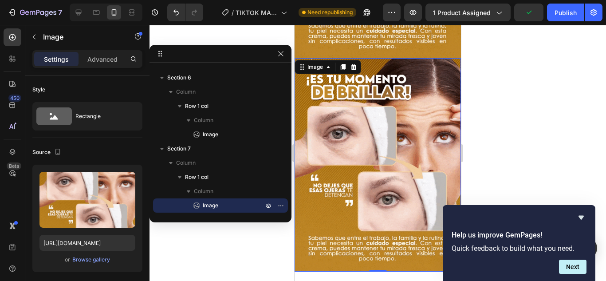
click at [383, 162] on img at bounding box center [377, 164] width 166 height 213
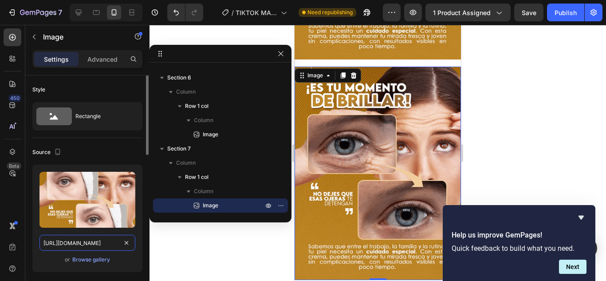
click at [81, 238] on input "[URL][DOMAIN_NAME]" at bounding box center [87, 243] width 96 height 16
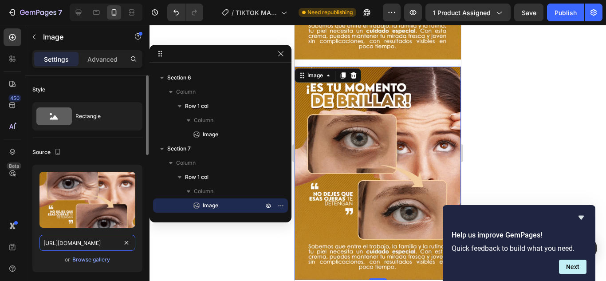
click at [81, 238] on input "[URL][DOMAIN_NAME]" at bounding box center [87, 243] width 96 height 16
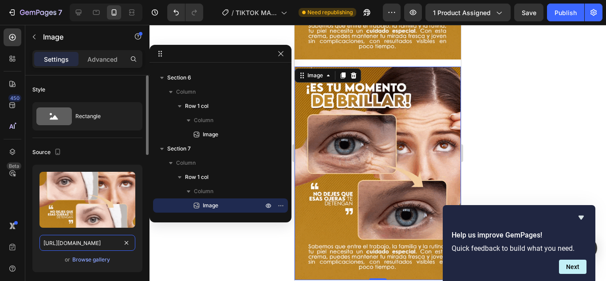
paste input "5_4_11zon_3_11zon.webp"
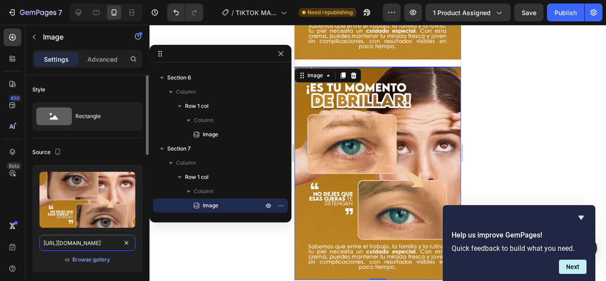
type input "[URL][DOMAIN_NAME]"
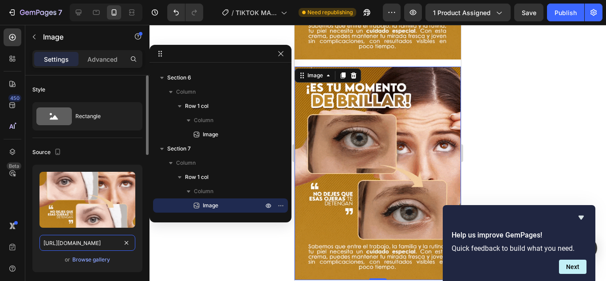
scroll to position [0, 228]
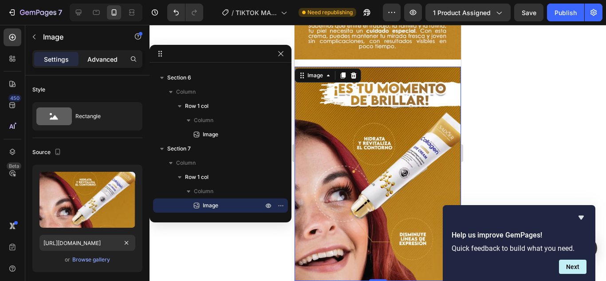
click at [108, 59] on p "Advanced" at bounding box center [102, 59] width 30 height 9
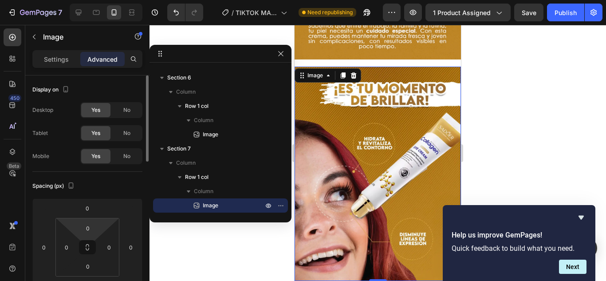
scroll to position [89, 0]
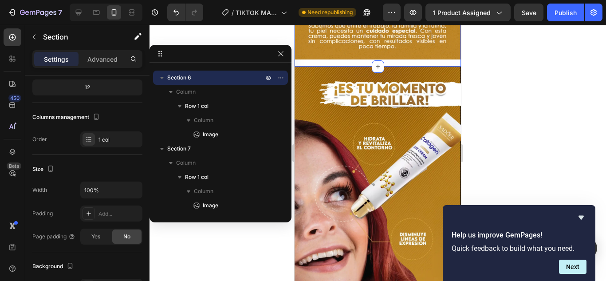
scroll to position [0, 0]
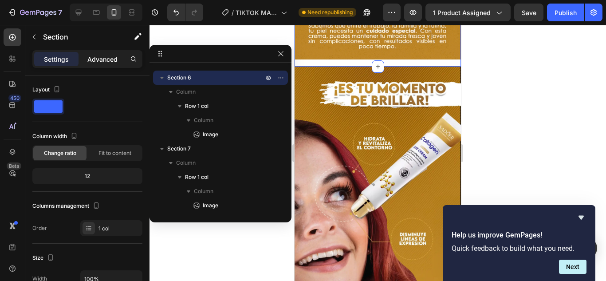
click at [114, 62] on p "Advanced" at bounding box center [102, 59] width 30 height 9
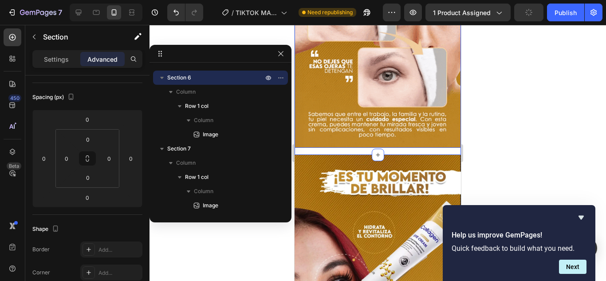
scroll to position [772, 0]
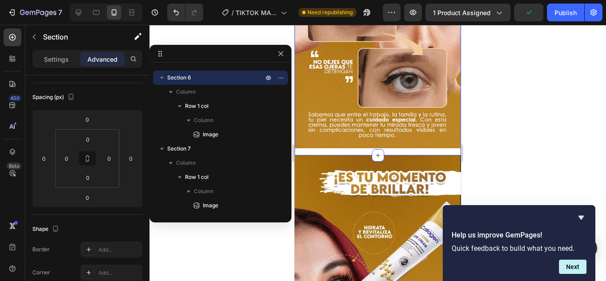
click at [449, 145] on div "Image Row" at bounding box center [377, 44] width 166 height 220
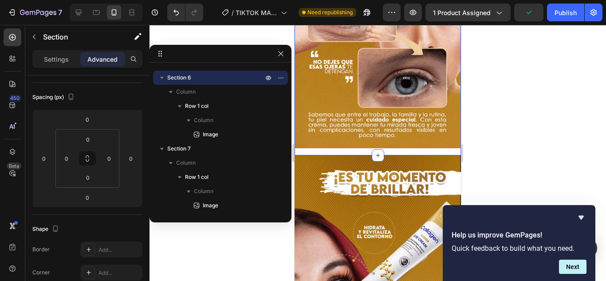
click at [412, 142] on div "Image Row" at bounding box center [377, 44] width 166 height 220
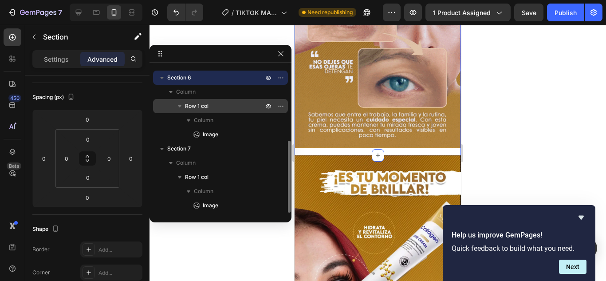
click at [227, 103] on p "Row 1 col" at bounding box center [225, 106] width 80 height 9
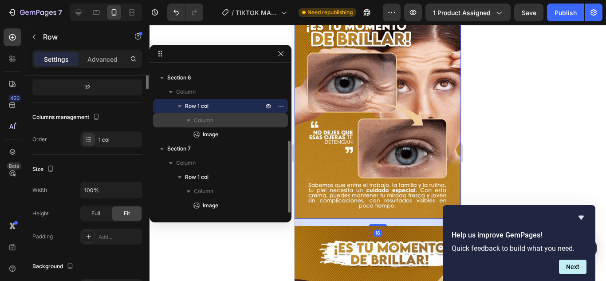
scroll to position [0, 0]
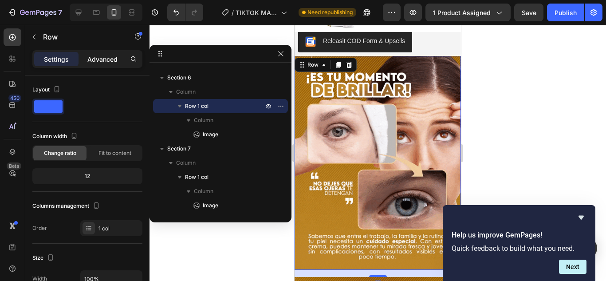
click at [103, 60] on p "Advanced" at bounding box center [102, 59] width 30 height 9
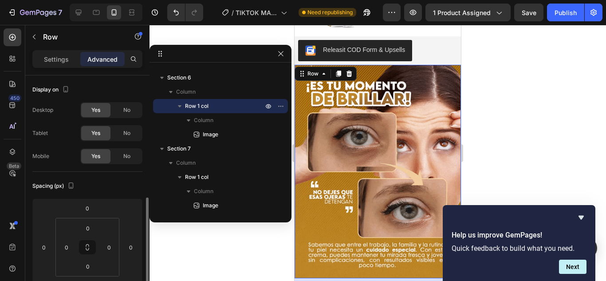
scroll to position [89, 0]
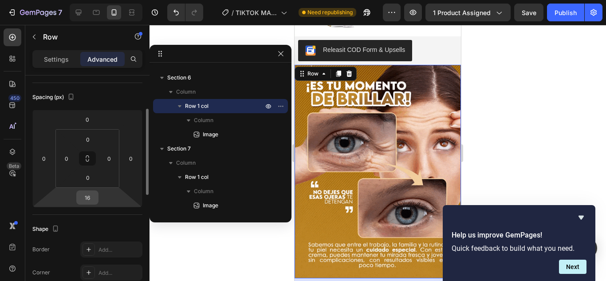
click at [85, 198] on input "16" at bounding box center [87, 197] width 18 height 13
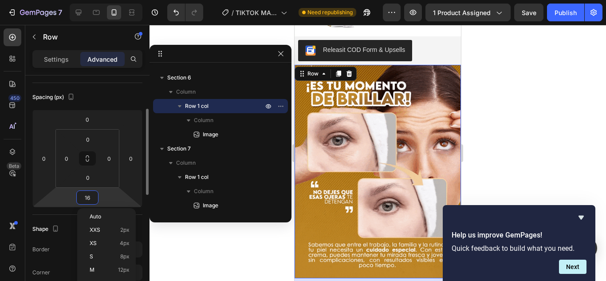
type input "0"
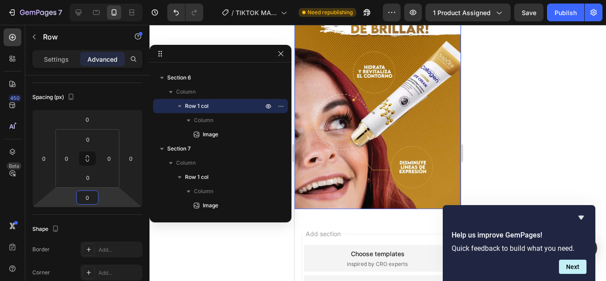
scroll to position [961, 0]
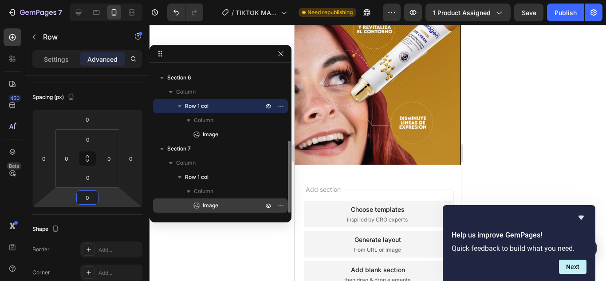
click at [213, 206] on span "Image" at bounding box center [211, 205] width 16 height 9
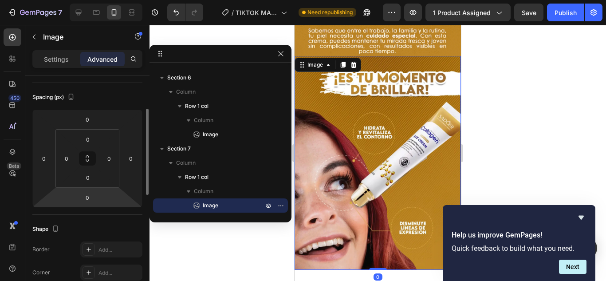
scroll to position [0, 0]
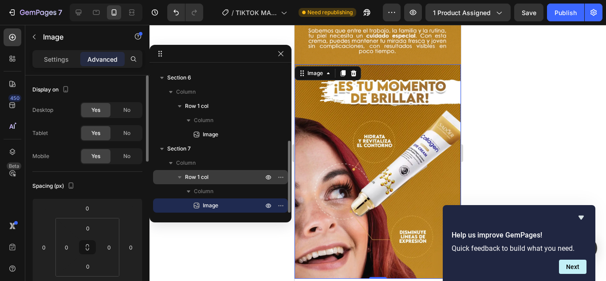
click at [221, 183] on div "Row 1 col" at bounding box center [220, 177] width 128 height 14
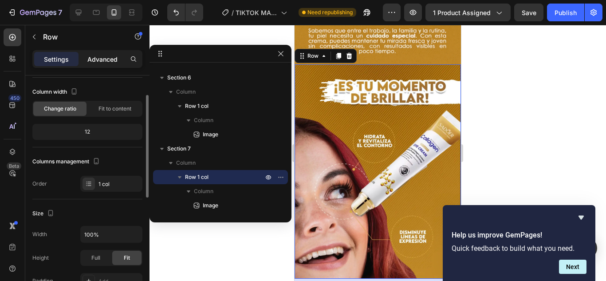
click at [108, 62] on p "Advanced" at bounding box center [102, 59] width 30 height 9
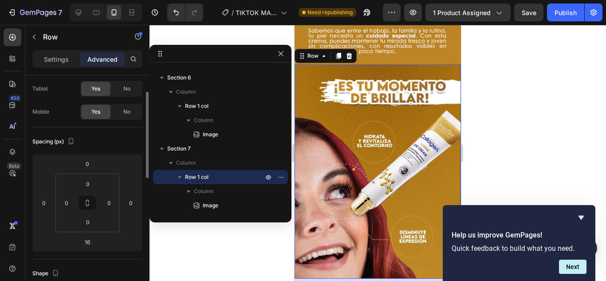
scroll to position [133, 0]
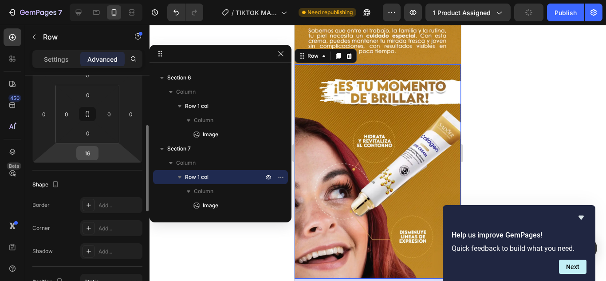
click at [81, 151] on input "16" at bounding box center [87, 152] width 18 height 13
click at [87, 151] on input "16" at bounding box center [87, 152] width 18 height 13
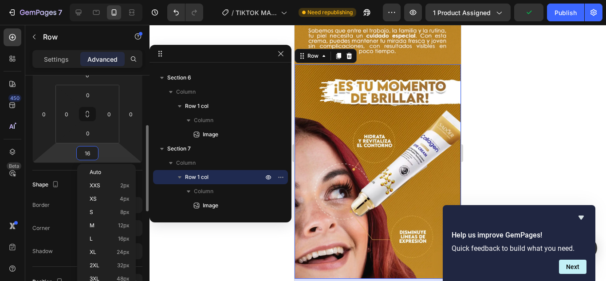
click at [87, 151] on input "16" at bounding box center [87, 152] width 18 height 13
type input "0"
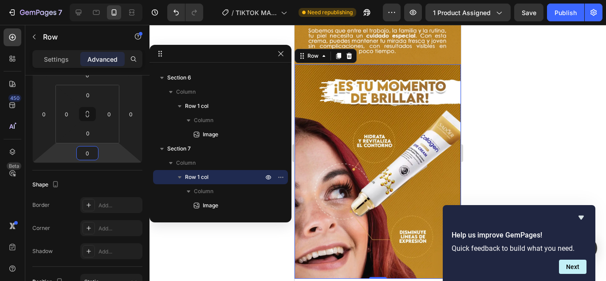
click at [507, 99] on div at bounding box center [377, 153] width 456 height 256
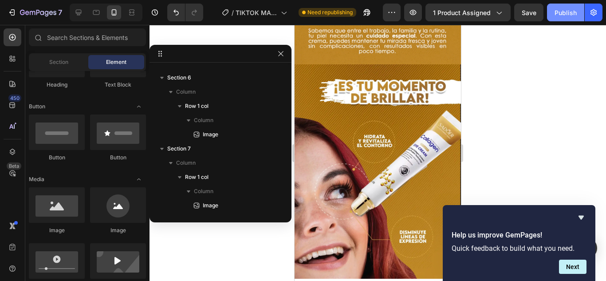
click at [558, 19] on button "Publish" at bounding box center [565, 13] width 37 height 18
click at [282, 49] on button "button" at bounding box center [280, 53] width 11 height 11
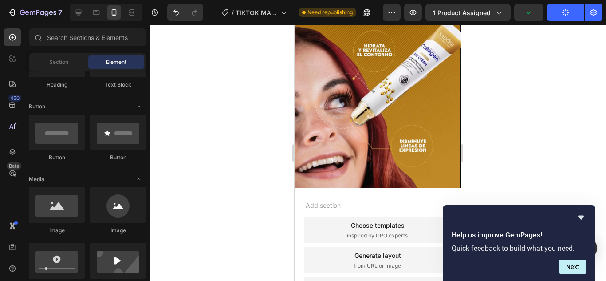
scroll to position [945, 0]
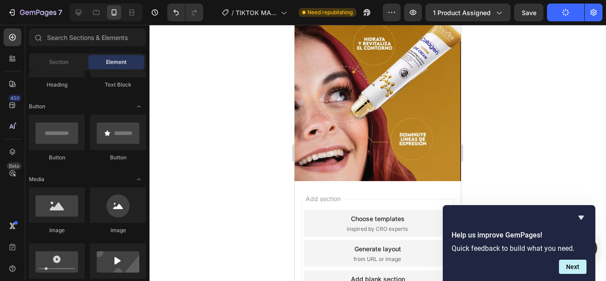
click at [360, 225] on span "inspired by CRO experts" at bounding box center [377, 229] width 61 height 8
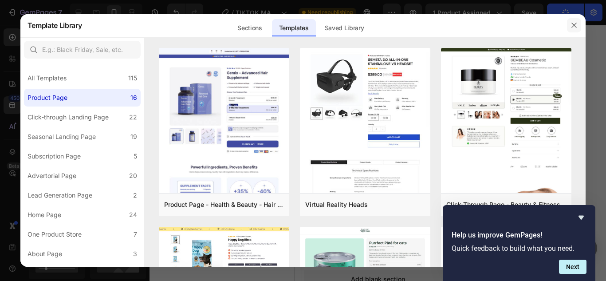
click at [579, 30] on button "button" at bounding box center [574, 25] width 14 height 14
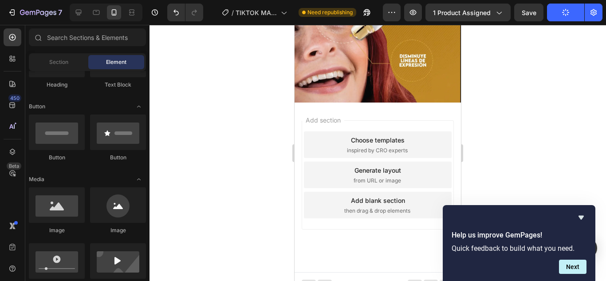
scroll to position [1024, 0]
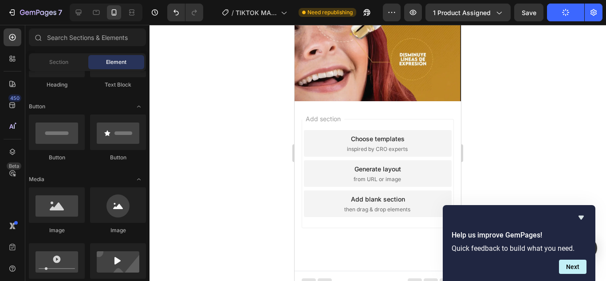
click at [391, 175] on span "from URL or image" at bounding box center [376, 179] width 47 height 8
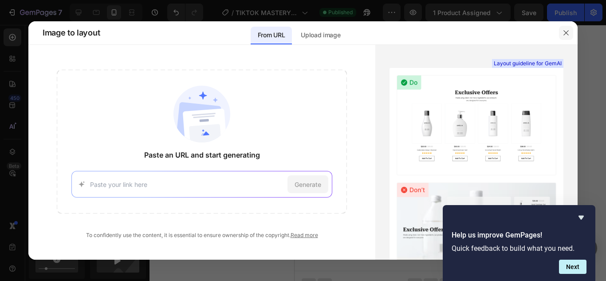
click at [567, 33] on icon "button" at bounding box center [565, 32] width 7 height 7
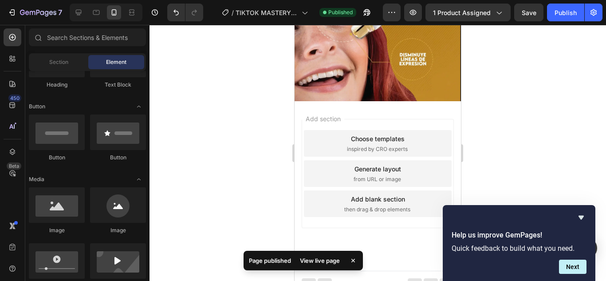
click at [375, 194] on div "Add blank section" at bounding box center [378, 198] width 54 height 9
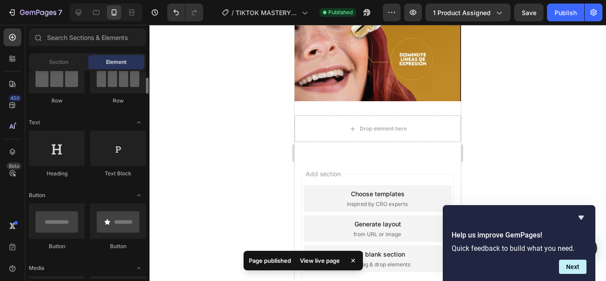
scroll to position [0, 0]
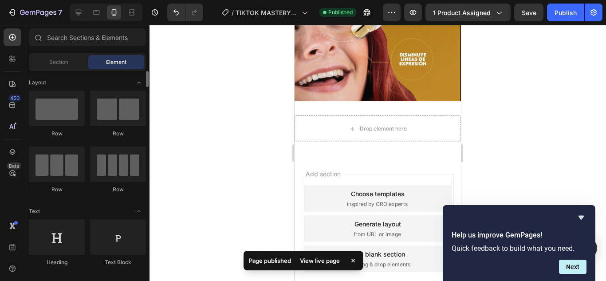
click at [71, 71] on div "Sections(18) Elements(84) Section Element Hero Section Product Detail Brands Tr…" at bounding box center [87, 153] width 124 height 250
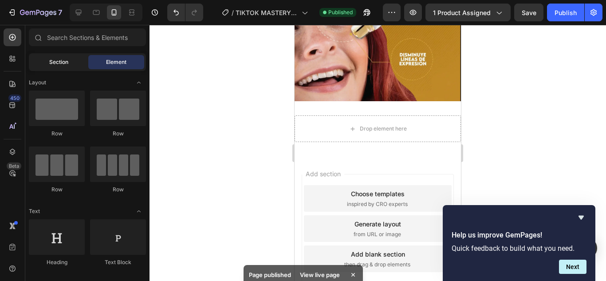
click at [73, 68] on div "Section" at bounding box center [59, 62] width 56 height 14
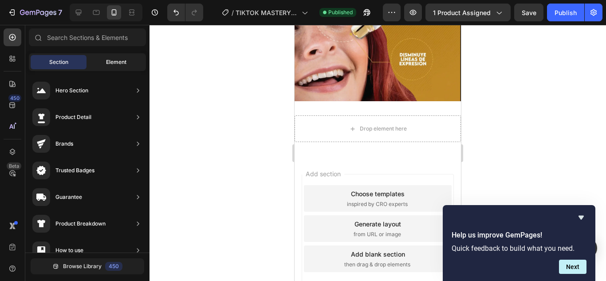
click at [96, 57] on div "Element" at bounding box center [116, 62] width 56 height 14
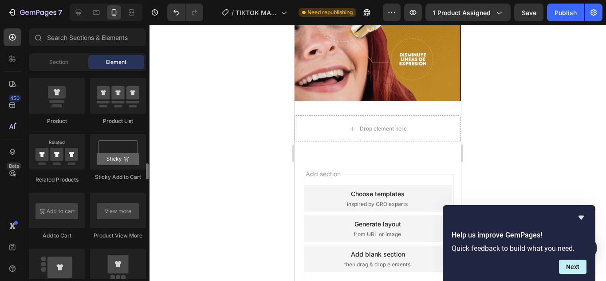
scroll to position [1153, 0]
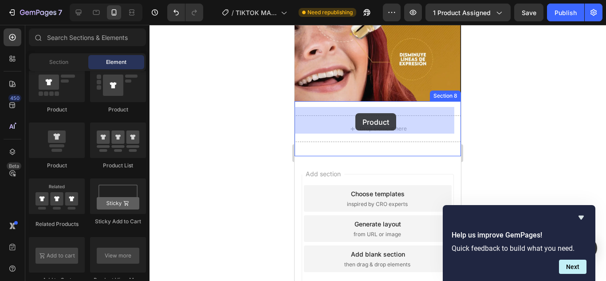
drag, startPoint x: 358, startPoint y: 164, endPoint x: 337, endPoint y: 114, distance: 54.0
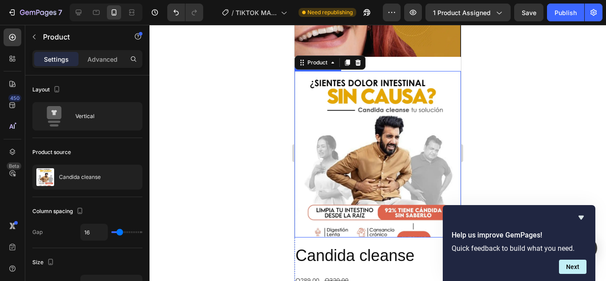
click at [410, 127] on img at bounding box center [377, 154] width 166 height 166
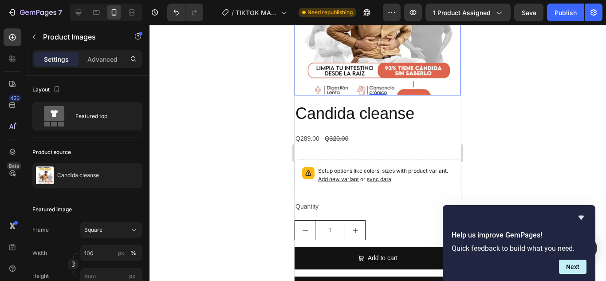
scroll to position [1290, 0]
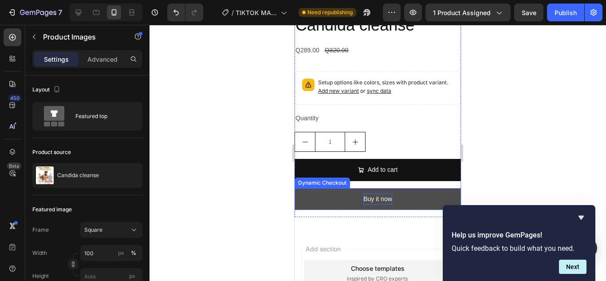
click at [373, 193] on div "Buy it now" at bounding box center [377, 198] width 29 height 11
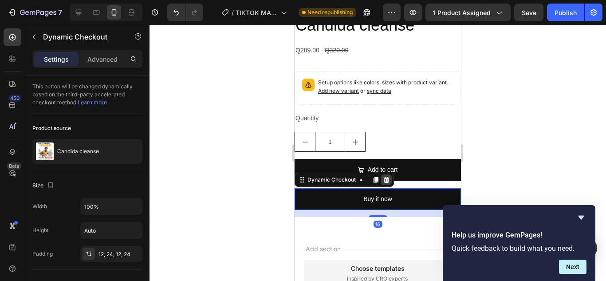
click at [386, 176] on icon at bounding box center [386, 179] width 6 height 6
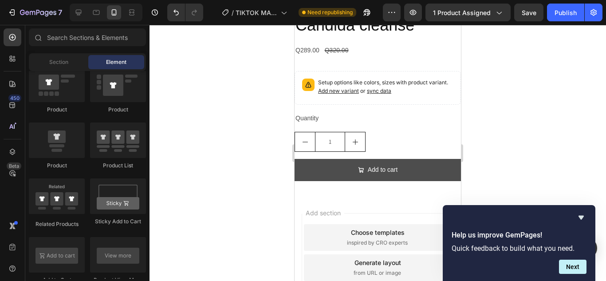
click at [385, 167] on div "Add to cart" at bounding box center [382, 169] width 30 height 11
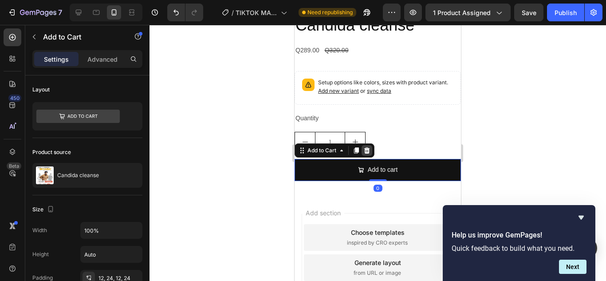
click at [367, 147] on icon at bounding box center [367, 150] width 6 height 6
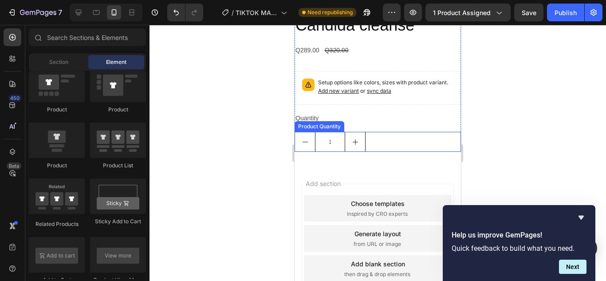
click at [379, 143] on div "1" at bounding box center [377, 142] width 166 height 20
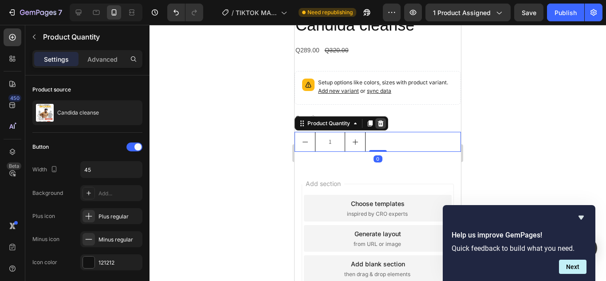
click at [381, 120] on icon at bounding box center [381, 123] width 6 height 6
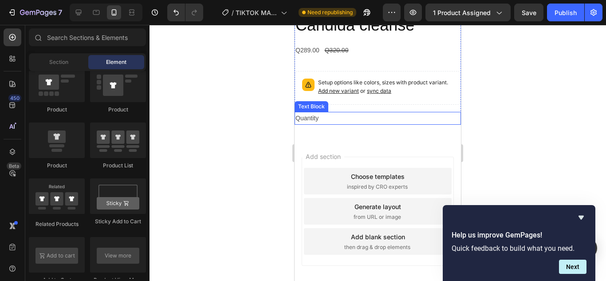
click at [386, 112] on div "Quantity" at bounding box center [377, 118] width 166 height 13
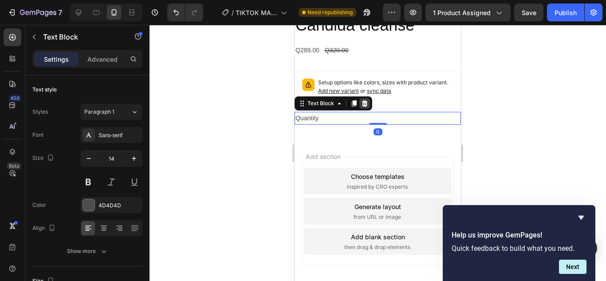
click at [365, 100] on icon at bounding box center [364, 103] width 7 height 7
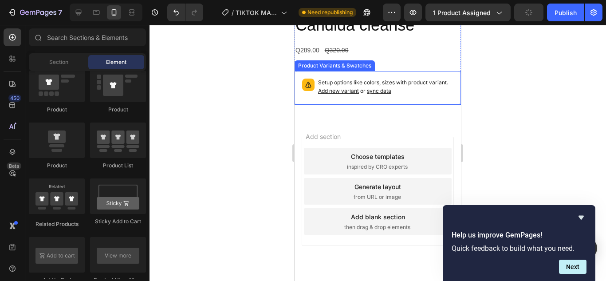
click at [392, 90] on div "Setup options like colors, sizes with product variant. Add new variant or sync …" at bounding box center [385, 87] width 135 height 19
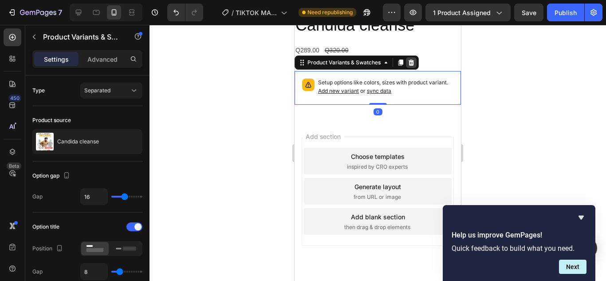
click at [414, 59] on icon at bounding box center [410, 62] width 7 height 7
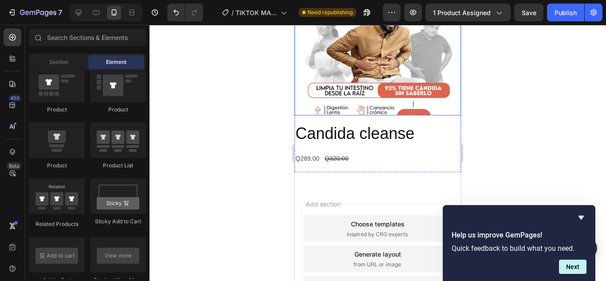
scroll to position [1181, 0]
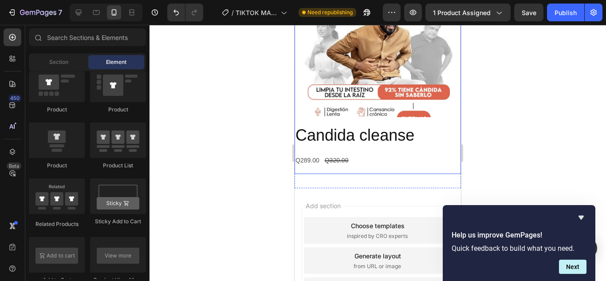
click at [355, 143] on div "Candida cleanse Product Title Q289.00 Product Price Product Price Q320.00 Produ…" at bounding box center [377, 149] width 166 height 50
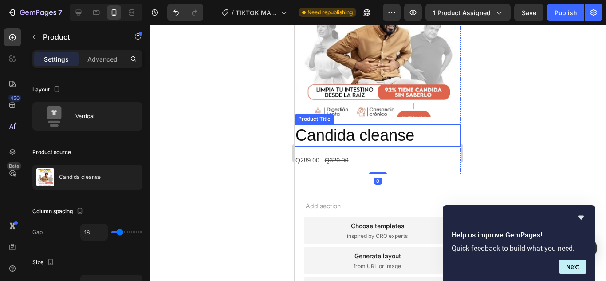
click at [357, 154] on div "Q289.00 Product Price Product Price Q320.00 Product Price Product Price Row" at bounding box center [377, 160] width 166 height 13
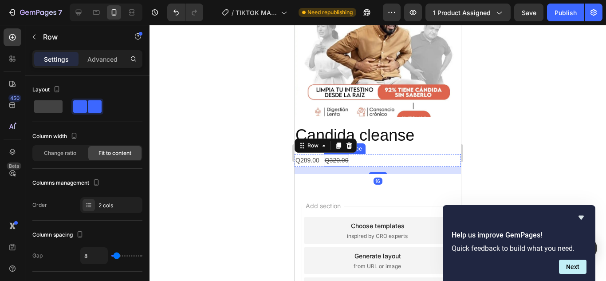
click at [346, 154] on div "Q320.00" at bounding box center [337, 160] width 26 height 13
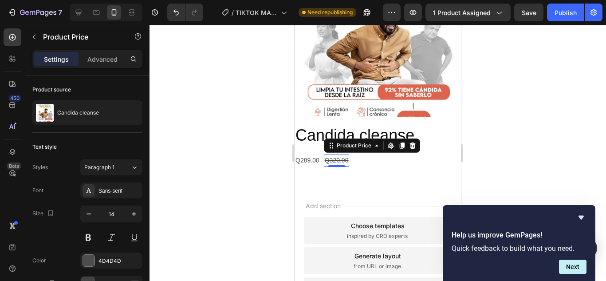
click at [418, 138] on div "Product Price Edit content in Shopify" at bounding box center [372, 145] width 96 height 14
click at [413, 154] on div "Q289.00 Product Price Product Price Q320.00 Product Price Edit content in Shopi…" at bounding box center [377, 160] width 166 height 13
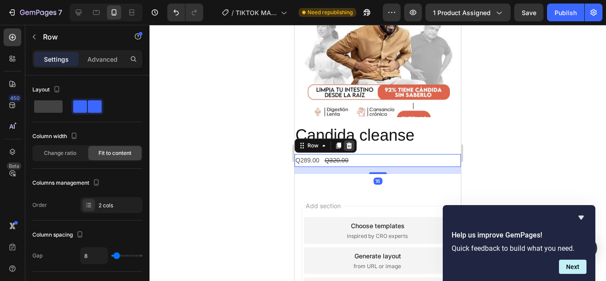
click at [351, 142] on icon at bounding box center [349, 145] width 6 height 6
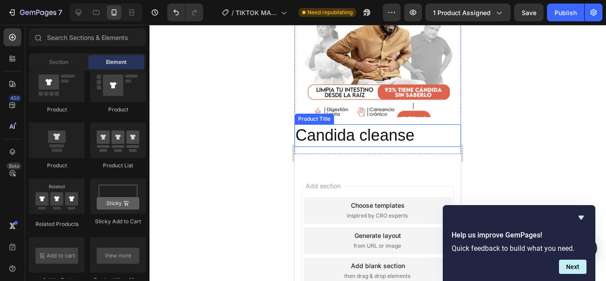
click at [399, 127] on h2 "Candida cleanse" at bounding box center [377, 135] width 166 height 23
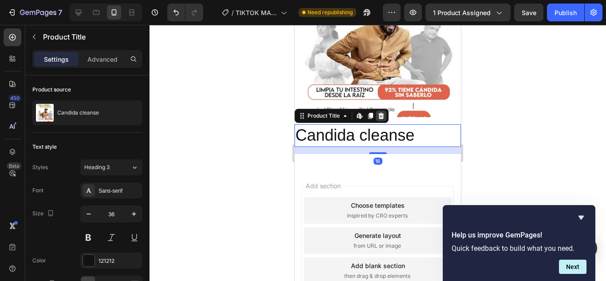
click at [382, 113] on icon at bounding box center [381, 116] width 6 height 6
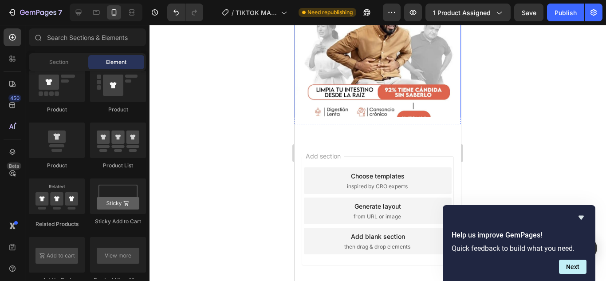
click at [414, 109] on img at bounding box center [377, 34] width 166 height 166
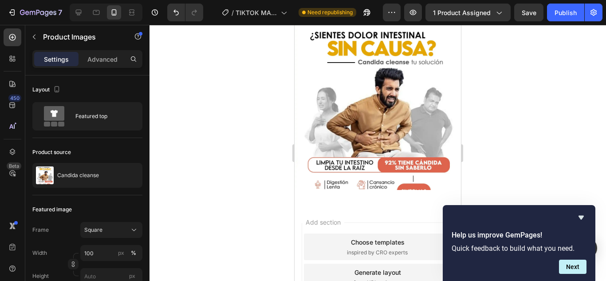
scroll to position [1108, 0]
click at [384, 167] on img at bounding box center [377, 106] width 166 height 166
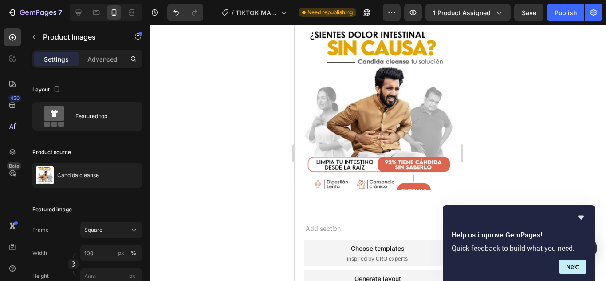
click at [400, 118] on img at bounding box center [377, 106] width 166 height 166
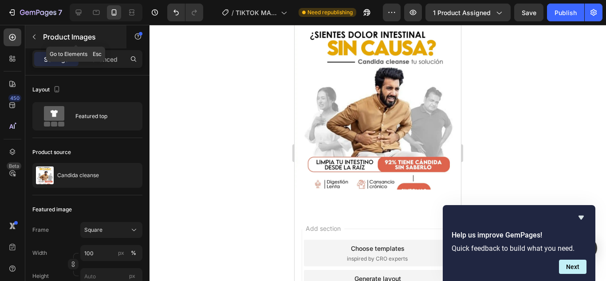
click at [38, 37] on button "button" at bounding box center [34, 37] width 14 height 14
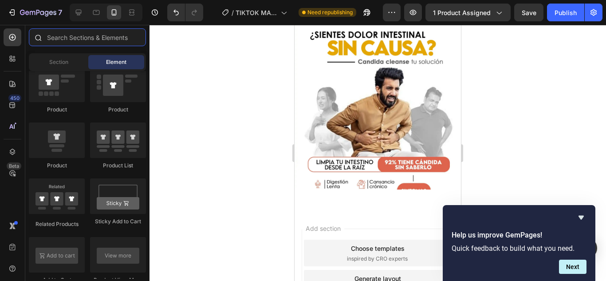
click at [74, 39] on input "text" at bounding box center [87, 37] width 117 height 18
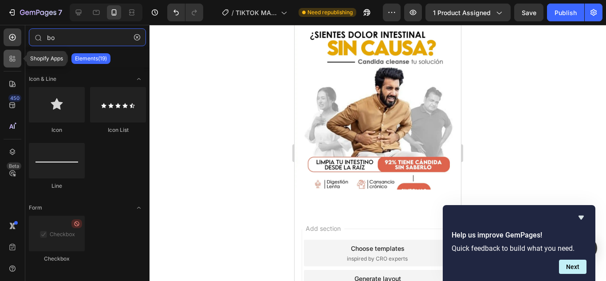
type input "bo"
click at [13, 56] on icon at bounding box center [12, 58] width 9 height 9
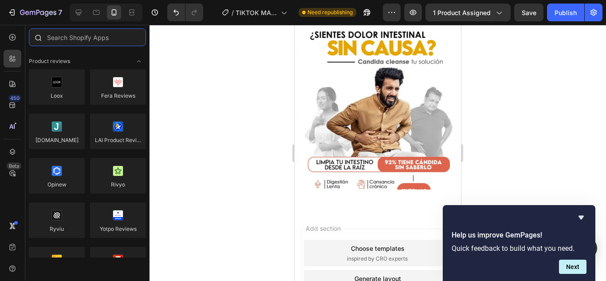
click at [97, 38] on input "text" at bounding box center [87, 37] width 117 height 18
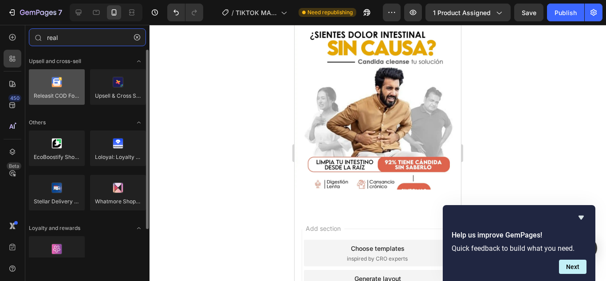
type input "real"
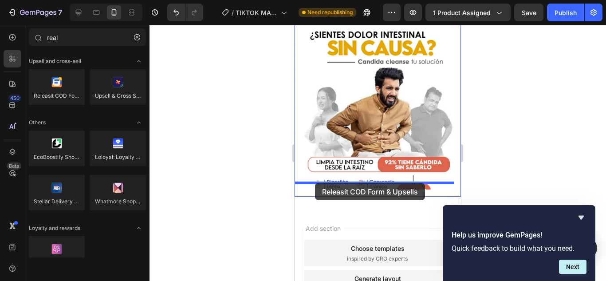
drag, startPoint x: 364, startPoint y: 118, endPoint x: 315, endPoint y: 183, distance: 81.0
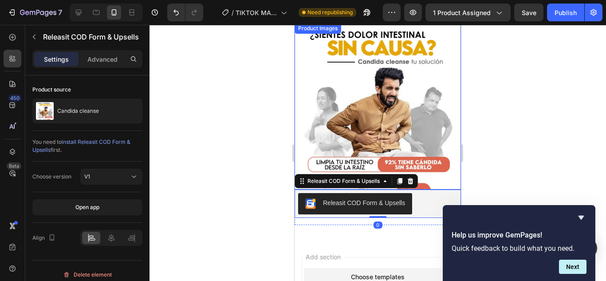
click at [403, 110] on img at bounding box center [377, 106] width 166 height 166
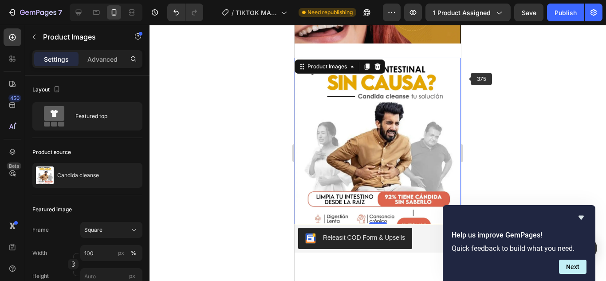
scroll to position [1064, 0]
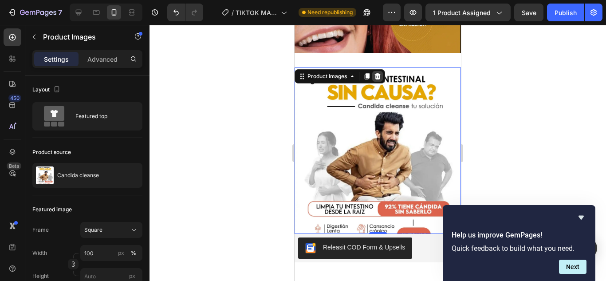
click at [379, 79] on icon at bounding box center [378, 76] width 6 height 6
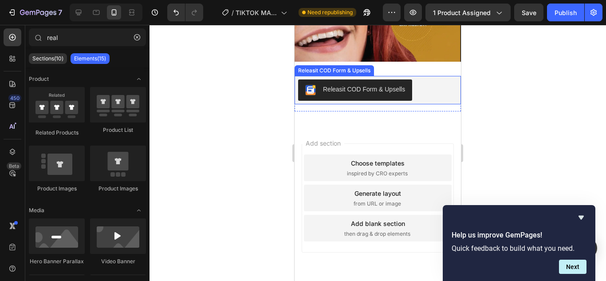
click at [414, 87] on div "Releasit COD Form & Upsells" at bounding box center [377, 89] width 159 height 21
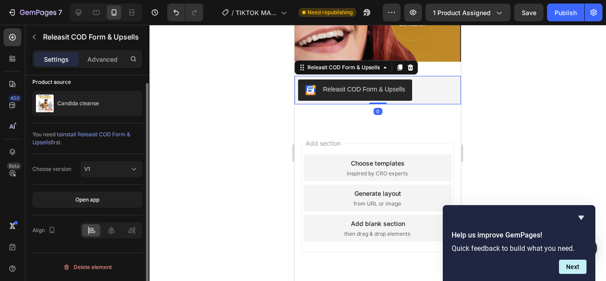
scroll to position [0, 0]
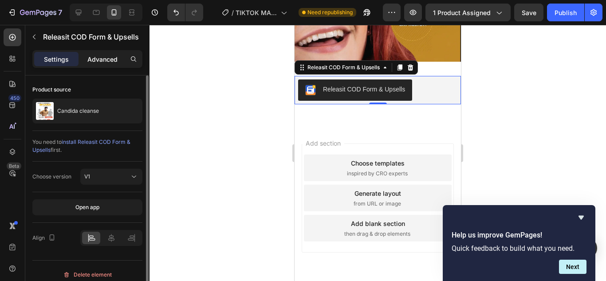
click at [95, 64] on div "Advanced" at bounding box center [102, 59] width 44 height 14
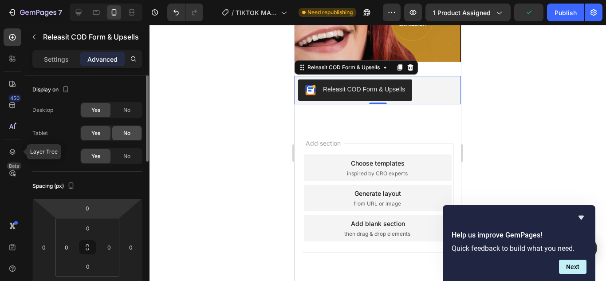
click at [14, 148] on icon at bounding box center [12, 151] width 9 height 9
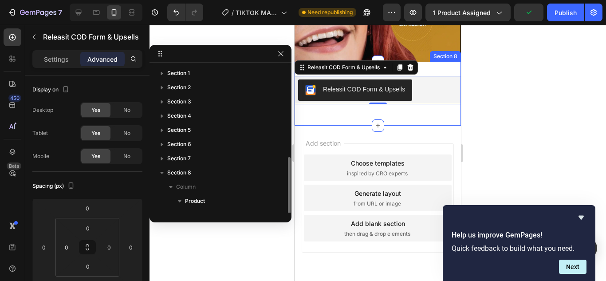
scroll to position [52, 0]
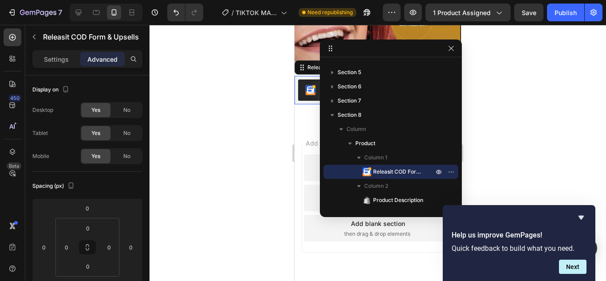
drag, startPoint x: 236, startPoint y: 55, endPoint x: 415, endPoint y: 52, distance: 178.7
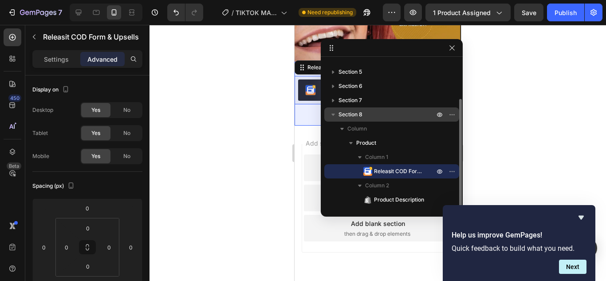
click at [362, 117] on span "Section 8" at bounding box center [350, 114] width 24 height 9
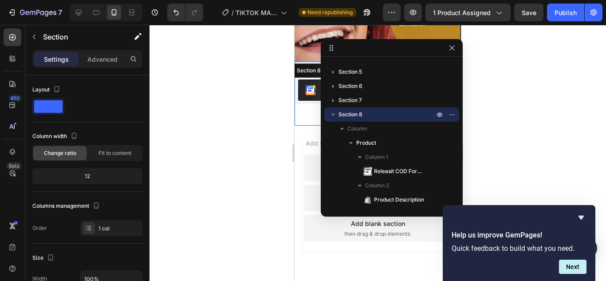
click at [84, 60] on div "Advanced" at bounding box center [102, 59] width 44 height 14
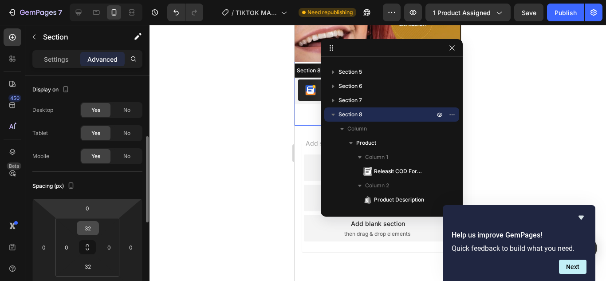
scroll to position [44, 0]
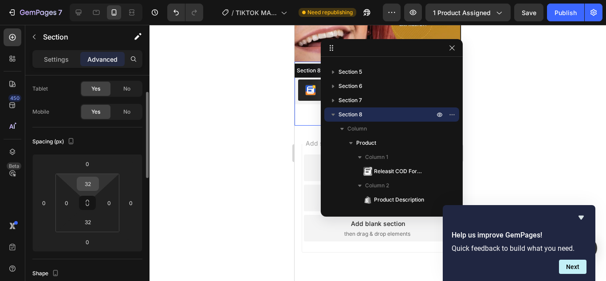
click at [90, 184] on input "32" at bounding box center [88, 183] width 18 height 13
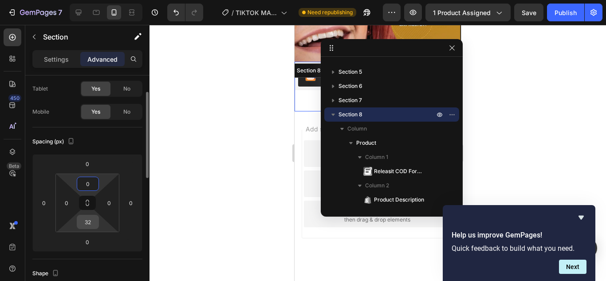
type input "0"
click at [87, 219] on input "32" at bounding box center [88, 221] width 18 height 13
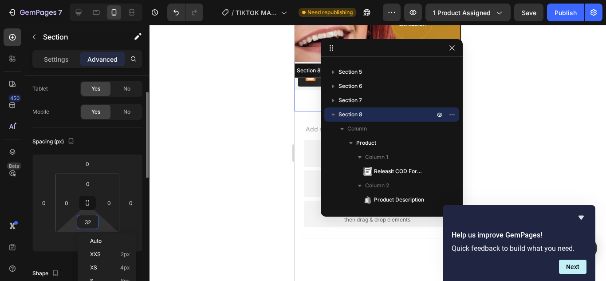
type input "0"
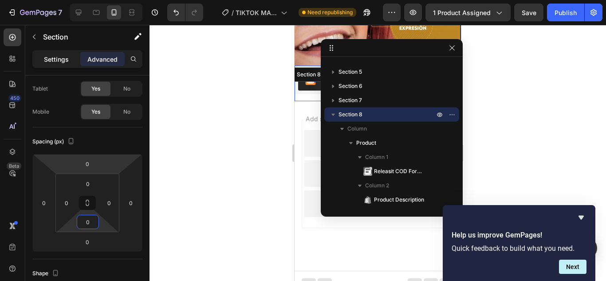
click at [46, 65] on div "Settings" at bounding box center [56, 59] width 44 height 14
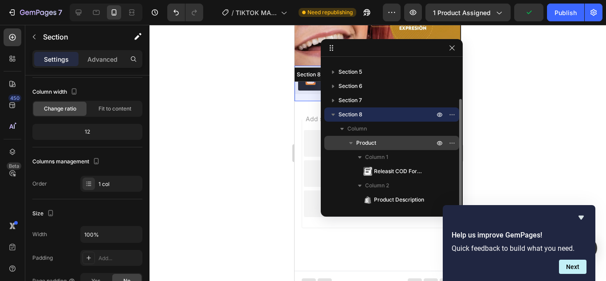
click at [373, 142] on span "Product" at bounding box center [366, 142] width 20 height 9
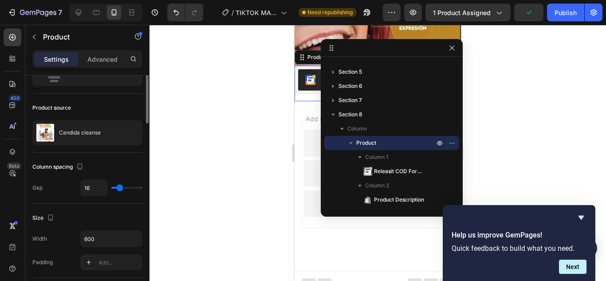
scroll to position [0, 0]
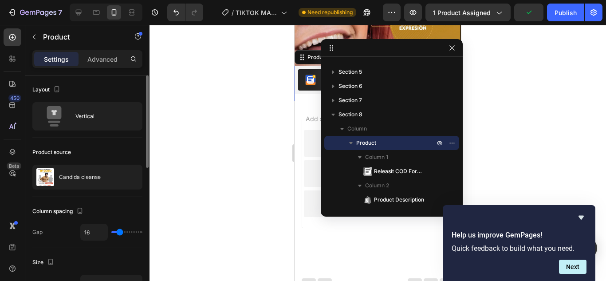
click at [100, 66] on div "Settings Advanced" at bounding box center [87, 59] width 110 height 18
type input "0"
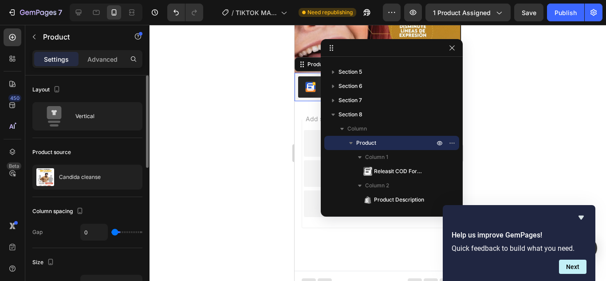
drag, startPoint x: 117, startPoint y: 231, endPoint x: 94, endPoint y: 227, distance: 23.8
type input "0"
click at [111, 231] on input "range" at bounding box center [126, 232] width 31 height 2
click at [92, 56] on p "Advanced" at bounding box center [102, 59] width 30 height 9
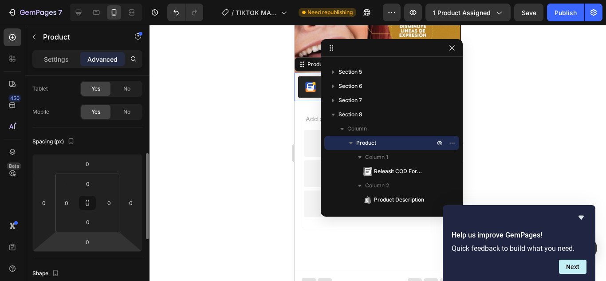
scroll to position [89, 0]
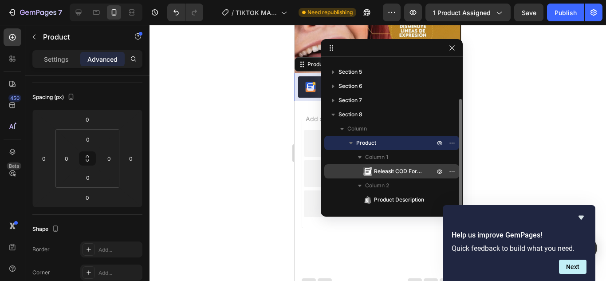
click at [387, 166] on div "Releasit COD Form & Upsells" at bounding box center [392, 171] width 128 height 14
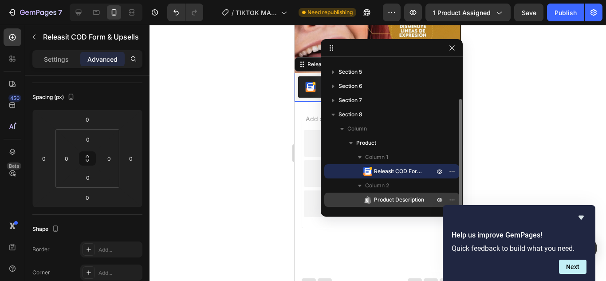
click at [396, 197] on span "Product Description" at bounding box center [399, 199] width 50 height 9
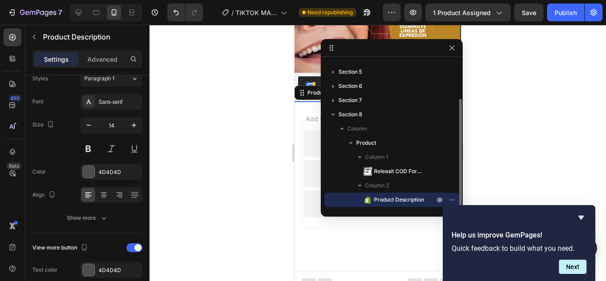
scroll to position [0, 0]
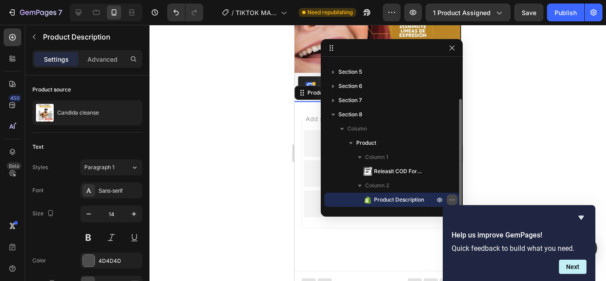
click at [449, 197] on icon "button" at bounding box center [451, 199] width 7 height 7
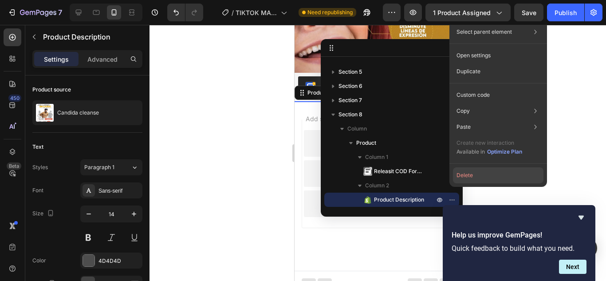
click at [463, 180] on button "Delete" at bounding box center [498, 175] width 90 height 16
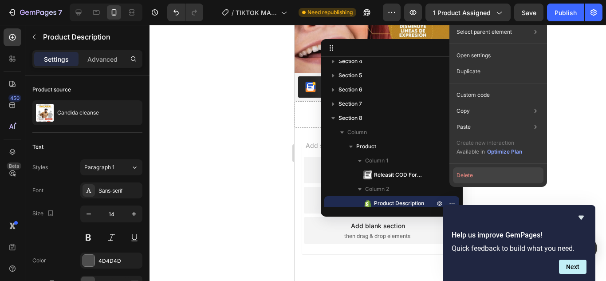
scroll to position [1064, 0]
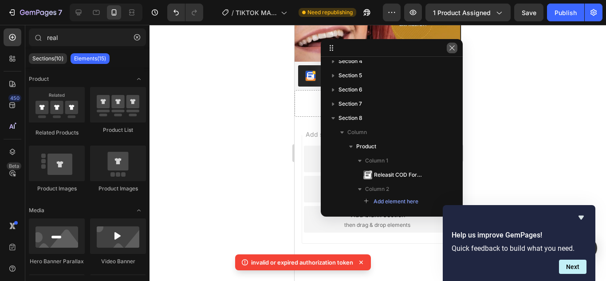
drag, startPoint x: 454, startPoint y: 47, endPoint x: 160, endPoint y: 30, distance: 294.9
click at [454, 47] on icon "button" at bounding box center [451, 47] width 7 height 7
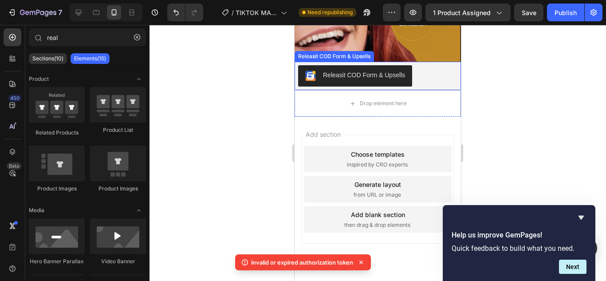
click at [362, 74] on button "Releasit COD Form & Upsells" at bounding box center [355, 75] width 114 height 21
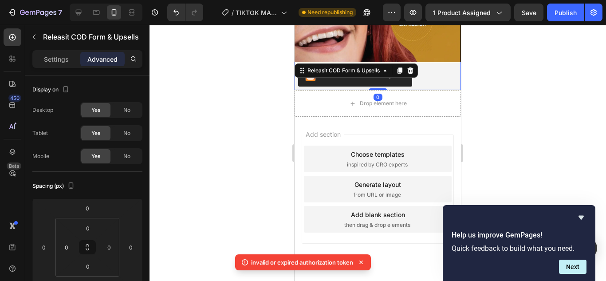
click at [489, 78] on div at bounding box center [377, 153] width 456 height 256
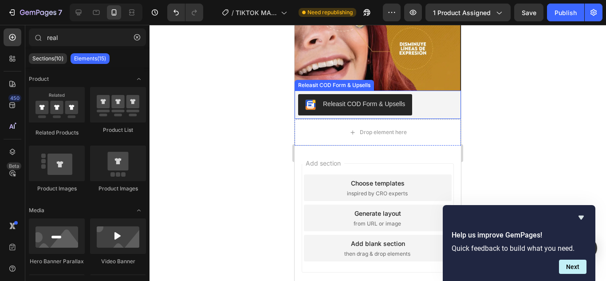
scroll to position [1020, 0]
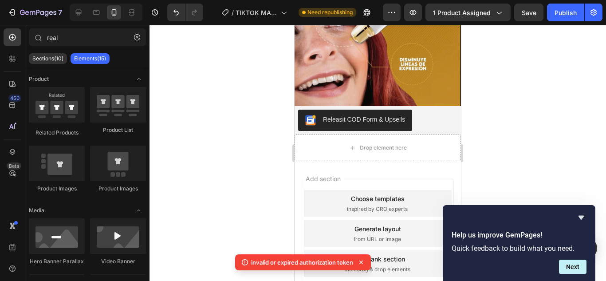
click at [390, 254] on div "Add blank section" at bounding box center [378, 258] width 54 height 9
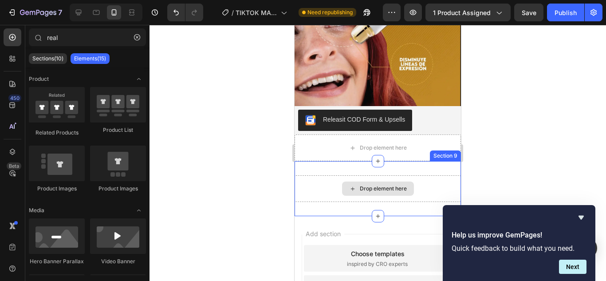
click at [420, 178] on div "Drop element here" at bounding box center [377, 188] width 166 height 27
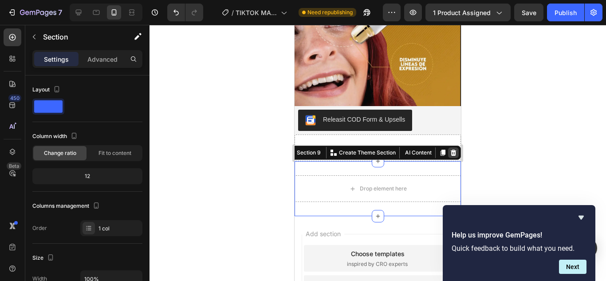
click at [450, 149] on icon at bounding box center [453, 152] width 7 height 7
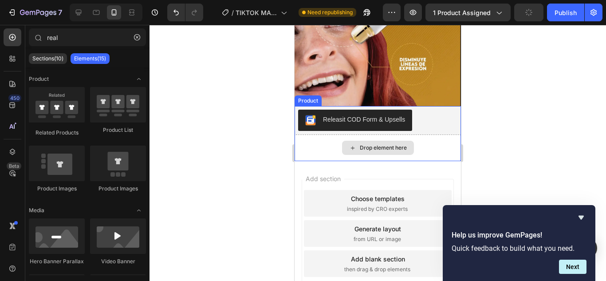
click at [437, 144] on div "Drop element here" at bounding box center [377, 147] width 166 height 27
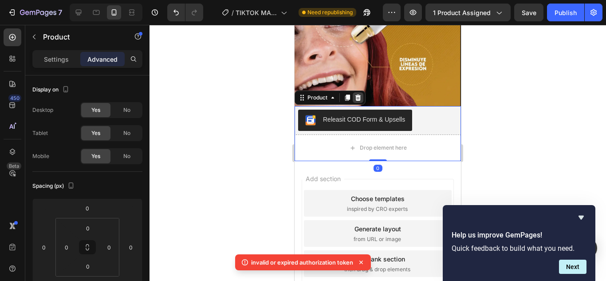
click at [360, 94] on icon at bounding box center [358, 97] width 6 height 6
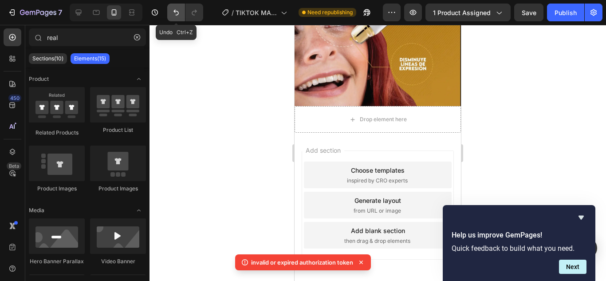
click at [179, 14] on icon "Undo/Redo" at bounding box center [176, 12] width 9 height 9
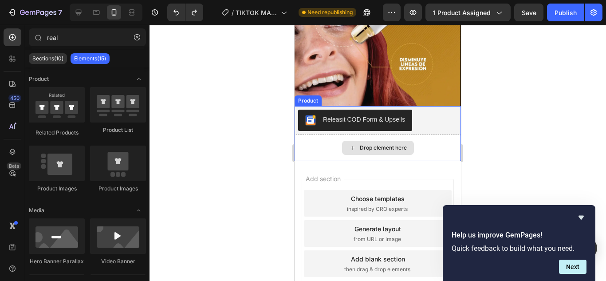
click at [418, 147] on div "Drop element here" at bounding box center [377, 147] width 166 height 27
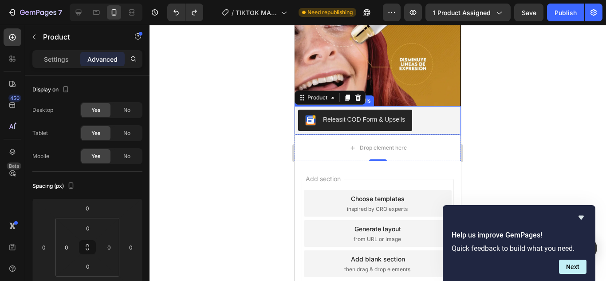
click at [417, 109] on div "Releasit COD Form & Upsells" at bounding box center [377, 119] width 159 height 21
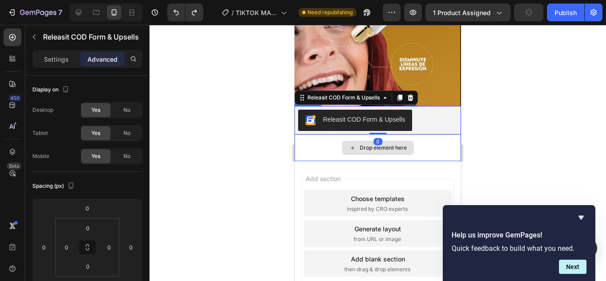
click at [434, 138] on div "Drop element here" at bounding box center [377, 147] width 166 height 27
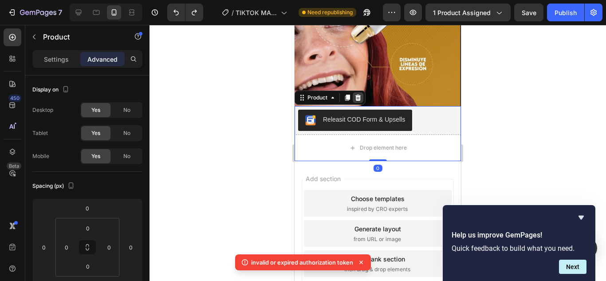
click at [361, 94] on icon at bounding box center [357, 97] width 7 height 7
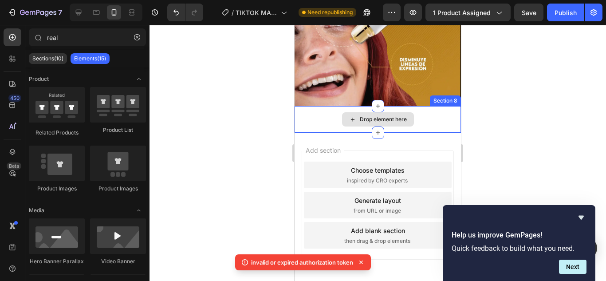
click at [422, 113] on div "Drop element here" at bounding box center [377, 119] width 166 height 27
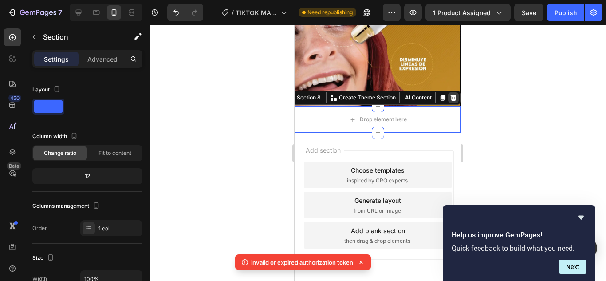
click at [450, 94] on icon at bounding box center [453, 97] width 6 height 6
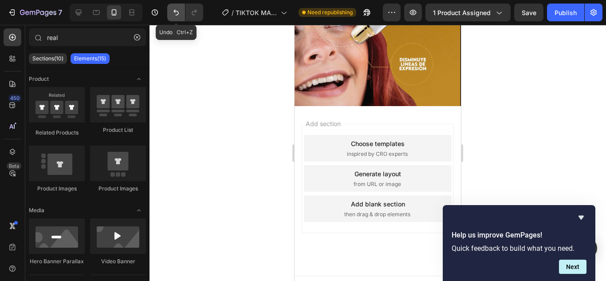
click at [172, 11] on icon "Undo/Redo" at bounding box center [176, 12] width 9 height 9
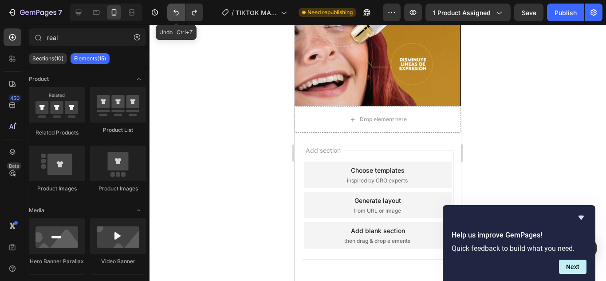
click at [172, 11] on icon "Undo/Redo" at bounding box center [176, 12] width 9 height 9
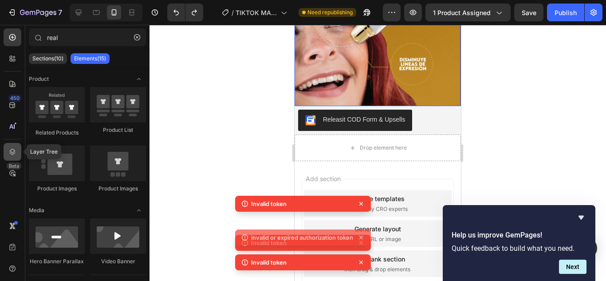
click at [19, 154] on div at bounding box center [13, 152] width 18 height 18
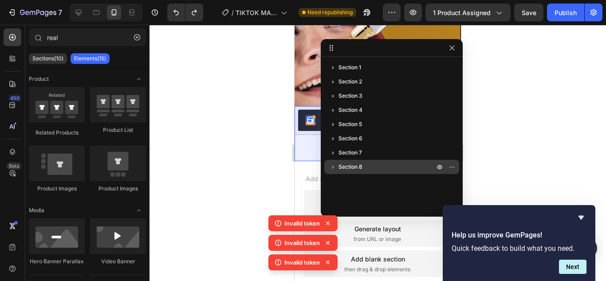
click at [360, 167] on span "Section 8" at bounding box center [350, 166] width 24 height 9
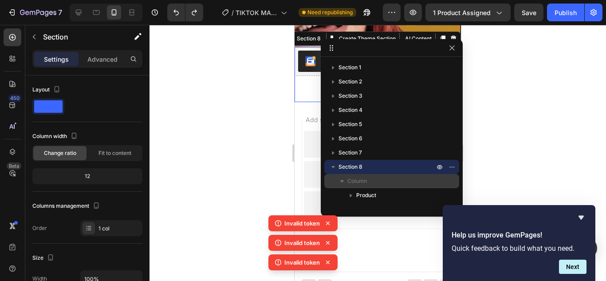
scroll to position [1079, 0]
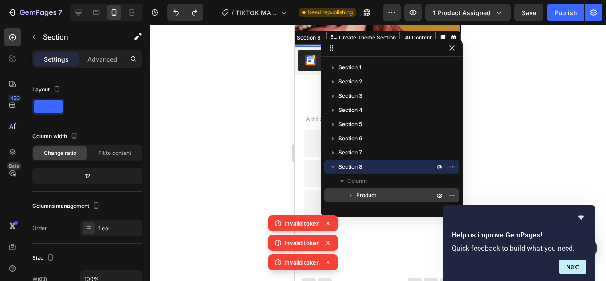
click at [350, 191] on icon "button" at bounding box center [350, 195] width 9 height 9
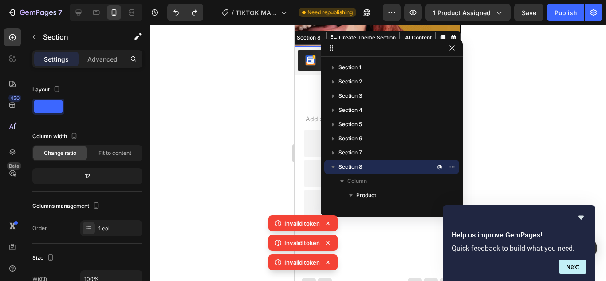
scroll to position [49, 0]
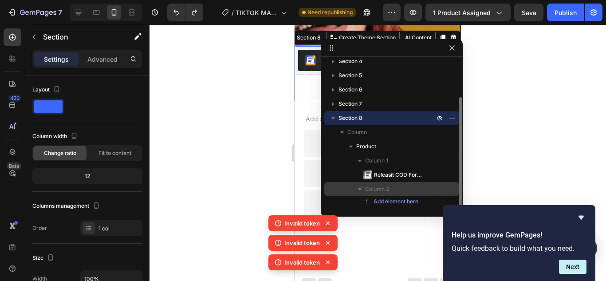
click at [424, 187] on p "Column 2" at bounding box center [400, 188] width 71 height 9
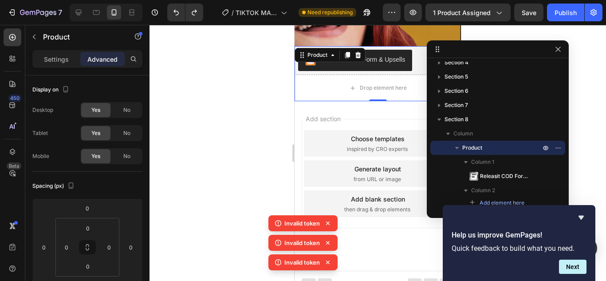
drag, startPoint x: 422, startPoint y: 51, endPoint x: 567, endPoint y: 39, distance: 144.9
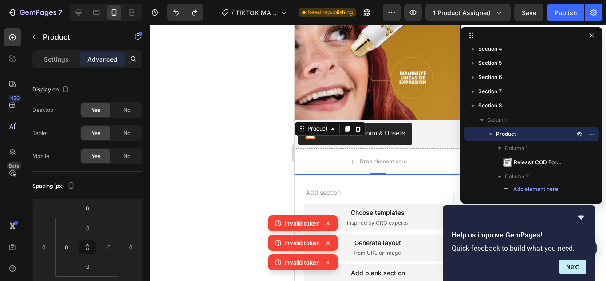
scroll to position [991, 0]
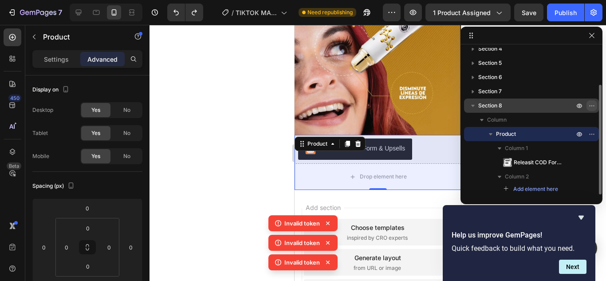
click at [590, 107] on icon "button" at bounding box center [591, 105] width 7 height 7
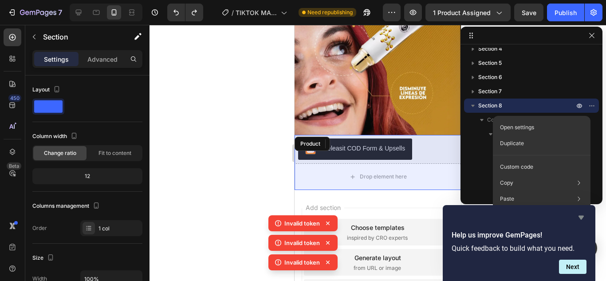
click at [583, 213] on icon "Hide survey" at bounding box center [580, 217] width 11 height 11
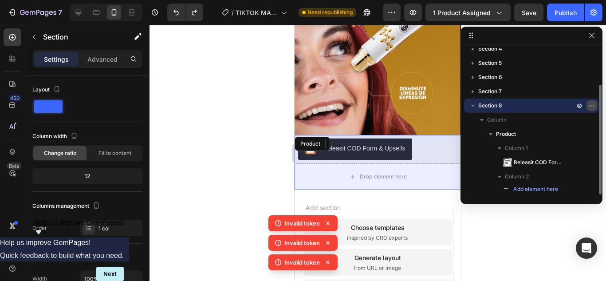
click at [587, 104] on button "button" at bounding box center [591, 105] width 11 height 11
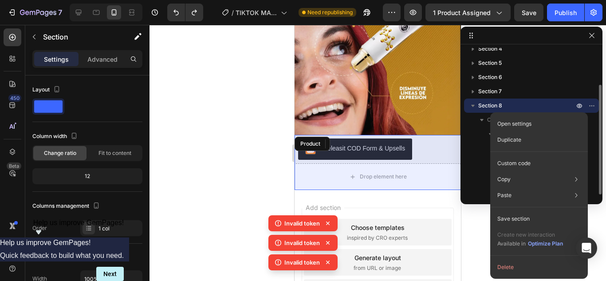
click at [523, 98] on div "Section 8" at bounding box center [531, 105] width 128 height 14
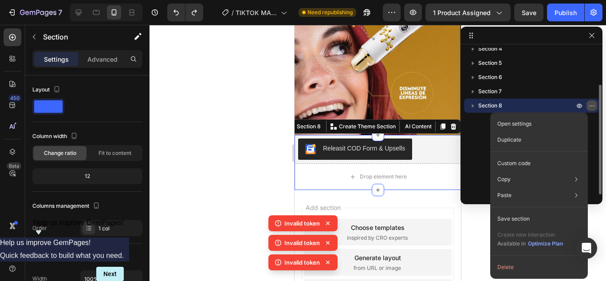
click at [590, 105] on icon "button" at bounding box center [591, 105] width 7 height 7
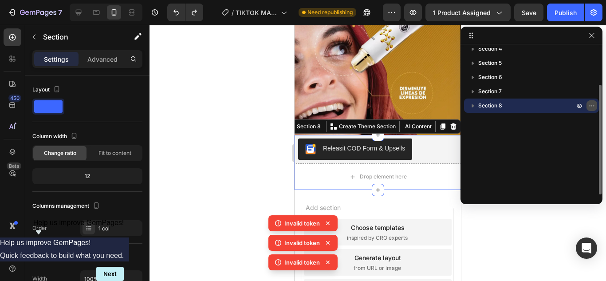
click at [590, 105] on icon "button" at bounding box center [591, 105] width 7 height 7
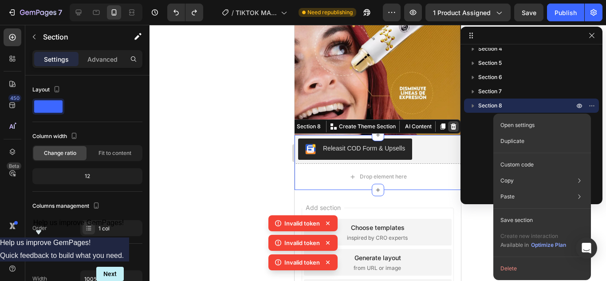
click at [450, 123] on icon at bounding box center [453, 126] width 6 height 6
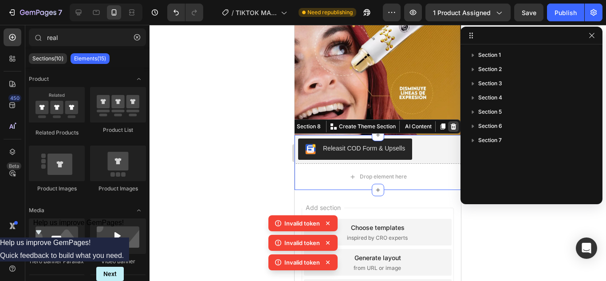
scroll to position [0, 0]
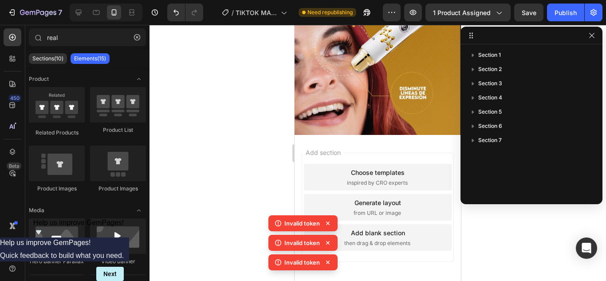
click at [398, 143] on div "Add section Choose templates inspired by CRO experts Generate layout from URL o…" at bounding box center [377, 219] width 166 height 169
click at [19, 54] on div at bounding box center [13, 59] width 18 height 18
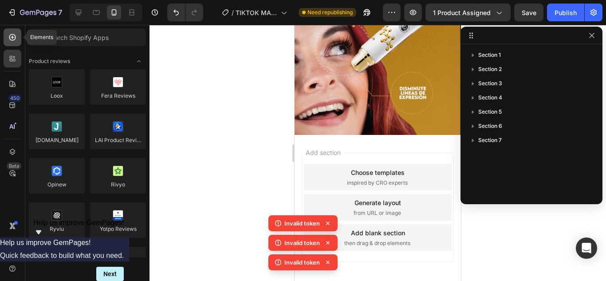
click at [18, 35] on div at bounding box center [13, 37] width 18 height 18
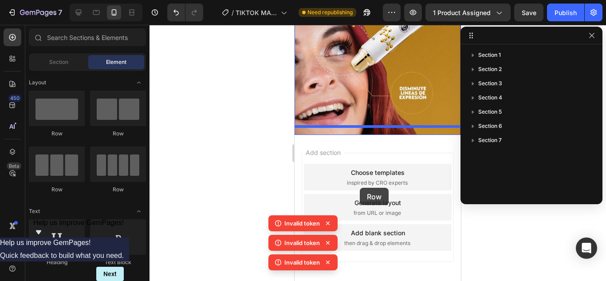
drag, startPoint x: 340, startPoint y: 122, endPoint x: 360, endPoint y: 188, distance: 68.3
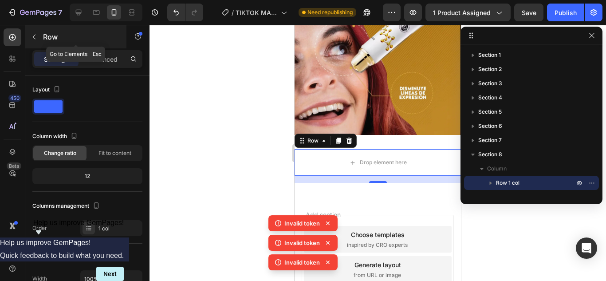
click at [33, 39] on icon "button" at bounding box center [34, 36] width 7 height 7
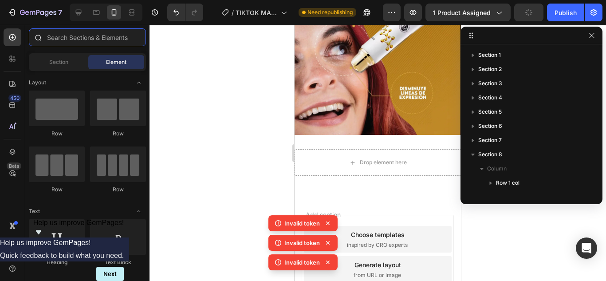
click at [72, 43] on input "text" at bounding box center [87, 37] width 117 height 18
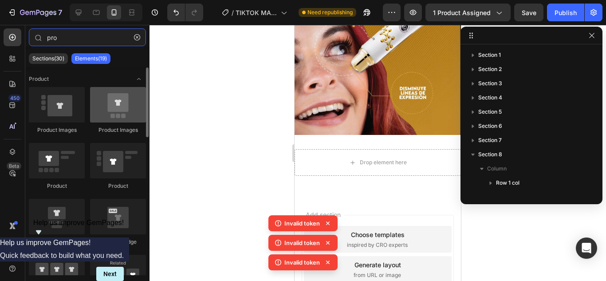
type input "pro"
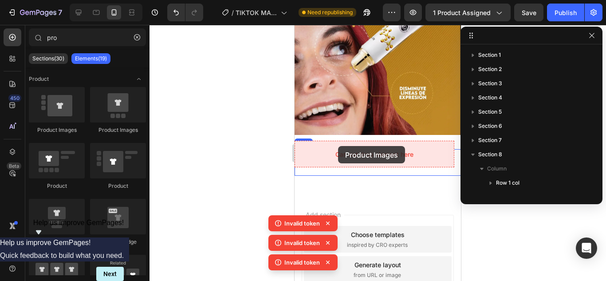
drag, startPoint x: 430, startPoint y: 130, endPoint x: 338, endPoint y: 146, distance: 93.1
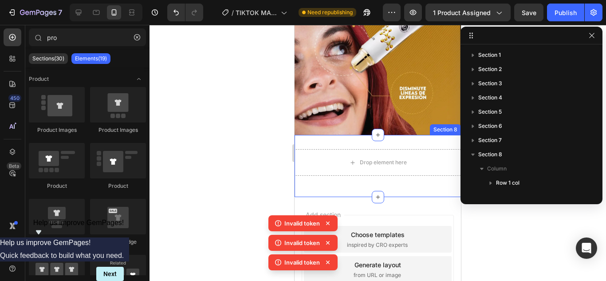
click at [360, 135] on div "Drop element here Row Section 8" at bounding box center [377, 166] width 166 height 62
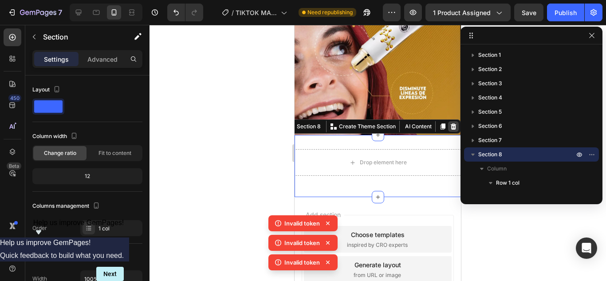
click at [450, 121] on div at bounding box center [453, 126] width 11 height 11
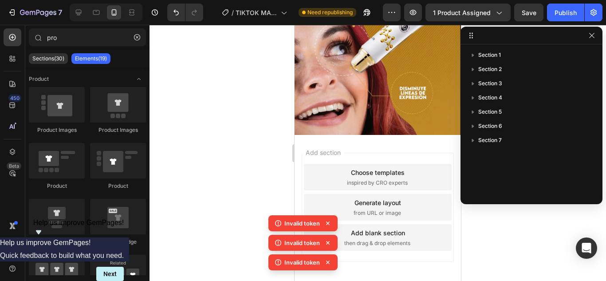
click at [398, 139] on div "Add section Choose templates inspired by CRO experts Generate layout from URL o…" at bounding box center [377, 219] width 166 height 169
click at [16, 42] on div at bounding box center [13, 37] width 18 height 18
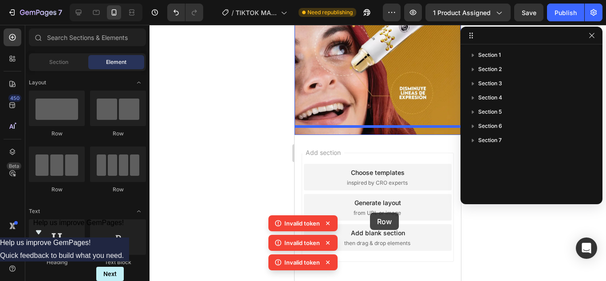
drag, startPoint x: 359, startPoint y: 132, endPoint x: 370, endPoint y: 212, distance: 81.0
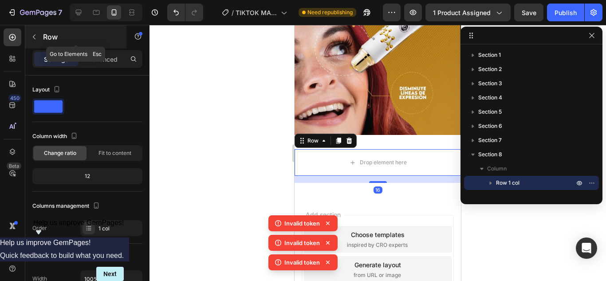
click at [35, 38] on icon "button" at bounding box center [34, 36] width 7 height 7
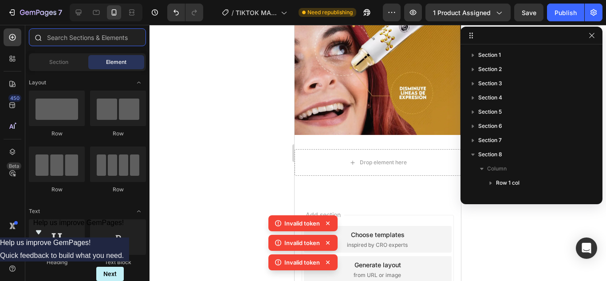
click at [67, 43] on input "text" at bounding box center [87, 37] width 117 height 18
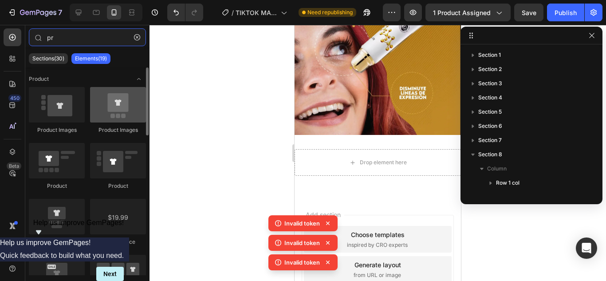
type input "pr"
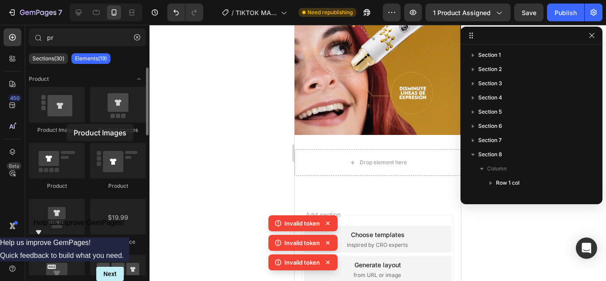
drag, startPoint x: 126, startPoint y: 110, endPoint x: 51, endPoint y: 126, distance: 77.0
click at [51, 126] on div "Product Images Product Images Product Product Product Product Price Product Bad…" at bounding box center [87, 255] width 117 height 337
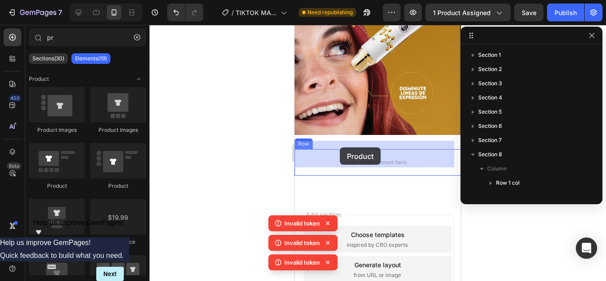
drag, startPoint x: 349, startPoint y: 177, endPoint x: 340, endPoint y: 147, distance: 31.3
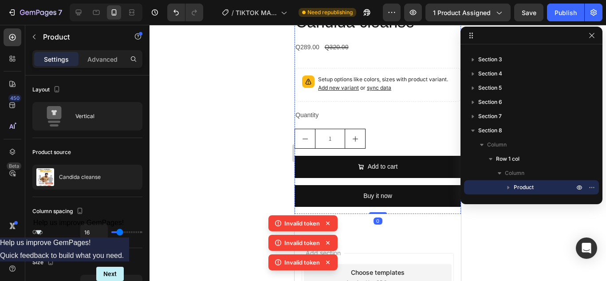
scroll to position [1301, 0]
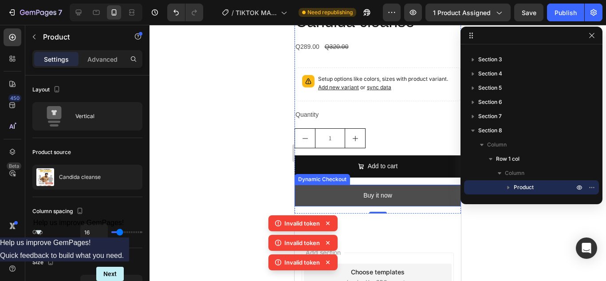
click at [431, 184] on button "Buy it now" at bounding box center [377, 195] width 166 height 22
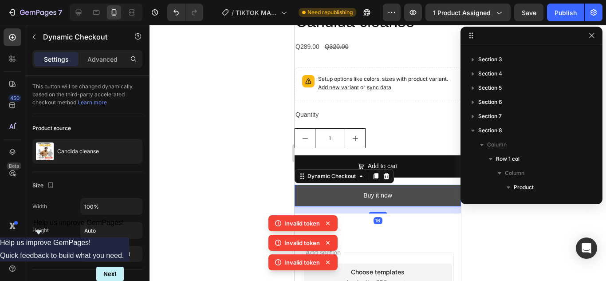
scroll to position [180, 0]
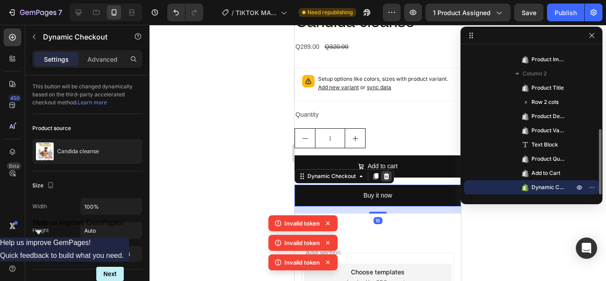
click at [385, 172] on icon at bounding box center [386, 175] width 7 height 7
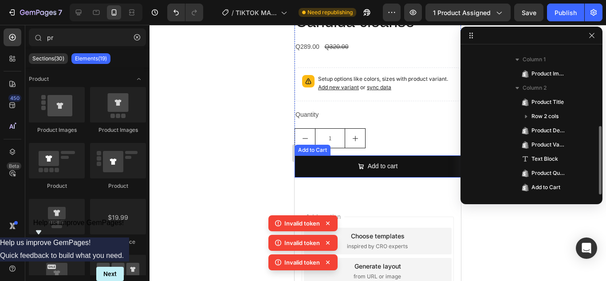
click at [415, 160] on button "Add to cart" at bounding box center [377, 166] width 166 height 22
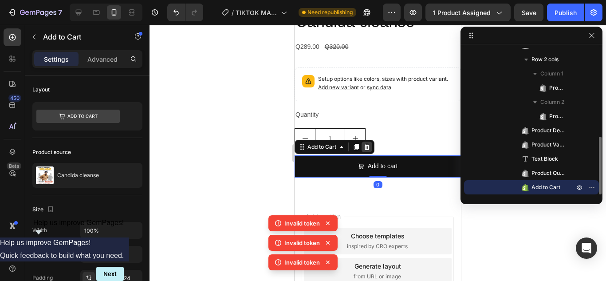
click at [367, 141] on div at bounding box center [366, 146] width 11 height 11
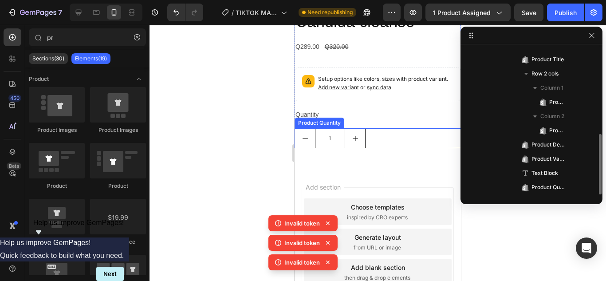
scroll to position [208, 0]
click at [395, 128] on div "1" at bounding box center [377, 138] width 166 height 20
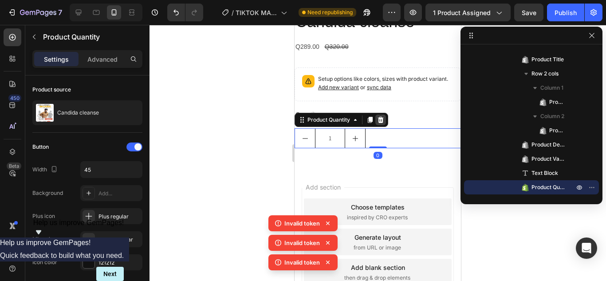
click at [383, 116] on icon at bounding box center [380, 119] width 7 height 7
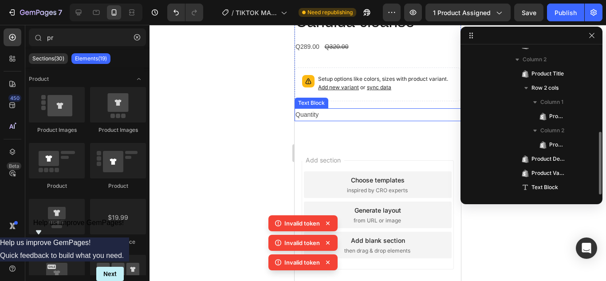
scroll to position [194, 0]
click at [408, 108] on div "Quantity" at bounding box center [377, 114] width 166 height 13
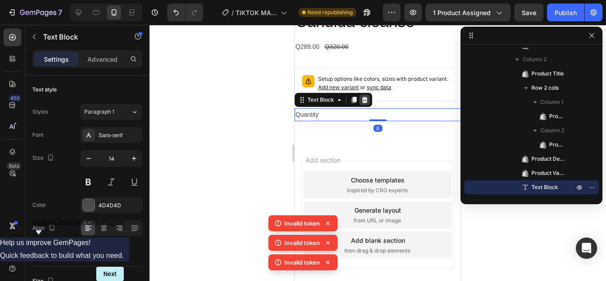
click at [364, 97] on icon at bounding box center [365, 100] width 6 height 6
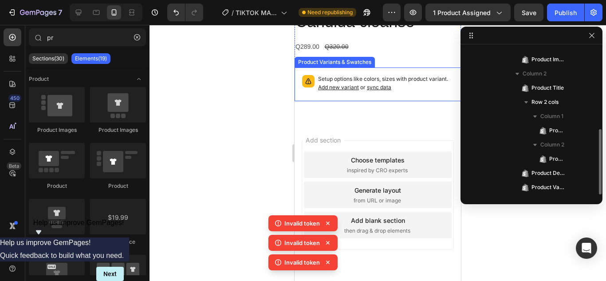
scroll to position [180, 0]
click at [391, 84] on span "sync data" at bounding box center [379, 87] width 24 height 7
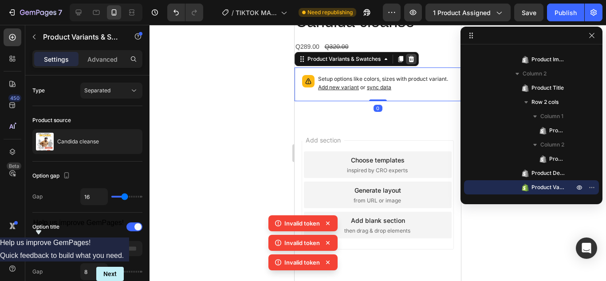
click at [413, 56] on icon at bounding box center [411, 59] width 6 height 6
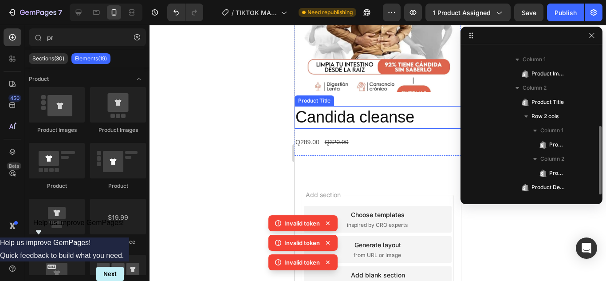
scroll to position [1195, 0]
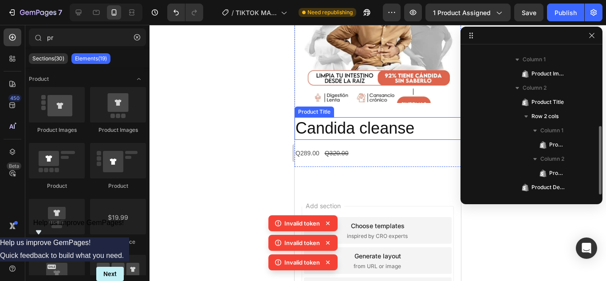
click at [378, 147] on div "Q289.00 Product Price Product Price Q320.00 Product Price Product Price Row" at bounding box center [377, 153] width 166 height 13
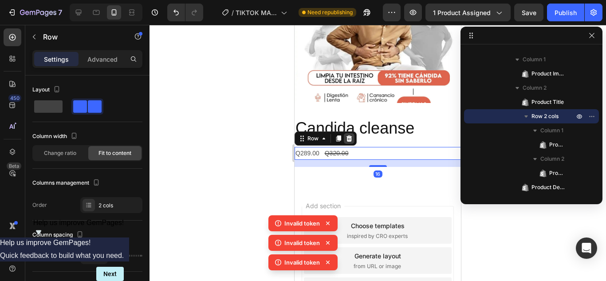
click at [353, 133] on div at bounding box center [349, 138] width 11 height 11
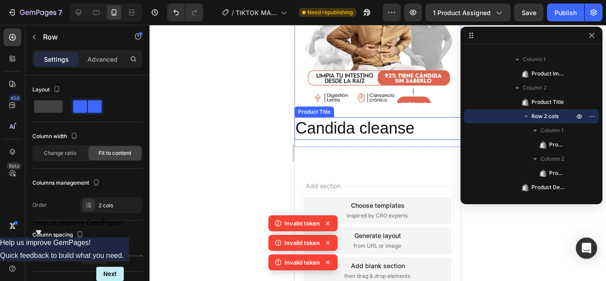
scroll to position [95, 0]
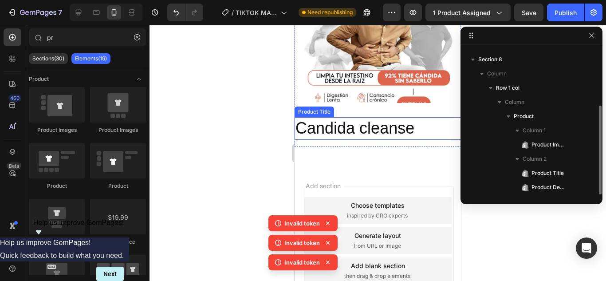
click at [389, 123] on h2 "Candida cleanse" at bounding box center [377, 128] width 166 height 23
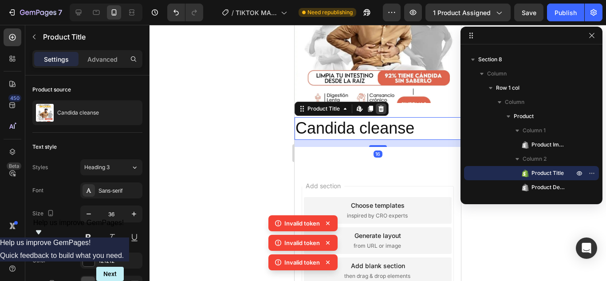
click at [381, 105] on icon at bounding box center [380, 108] width 7 height 7
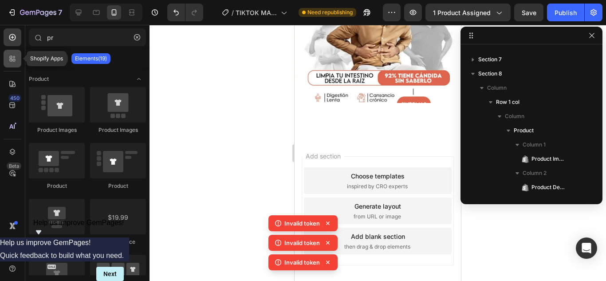
click at [16, 53] on div at bounding box center [13, 59] width 18 height 18
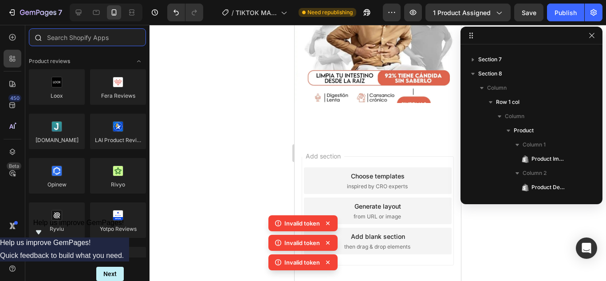
click at [70, 37] on input "text" at bounding box center [87, 37] width 117 height 18
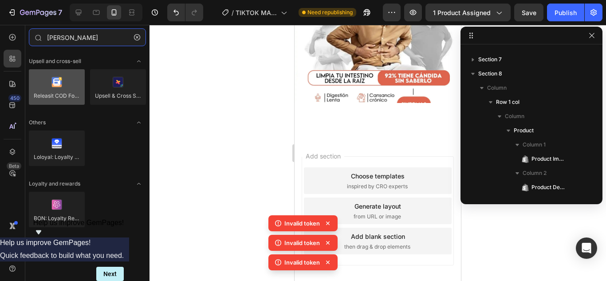
type input "[PERSON_NAME]"
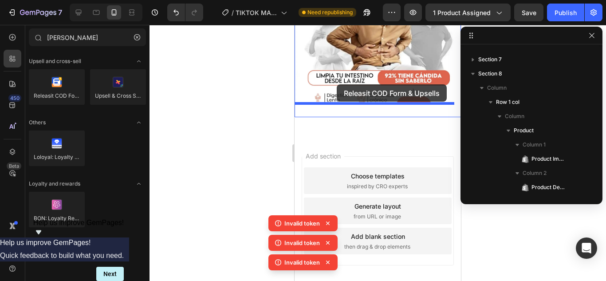
drag, startPoint x: 355, startPoint y: 99, endPoint x: 336, endPoint y: 84, distance: 23.7
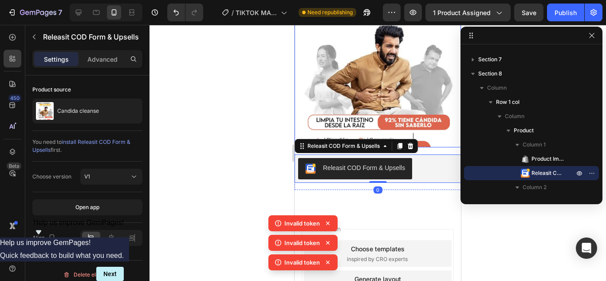
click at [407, 82] on img at bounding box center [377, 64] width 166 height 166
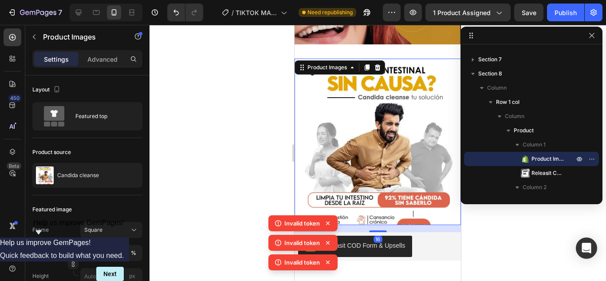
scroll to position [1062, 0]
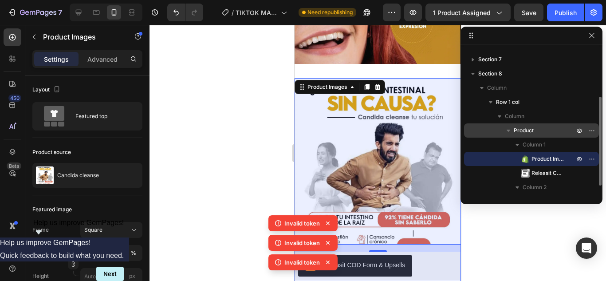
click at [545, 133] on p "Product" at bounding box center [544, 130] width 62 height 9
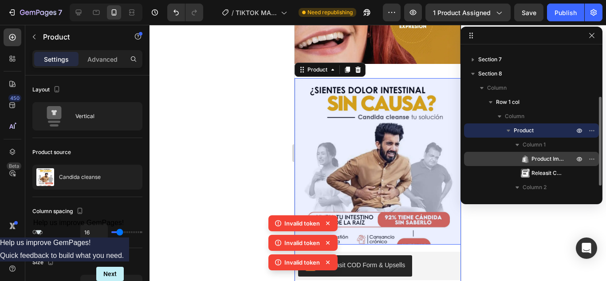
click at [546, 152] on div "Product Images" at bounding box center [531, 159] width 128 height 14
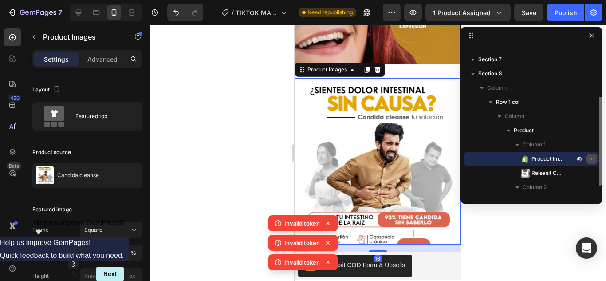
click at [589, 157] on icon "button" at bounding box center [591, 158] width 7 height 7
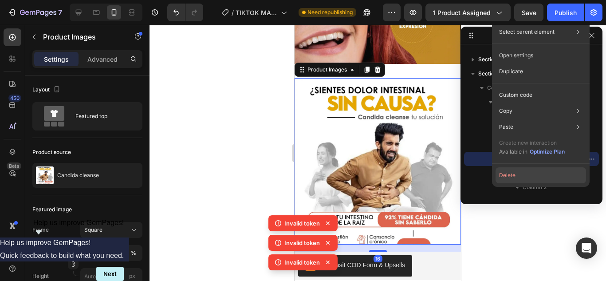
click at [525, 175] on button "Delete" at bounding box center [540, 175] width 90 height 16
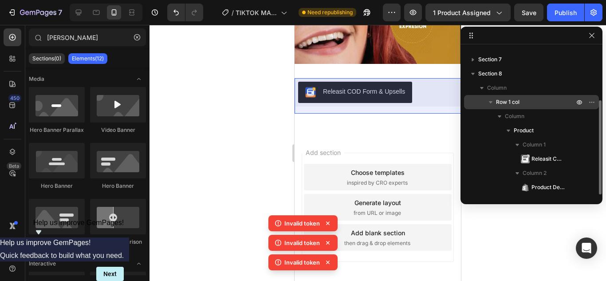
click at [507, 105] on span "Row 1 col" at bounding box center [507, 102] width 23 height 9
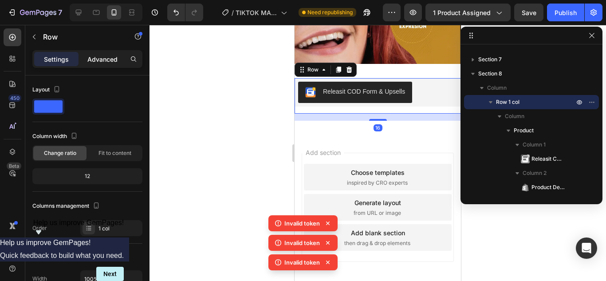
click at [105, 63] on p "Advanced" at bounding box center [102, 59] width 30 height 9
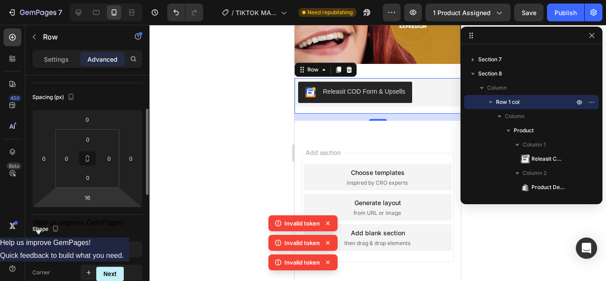
scroll to position [0, 0]
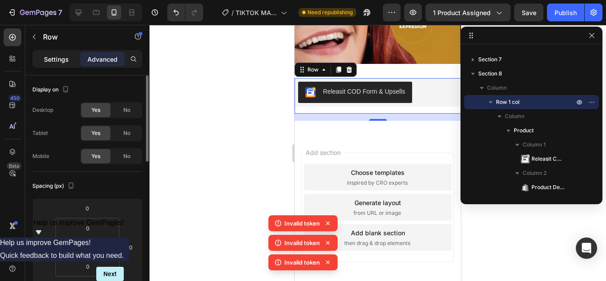
click at [69, 63] on div "Settings" at bounding box center [56, 59] width 44 height 14
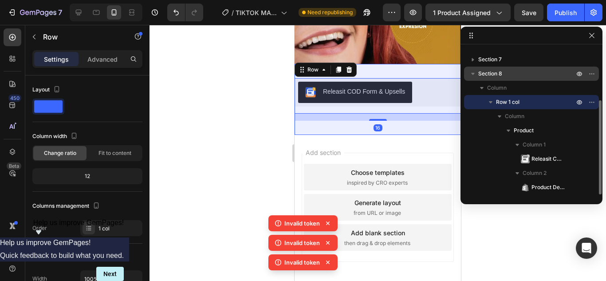
click at [505, 68] on div "Section 8" at bounding box center [531, 73] width 128 height 14
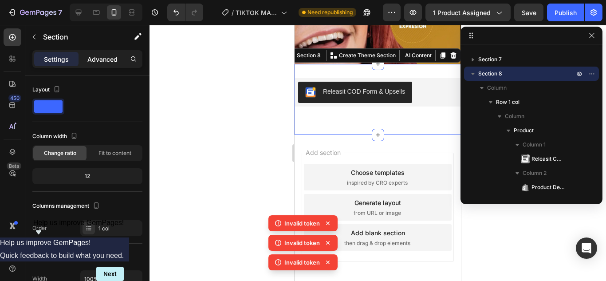
click at [106, 52] on div "Settings Advanced" at bounding box center [87, 59] width 110 height 18
click at [107, 56] on p "Advanced" at bounding box center [102, 59] width 30 height 9
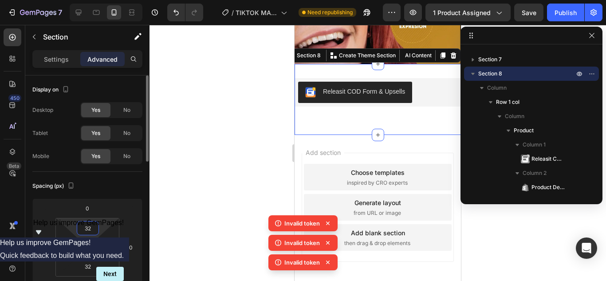
click at [91, 224] on input "32" at bounding box center [88, 227] width 18 height 13
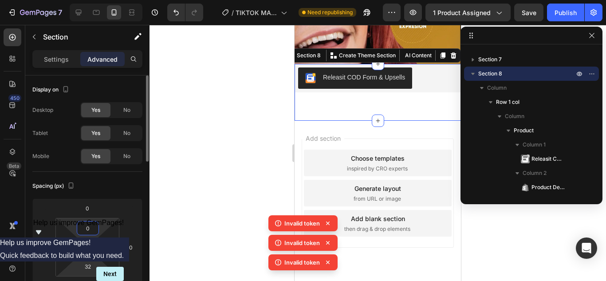
type input "0"
click at [86, 0] on html "7 / TIKTOK MASTERY NO EDITAR EJEMPLO - [DATE] 07:53:26 Need republishing Previe…" at bounding box center [303, 0] width 606 height 0
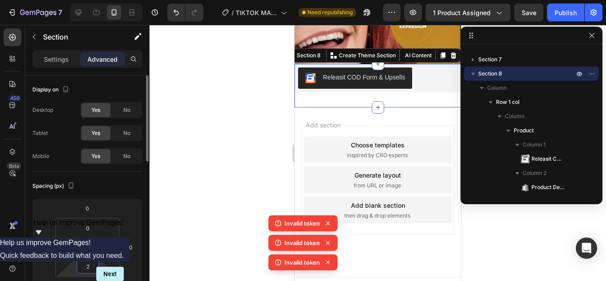
type input "0"
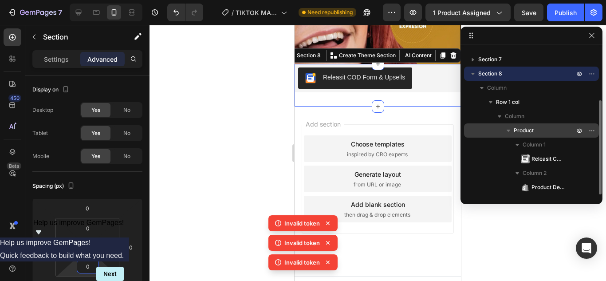
click at [525, 133] on span "Product" at bounding box center [523, 130] width 20 height 9
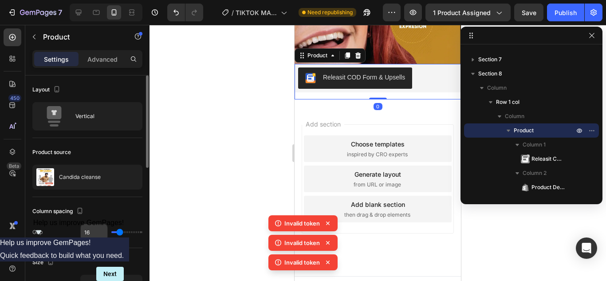
drag, startPoint x: 123, startPoint y: 230, endPoint x: 106, endPoint y: 230, distance: 17.7
click at [106, 230] on div "16" at bounding box center [111, 231] width 62 height 17
type input "10"
type input "0"
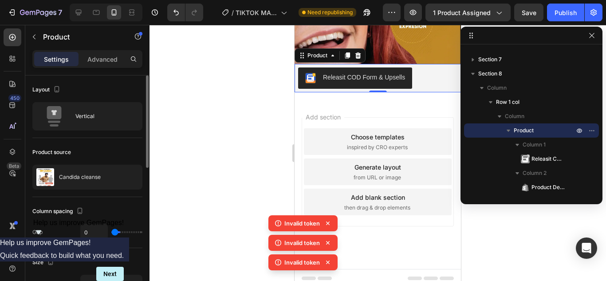
scroll to position [1060, 0]
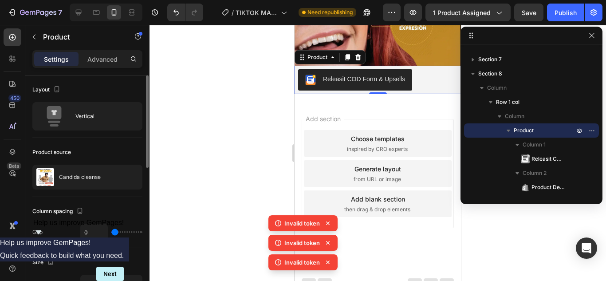
drag, startPoint x: 118, startPoint y: 233, endPoint x: 104, endPoint y: 133, distance: 100.7
type input "0"
click at [111, 233] on input "range" at bounding box center [126, 232] width 31 height 2
click at [106, 54] on div "Advanced" at bounding box center [102, 59] width 44 height 14
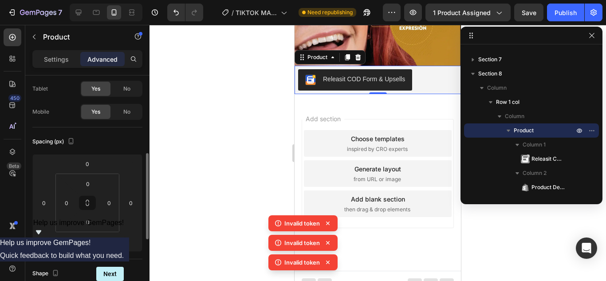
scroll to position [89, 0]
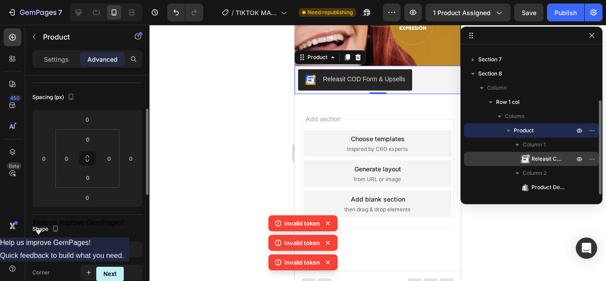
click at [535, 156] on span "Releasit COD Form & Upsells" at bounding box center [548, 158] width 34 height 9
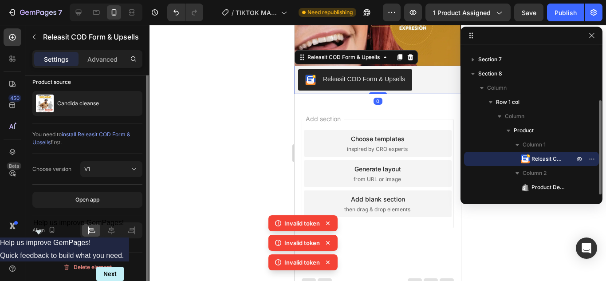
scroll to position [0, 0]
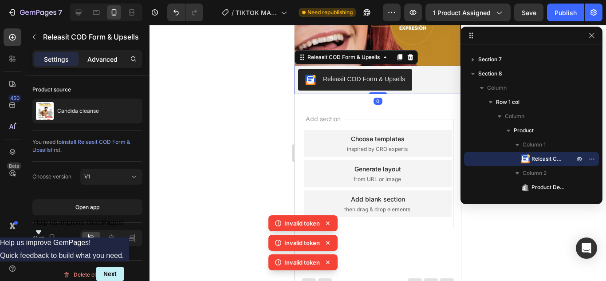
click at [105, 59] on p "Advanced" at bounding box center [102, 59] width 30 height 9
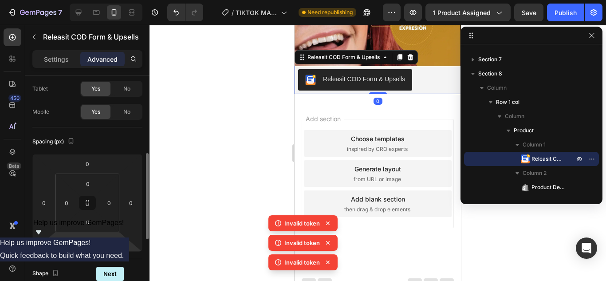
scroll to position [89, 0]
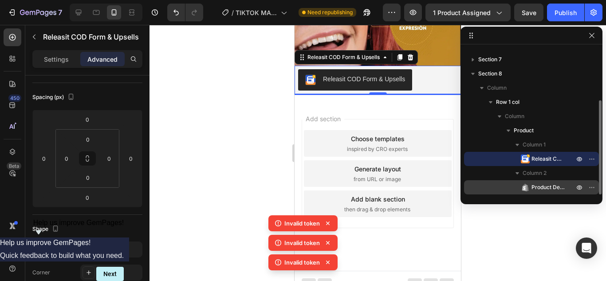
click at [533, 184] on span "Product Description" at bounding box center [548, 187] width 34 height 9
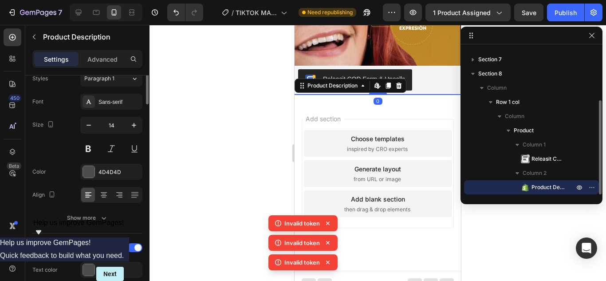
scroll to position [0, 0]
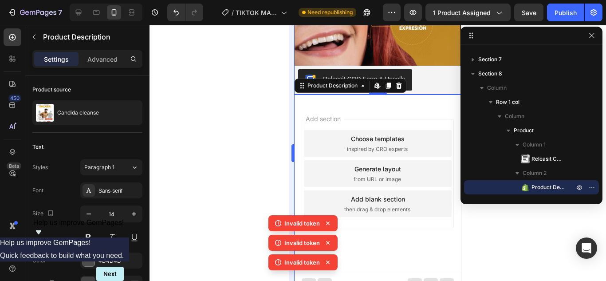
drag, startPoint x: 254, startPoint y: 154, endPoint x: 293, endPoint y: 155, distance: 39.5
click at [255, 155] on div at bounding box center [377, 153] width 456 height 256
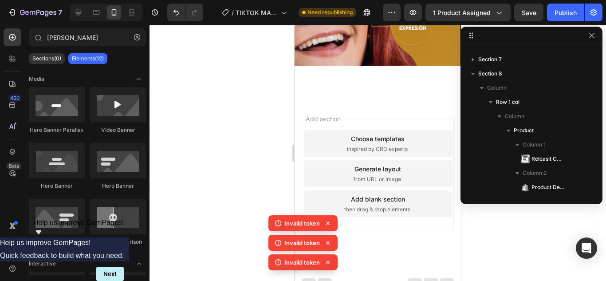
scroll to position [836, 0]
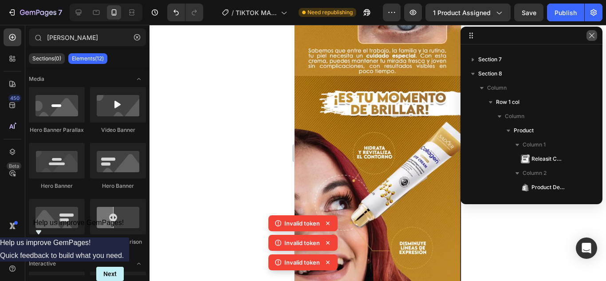
click at [591, 34] on icon "button" at bounding box center [591, 35] width 7 height 7
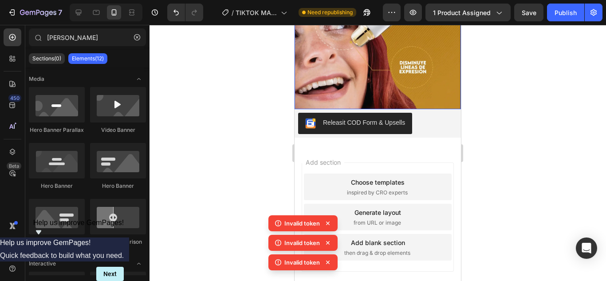
scroll to position [1058, 0]
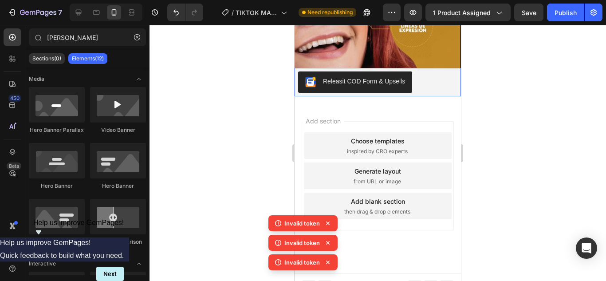
click at [438, 74] on div "Releasit COD Form & Upsells" at bounding box center [377, 81] width 159 height 21
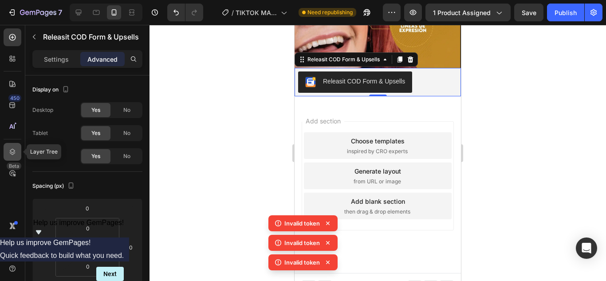
click at [12, 145] on div at bounding box center [13, 152] width 18 height 18
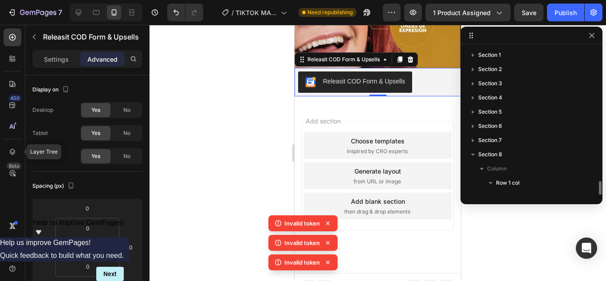
scroll to position [81, 0]
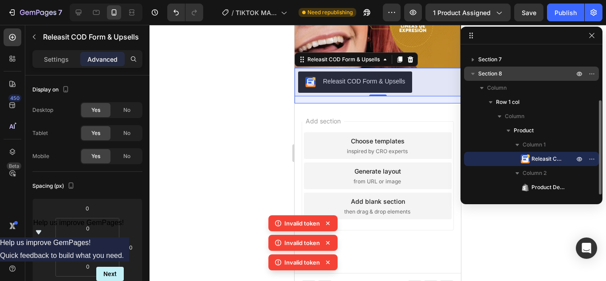
click at [471, 78] on icon "button" at bounding box center [472, 73] width 9 height 9
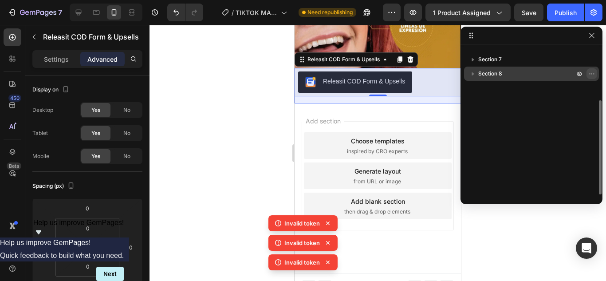
click at [591, 74] on icon "button" at bounding box center [591, 73] width 1 height 1
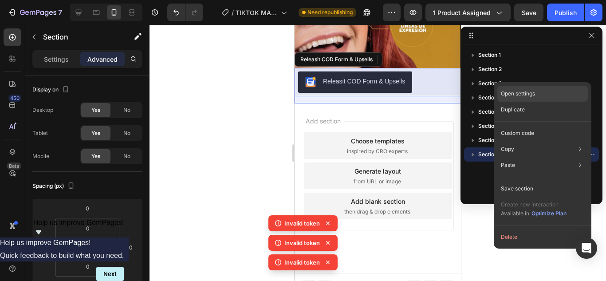
scroll to position [0, 0]
click at [521, 105] on div "Duplicate" at bounding box center [542, 110] width 90 height 16
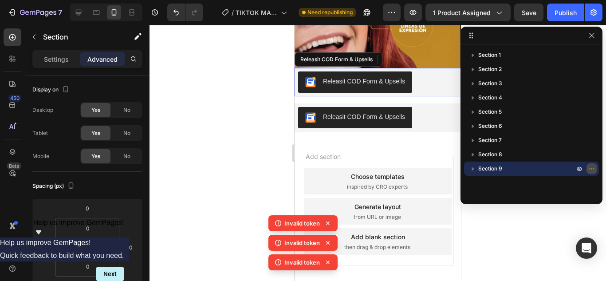
click at [589, 168] on icon "button" at bounding box center [591, 168] width 7 height 7
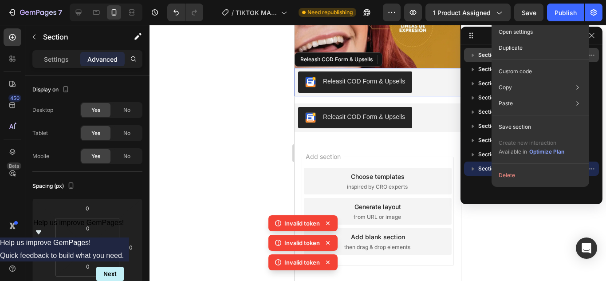
click at [519, 49] on p "Duplicate" at bounding box center [510, 48] width 24 height 8
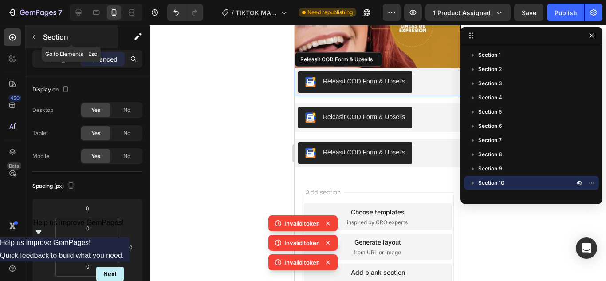
click at [31, 38] on icon "button" at bounding box center [34, 36] width 7 height 7
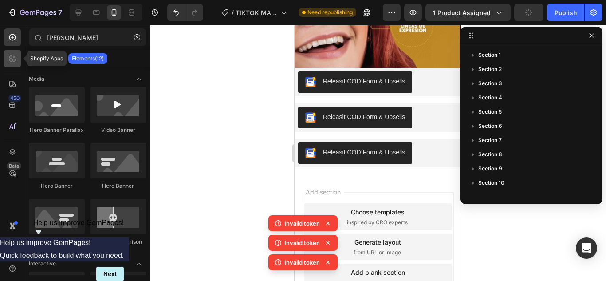
click at [18, 54] on div at bounding box center [13, 59] width 18 height 18
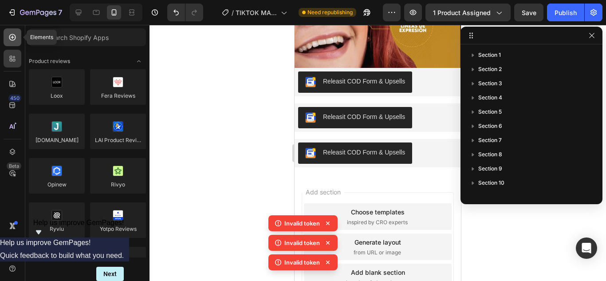
click at [10, 40] on icon at bounding box center [12, 37] width 9 height 9
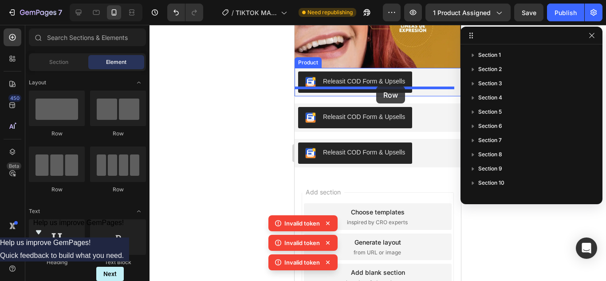
drag, startPoint x: 348, startPoint y: 121, endPoint x: 376, endPoint y: 86, distance: 44.7
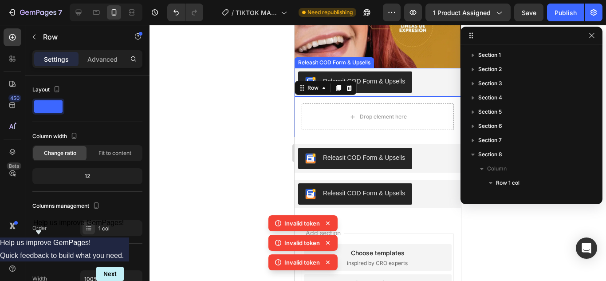
scroll to position [123, 0]
